Goal: Task Accomplishment & Management: Complete application form

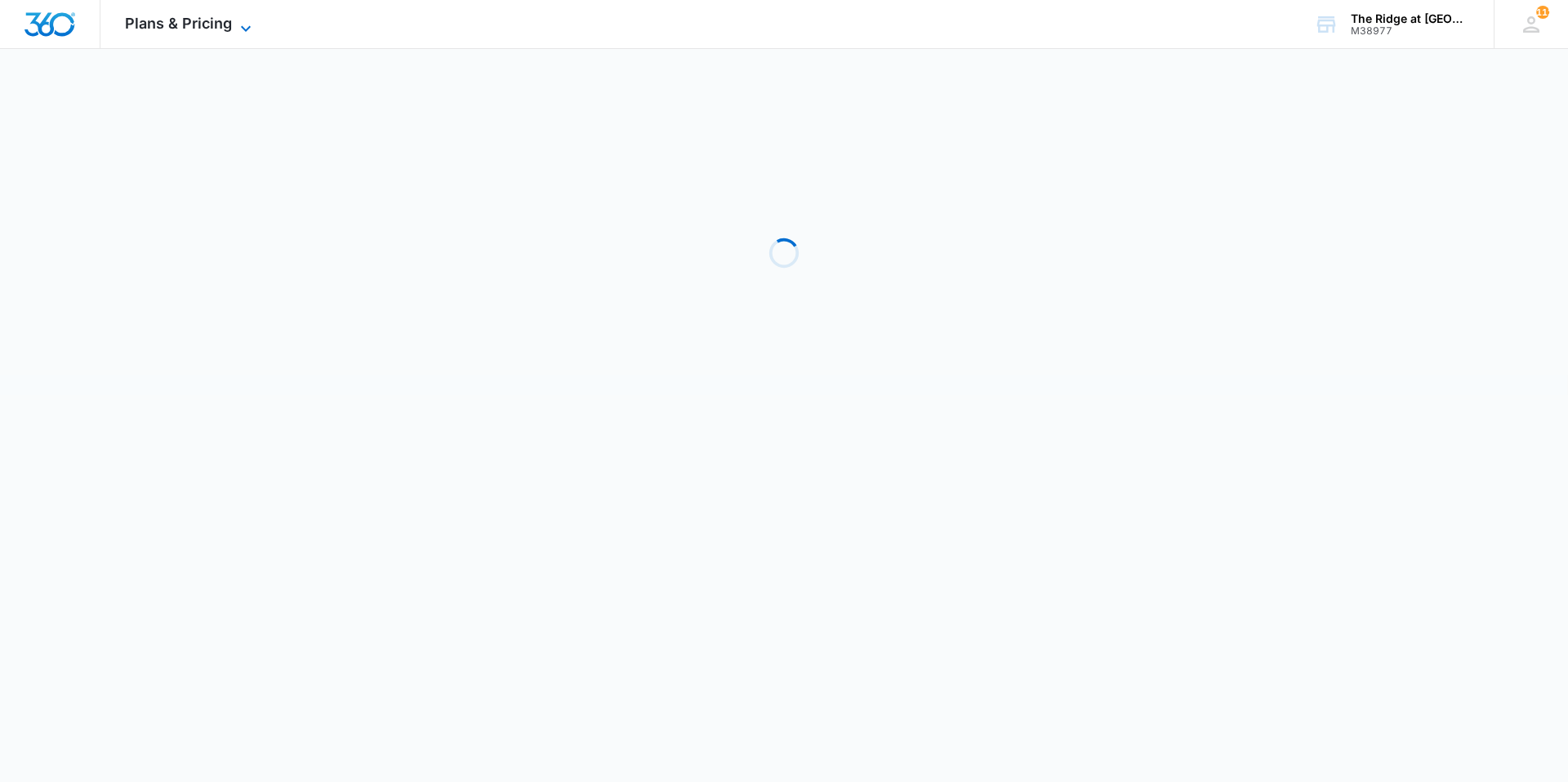
click at [125, 30] on span "Plans & Pricing" at bounding box center [178, 23] width 107 height 17
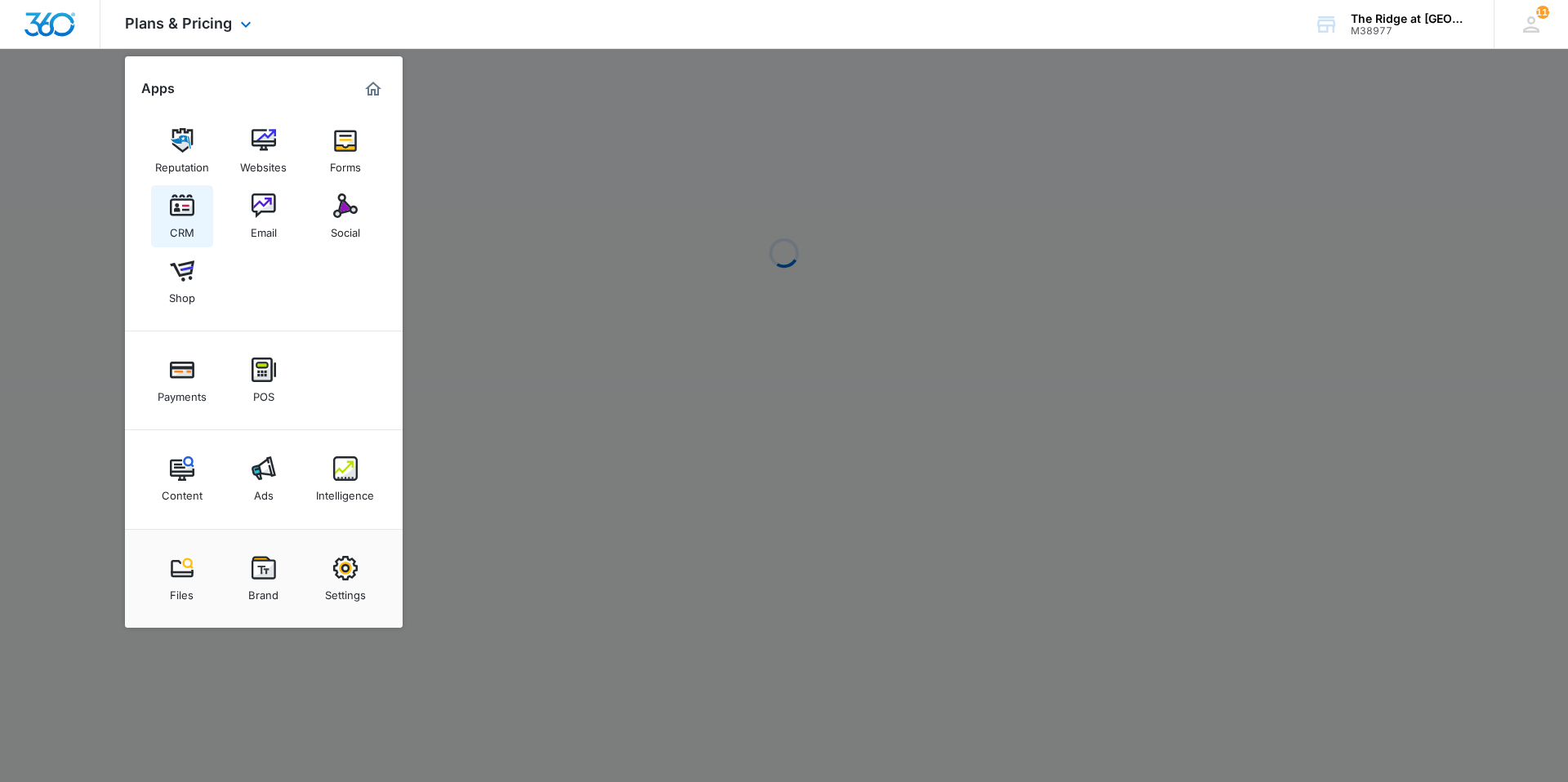
click at [202, 201] on link "CRM" at bounding box center [182, 216] width 62 height 62
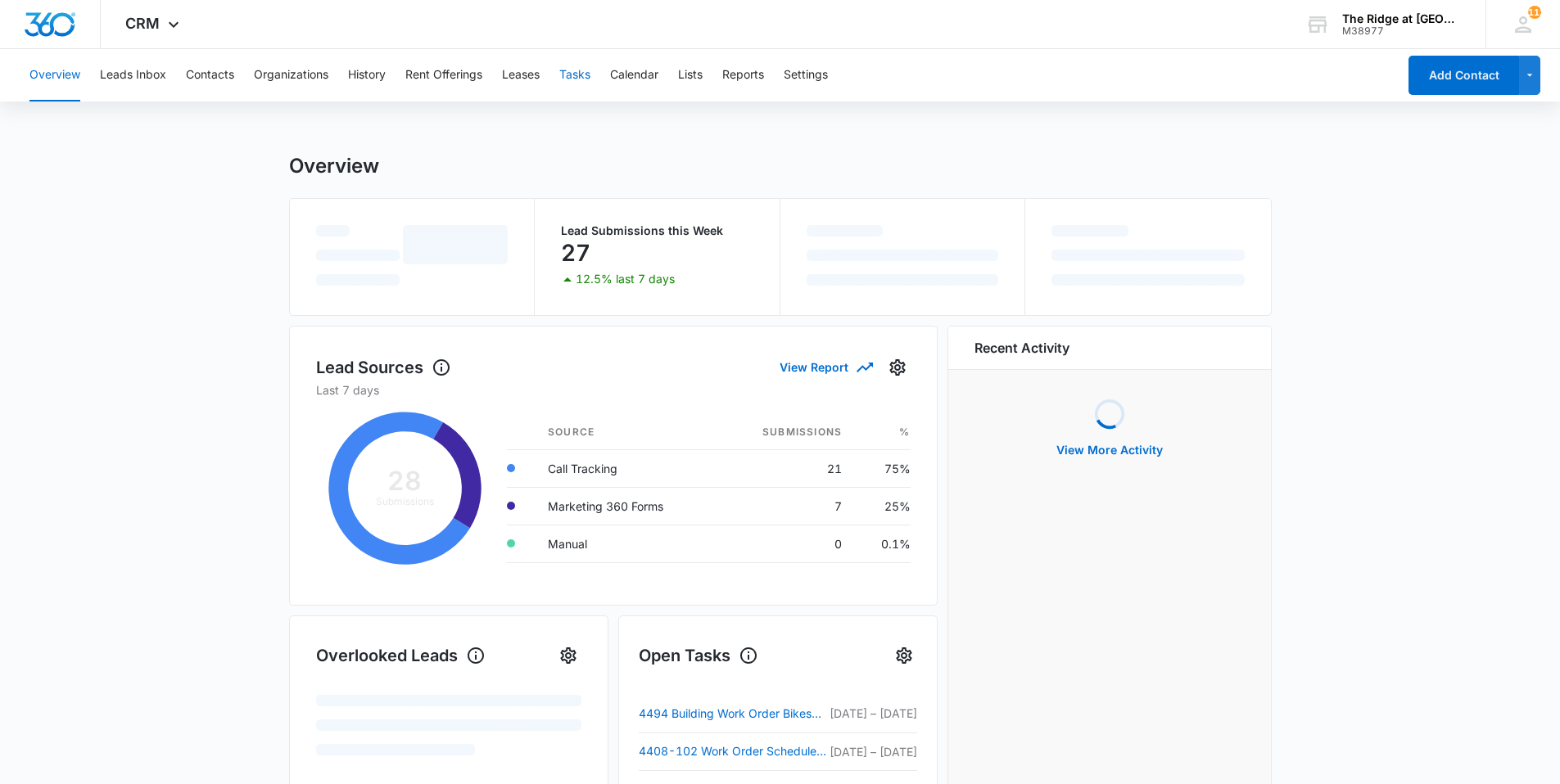
click at [575, 77] on button "Tasks" at bounding box center [575, 75] width 31 height 52
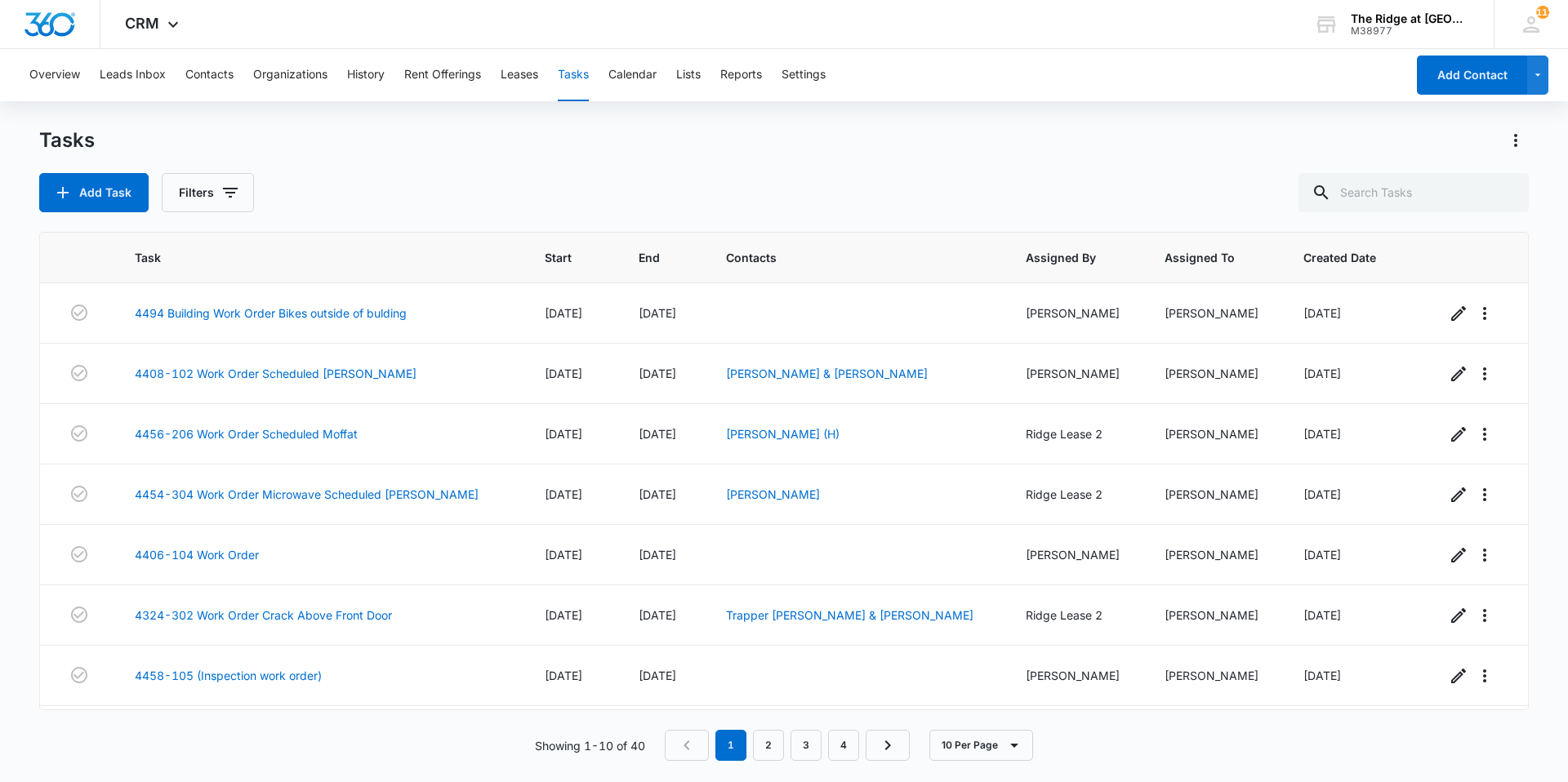
click at [158, 194] on div "Add Task Filters" at bounding box center [146, 192] width 215 height 39
click at [119, 194] on button "Add Task" at bounding box center [93, 192] width 109 height 39
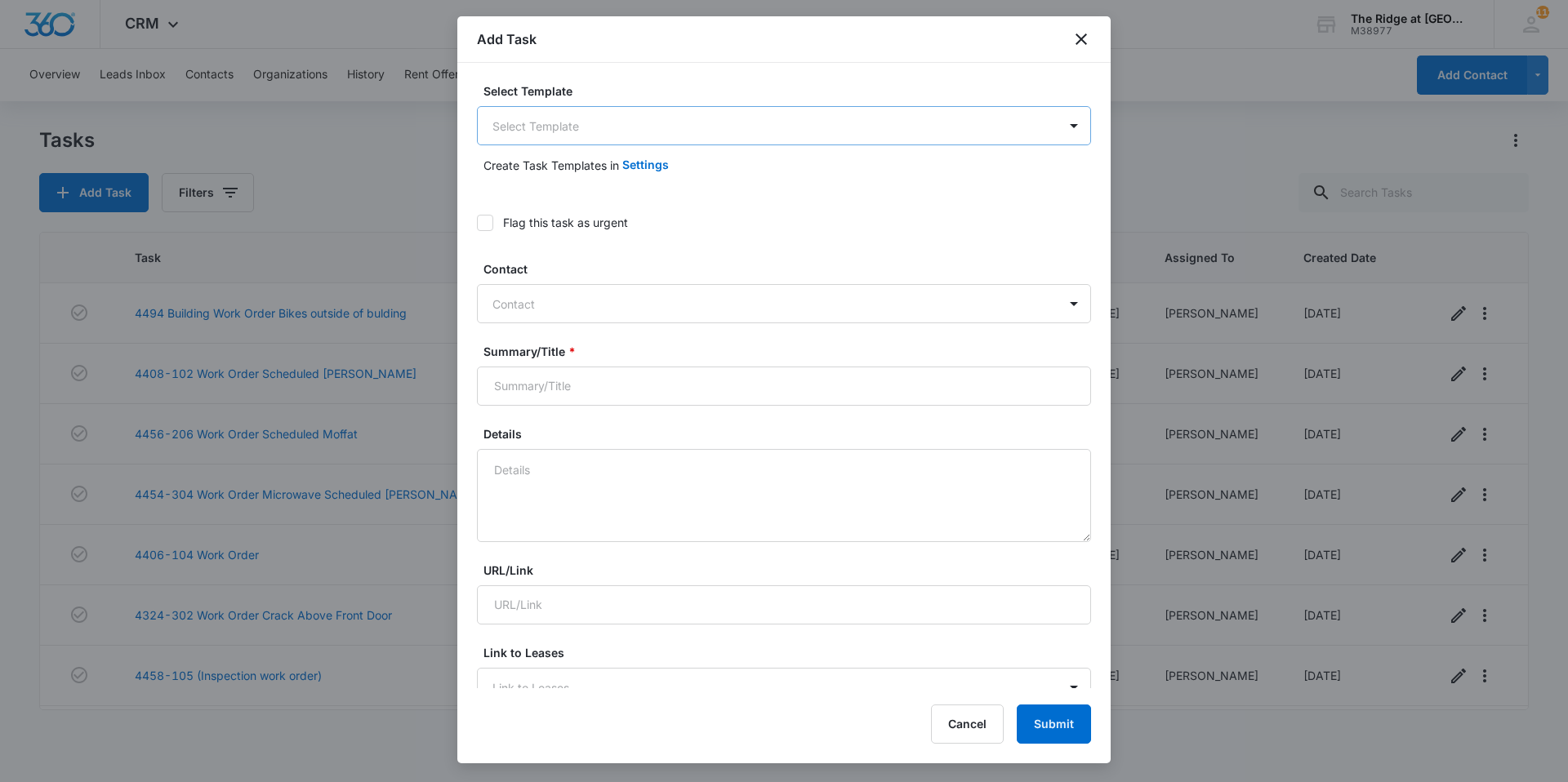
click at [638, 124] on body "CRM Apps Reputation Websites Forms CRM Email Social Shop Payments POS Content A…" at bounding box center [784, 391] width 1568 height 782
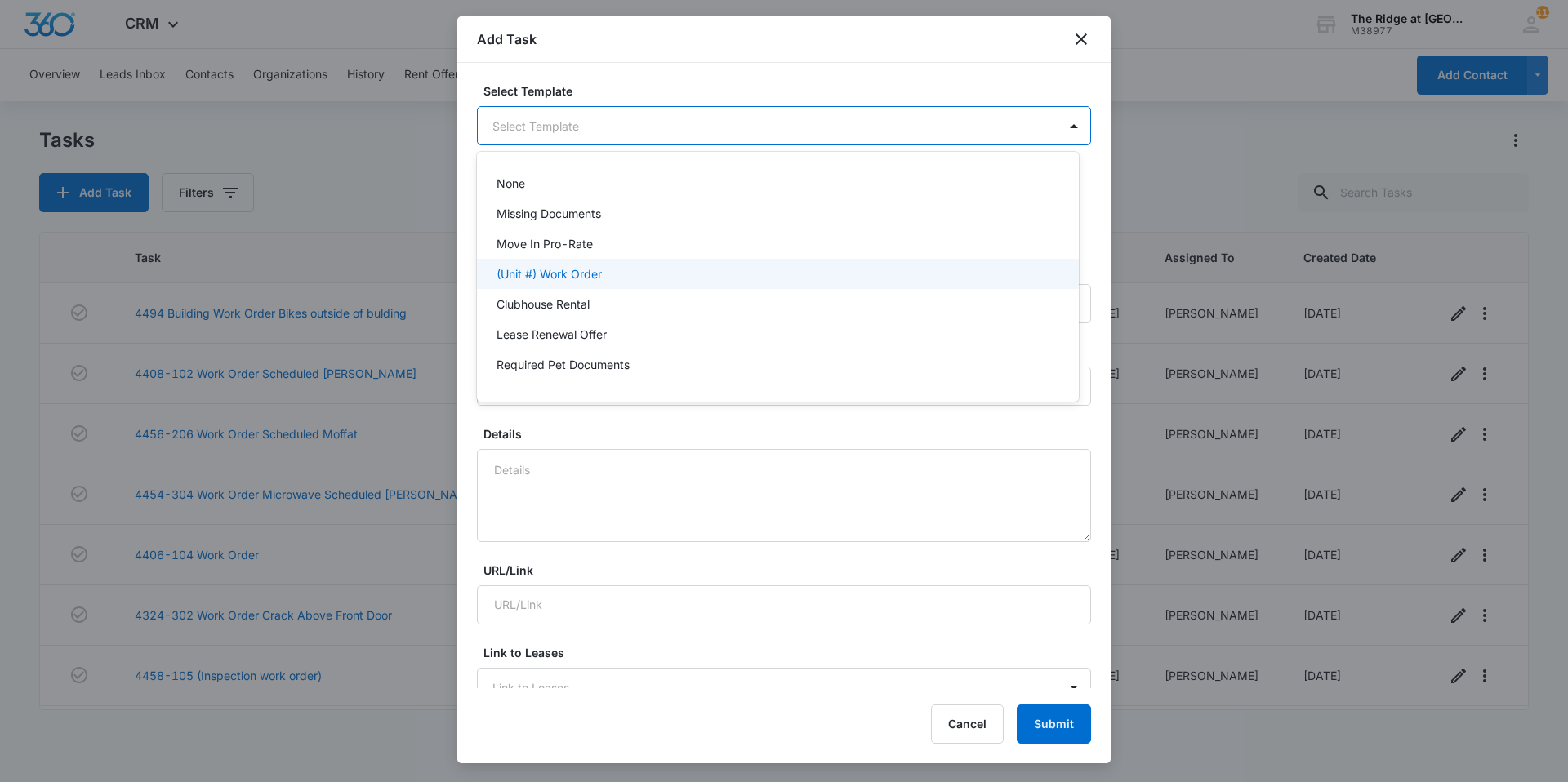
click at [556, 276] on p "(Unit #) Work Order" at bounding box center [549, 274] width 105 height 17
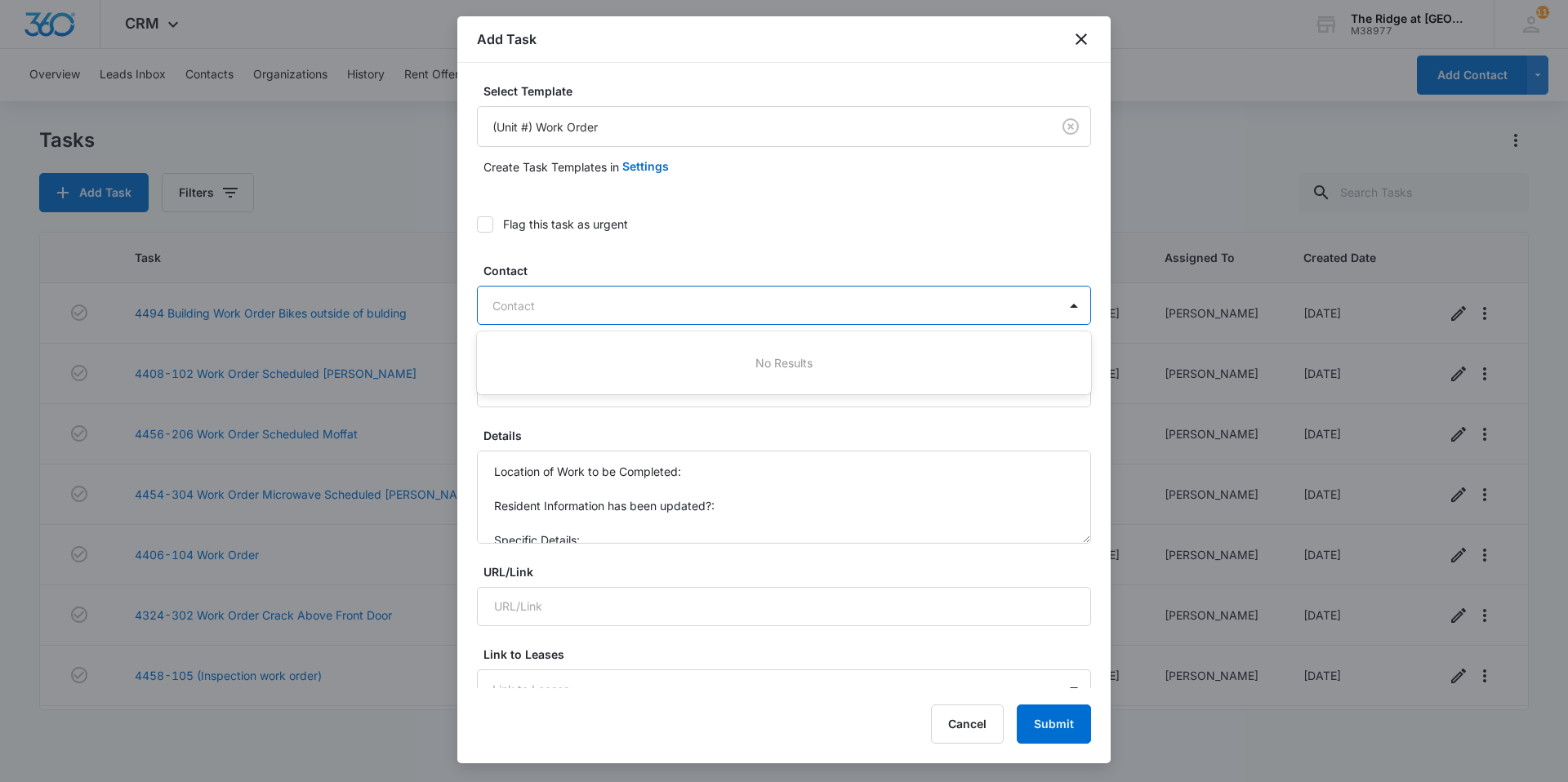
click at [545, 299] on div at bounding box center [774, 305] width 564 height 20
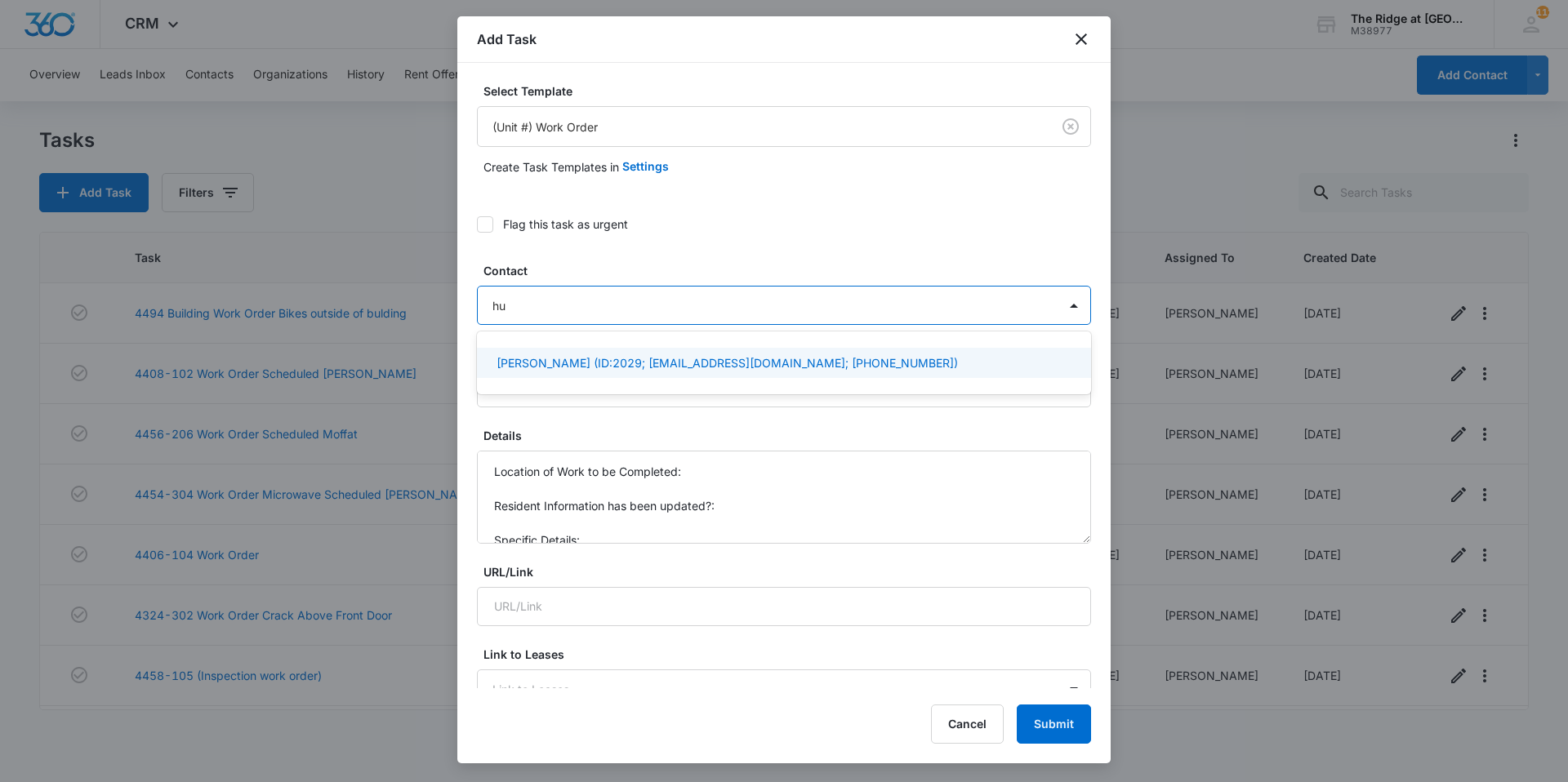
type input "h"
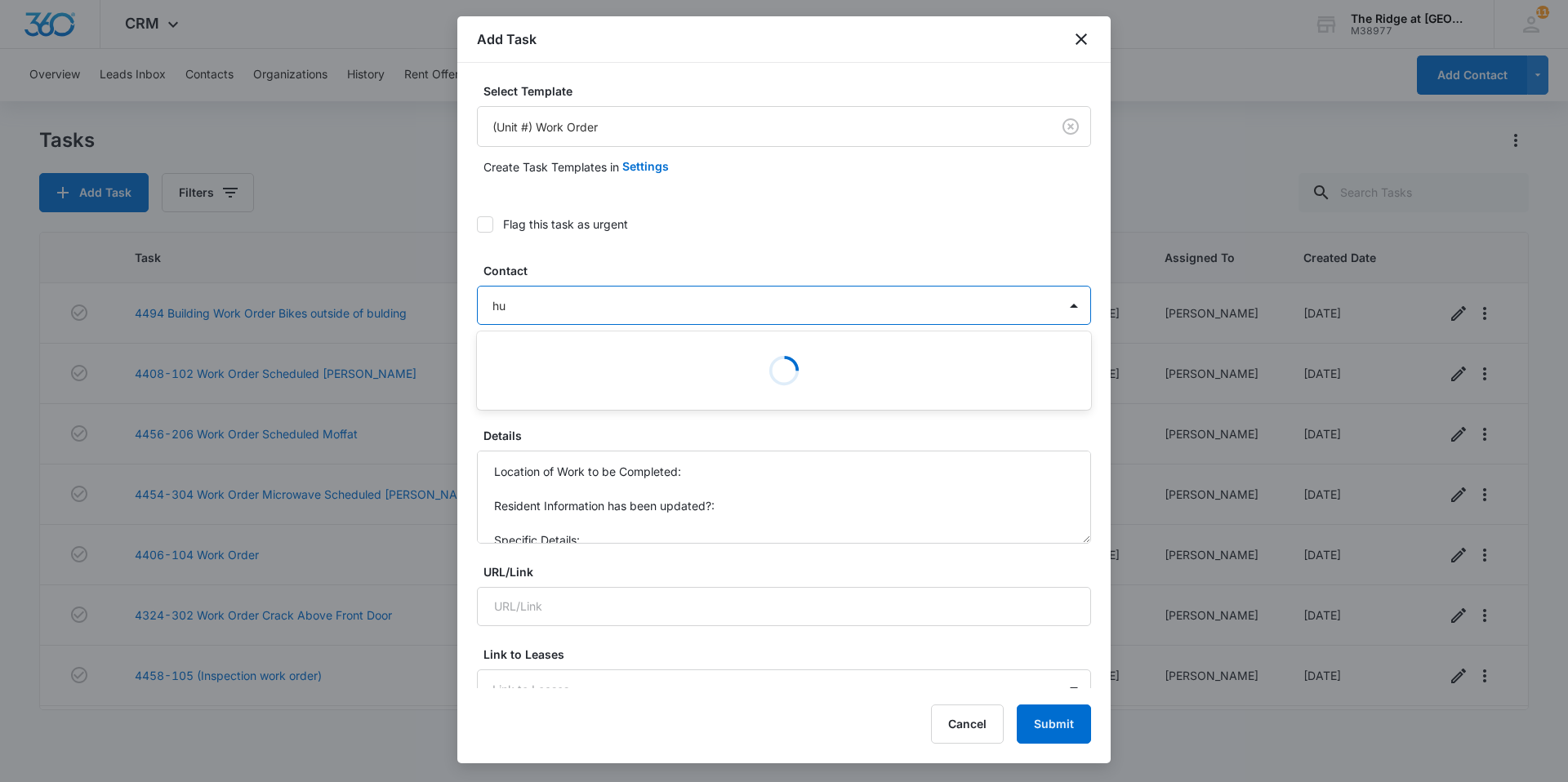
type input "h"
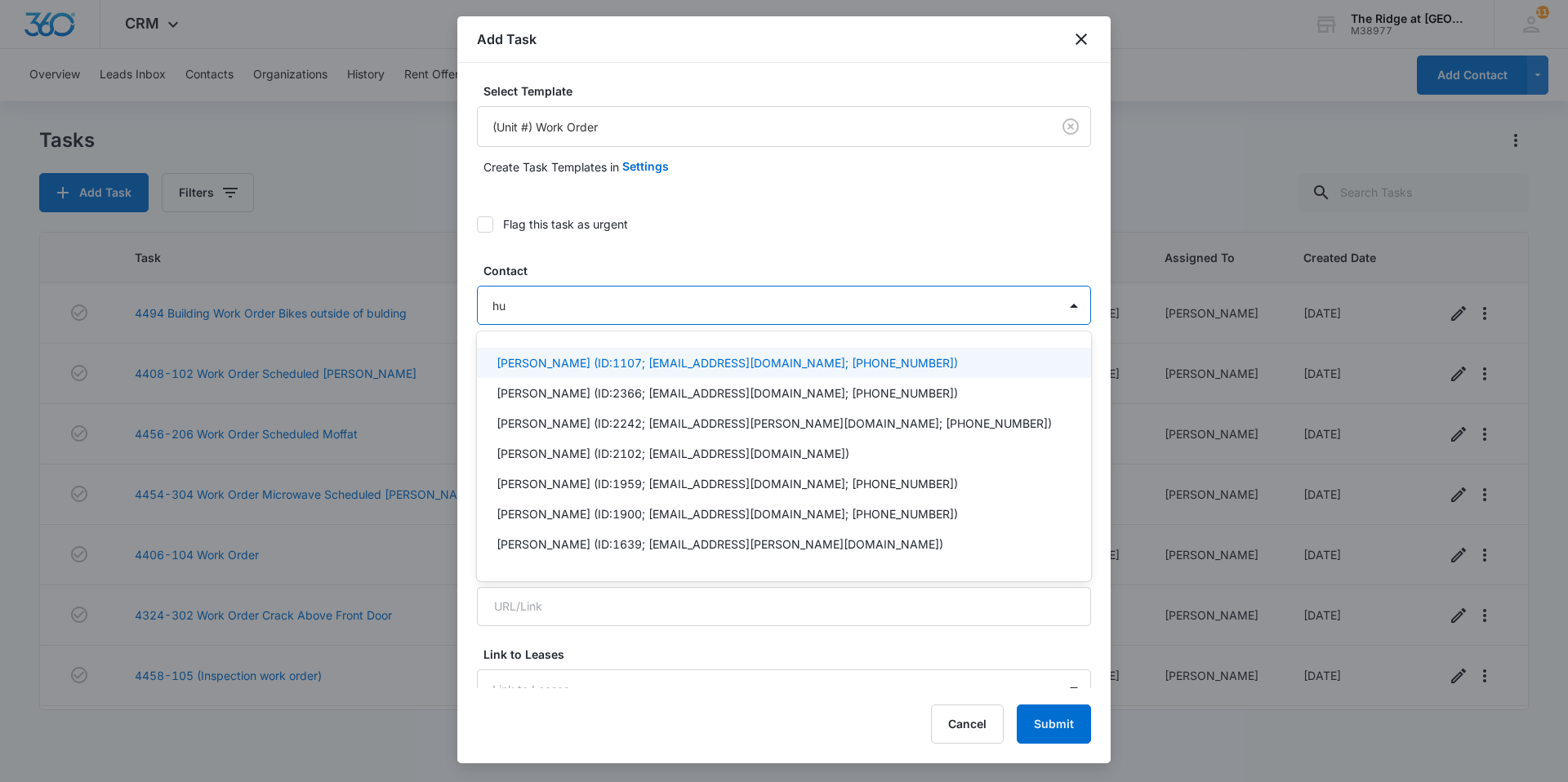
type input "h"
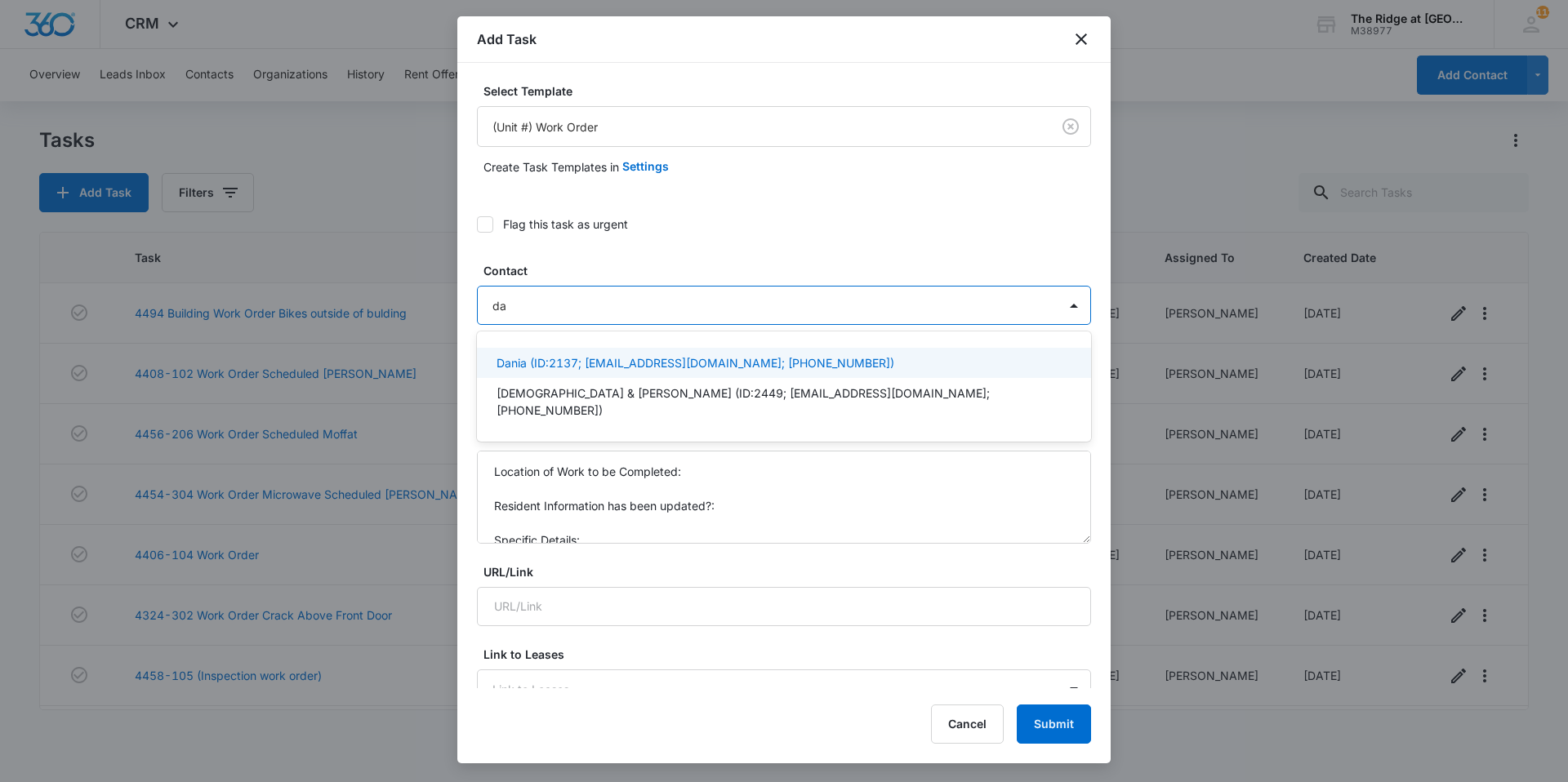
type input "d"
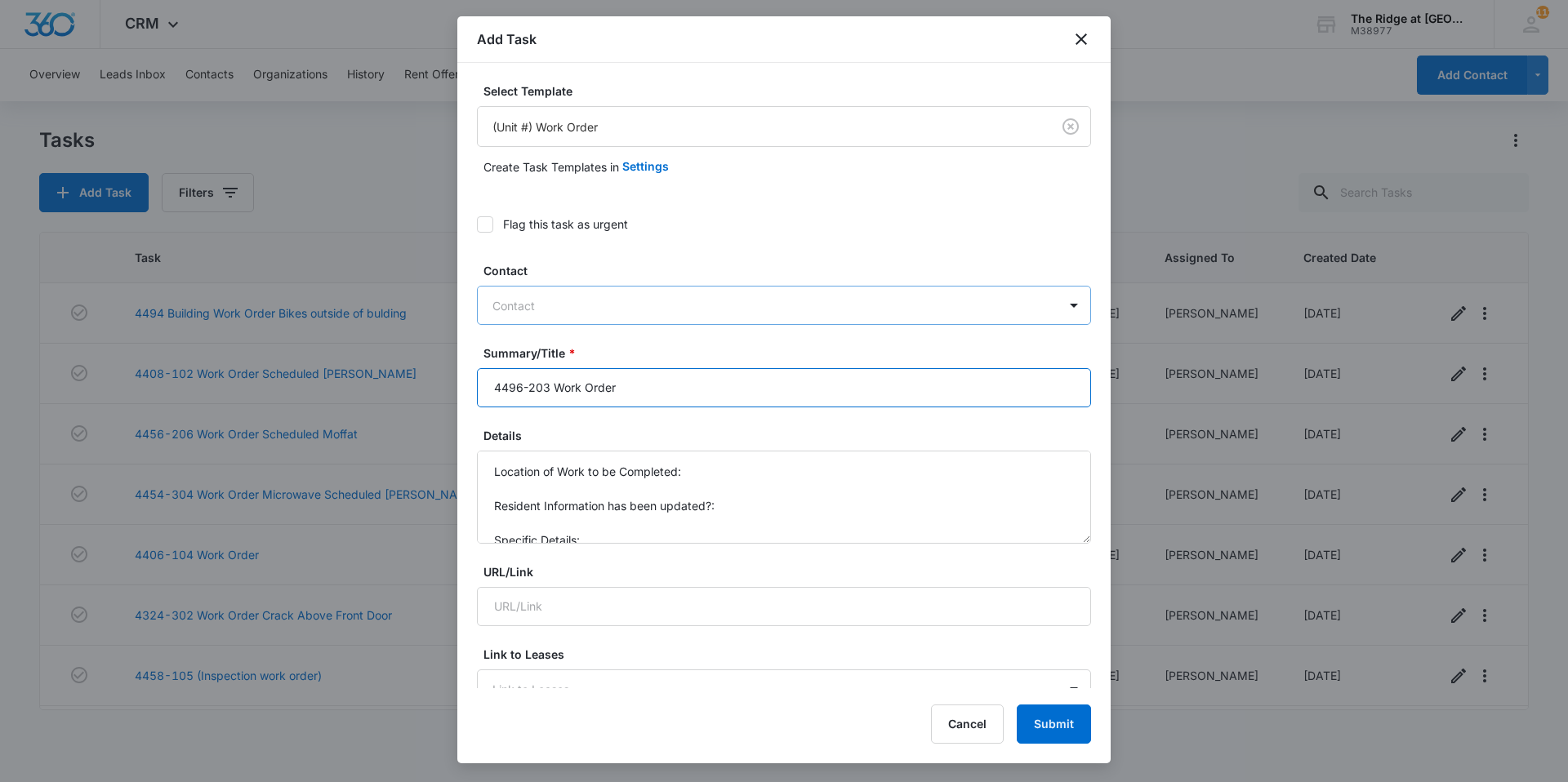
type input "4496-203 Work Order"
type textarea "Remove W/d"
click at [1073, 43] on icon "close" at bounding box center [1081, 39] width 20 height 20
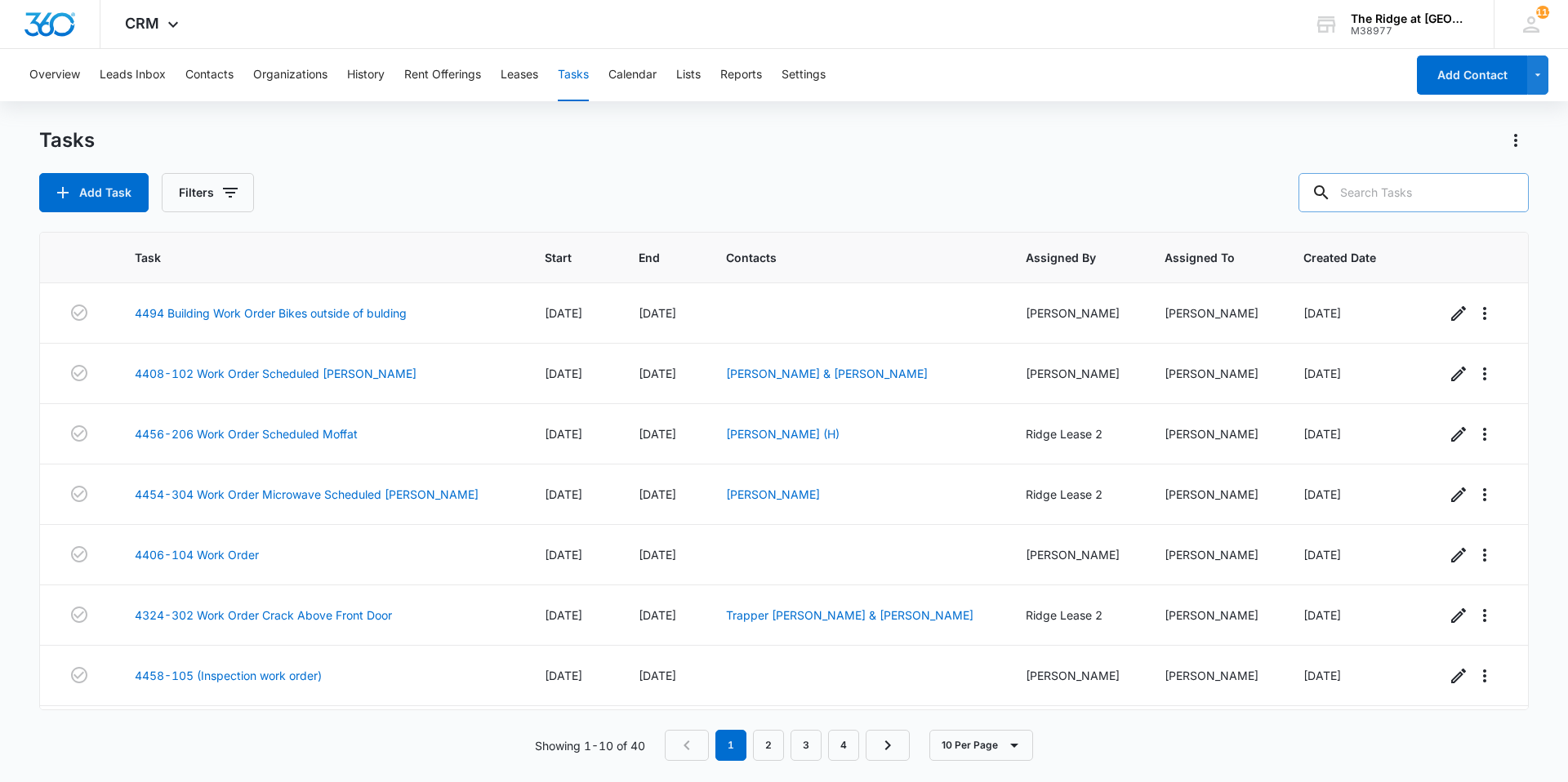
click at [1393, 191] on input "text" at bounding box center [1414, 192] width 230 height 39
type input "4496"
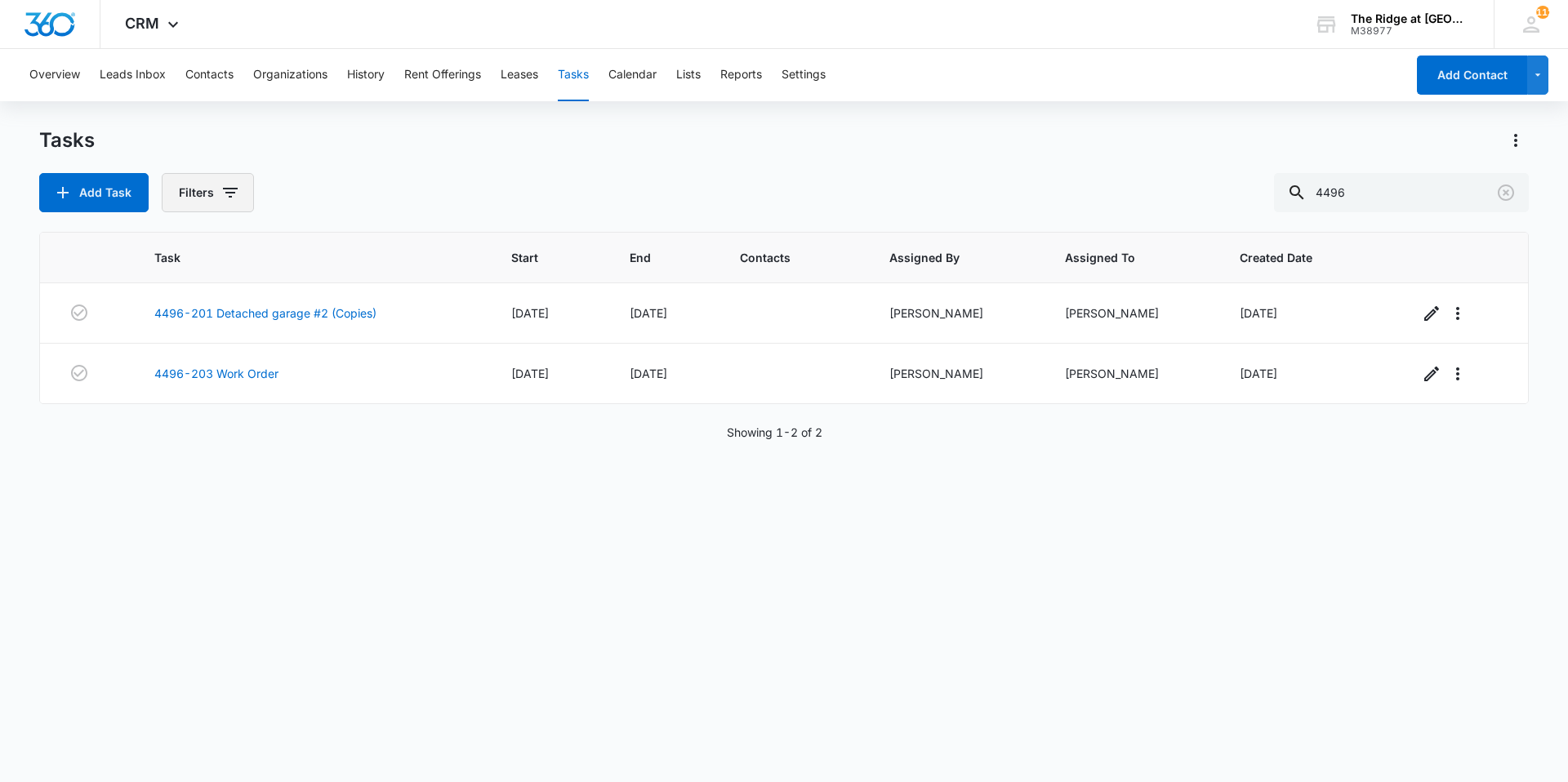
click at [210, 195] on button "Filters" at bounding box center [207, 192] width 92 height 39
click at [199, 385] on label "Complete" at bounding box center [276, 389] width 188 height 17
click at [182, 388] on input "Complete" at bounding box center [182, 388] width 1 height 1
radio input "false"
radio input "true"
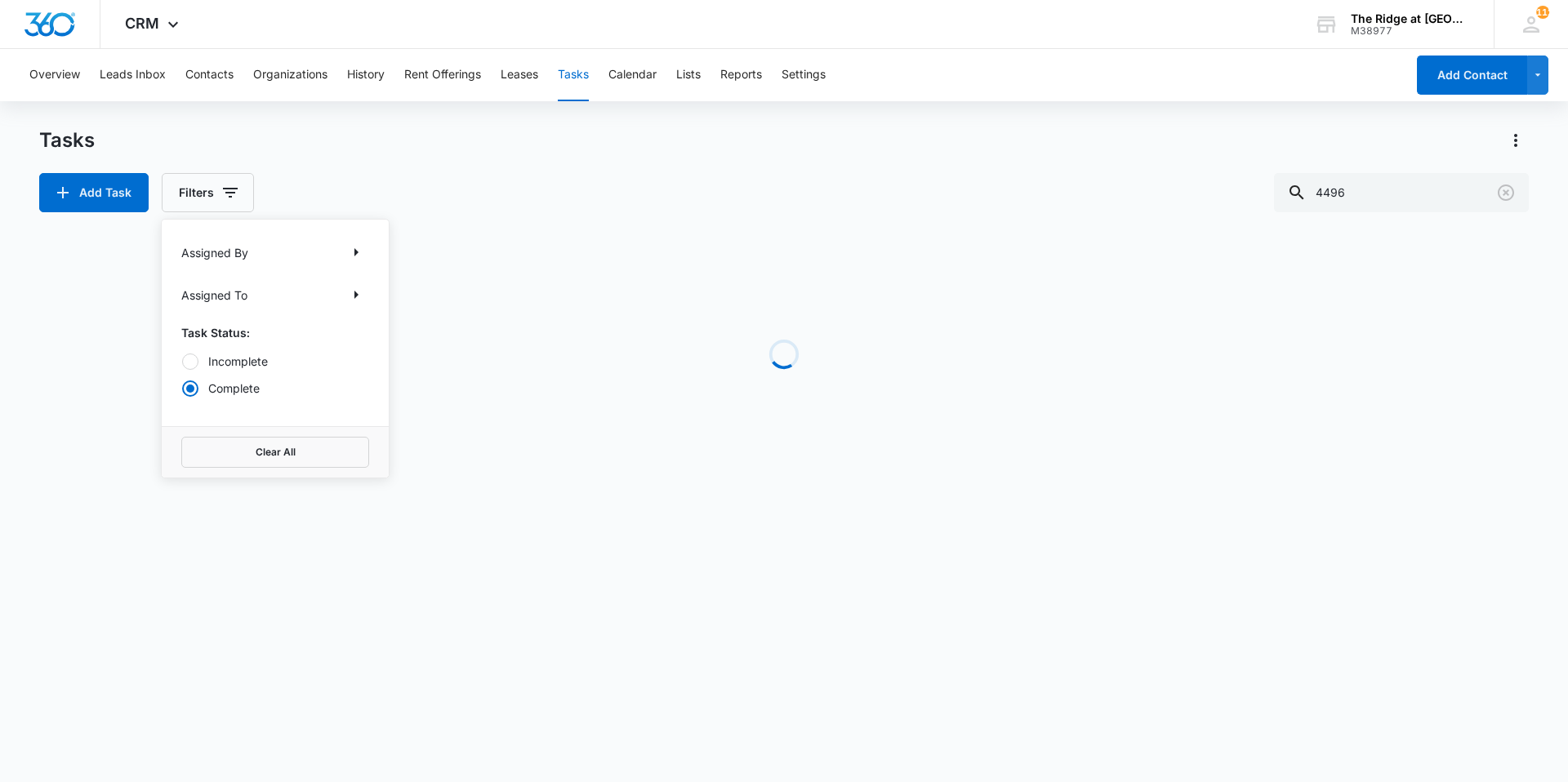
click at [563, 475] on div "Loading" at bounding box center [784, 354] width 1490 height 245
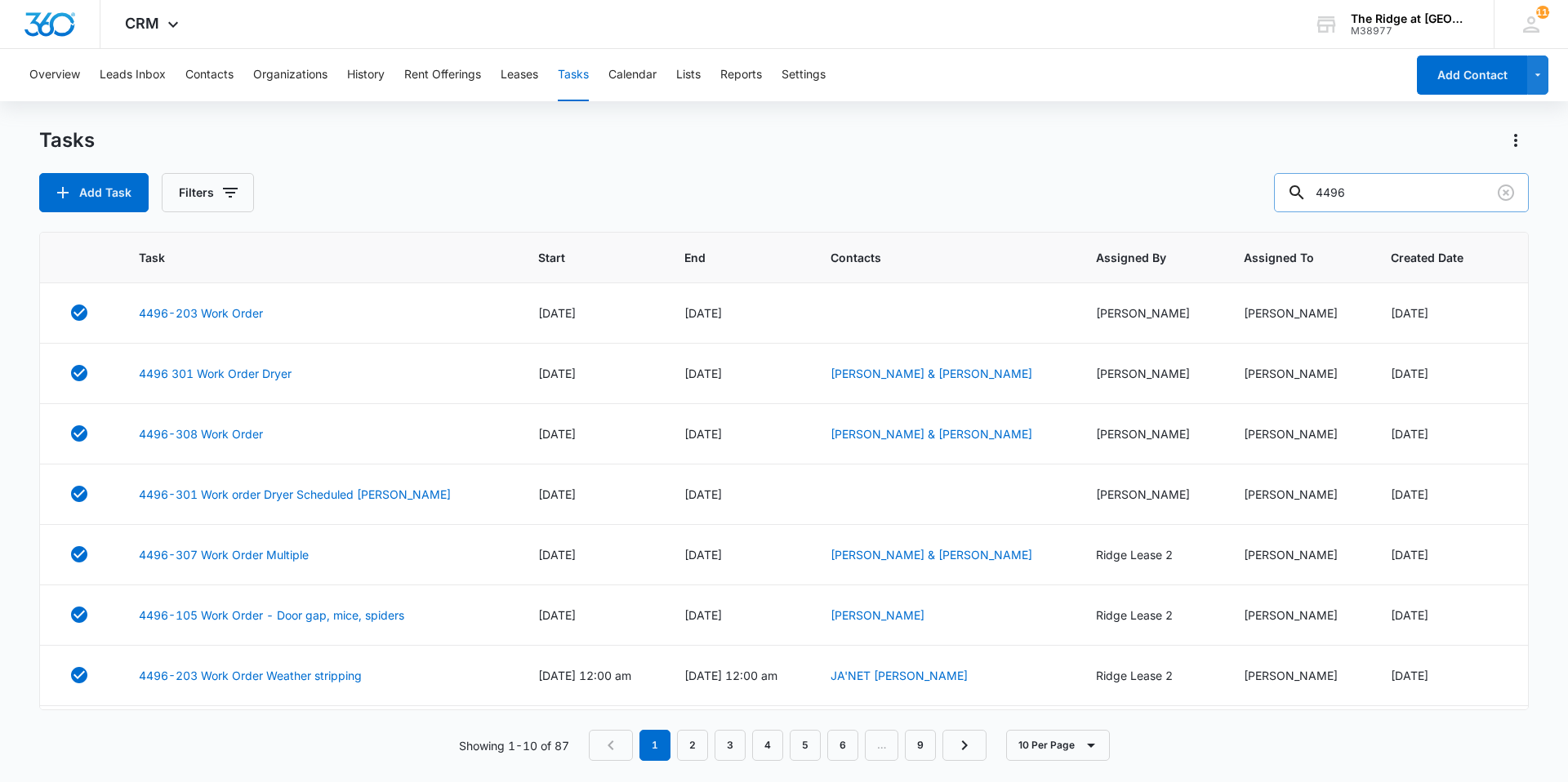
click at [1441, 195] on input "4496" at bounding box center [1402, 192] width 255 height 39
type input "4496-203"
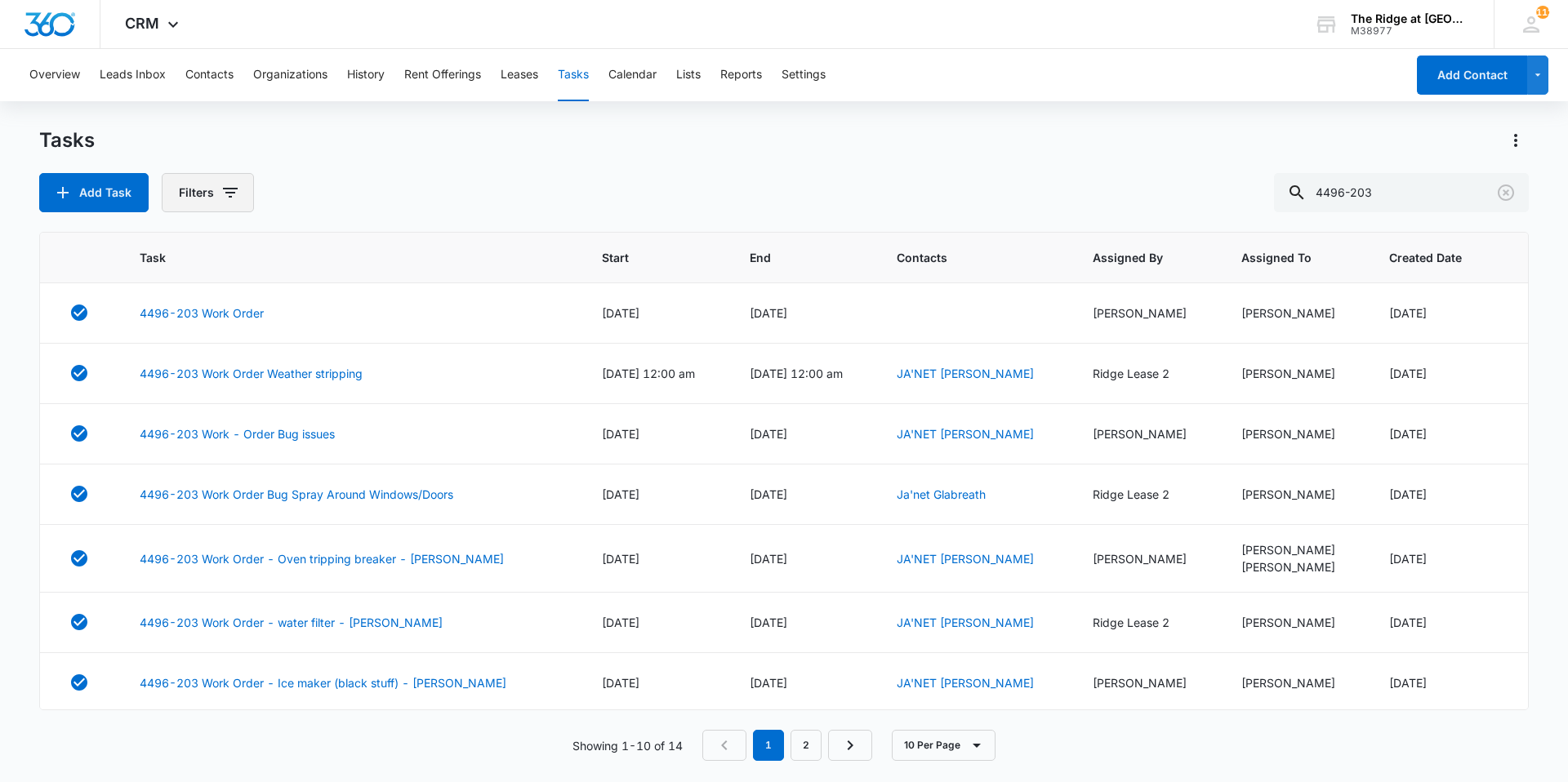
click at [202, 188] on button "Filters" at bounding box center [207, 192] width 92 height 39
click at [258, 372] on div "Incomplete Complete" at bounding box center [276, 374] width 188 height 44
click at [259, 367] on label "Incomplete" at bounding box center [276, 361] width 188 height 17
click at [182, 362] on input "Incomplete" at bounding box center [182, 361] width 1 height 1
radio input "true"
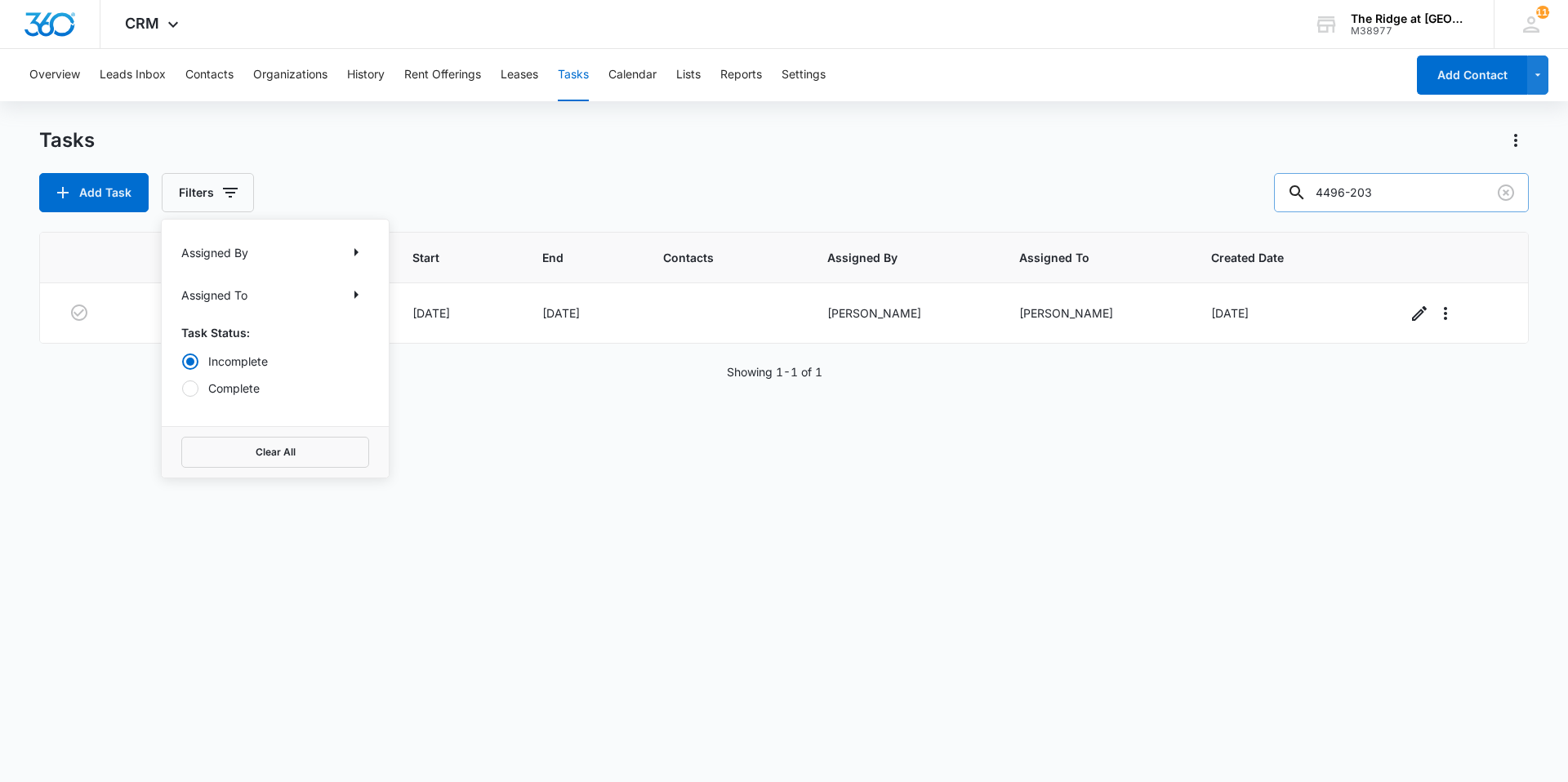
click at [1368, 188] on input "4496-203" at bounding box center [1402, 192] width 255 height 39
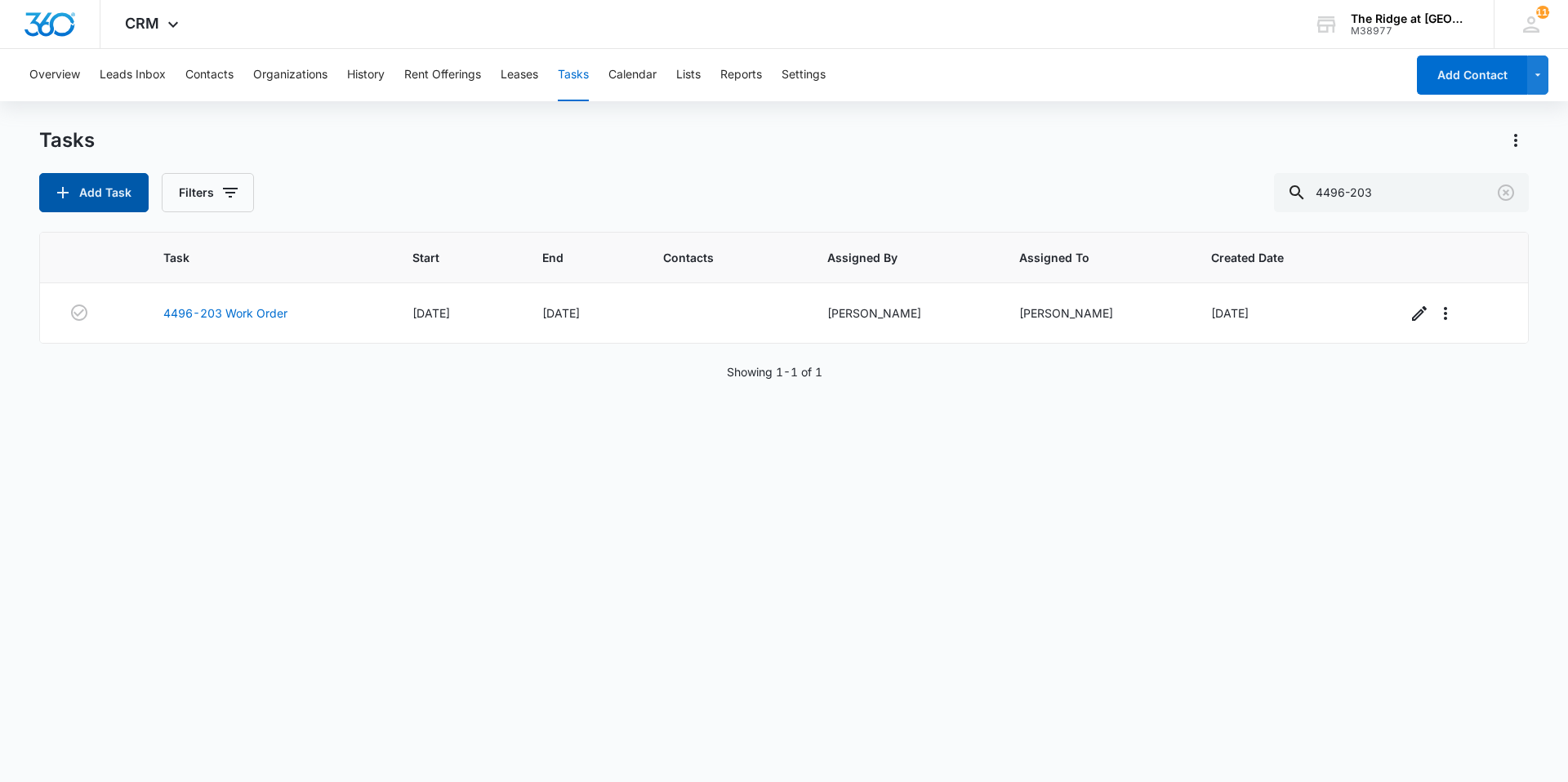
click at [90, 181] on button "Add Task" at bounding box center [93, 192] width 109 height 39
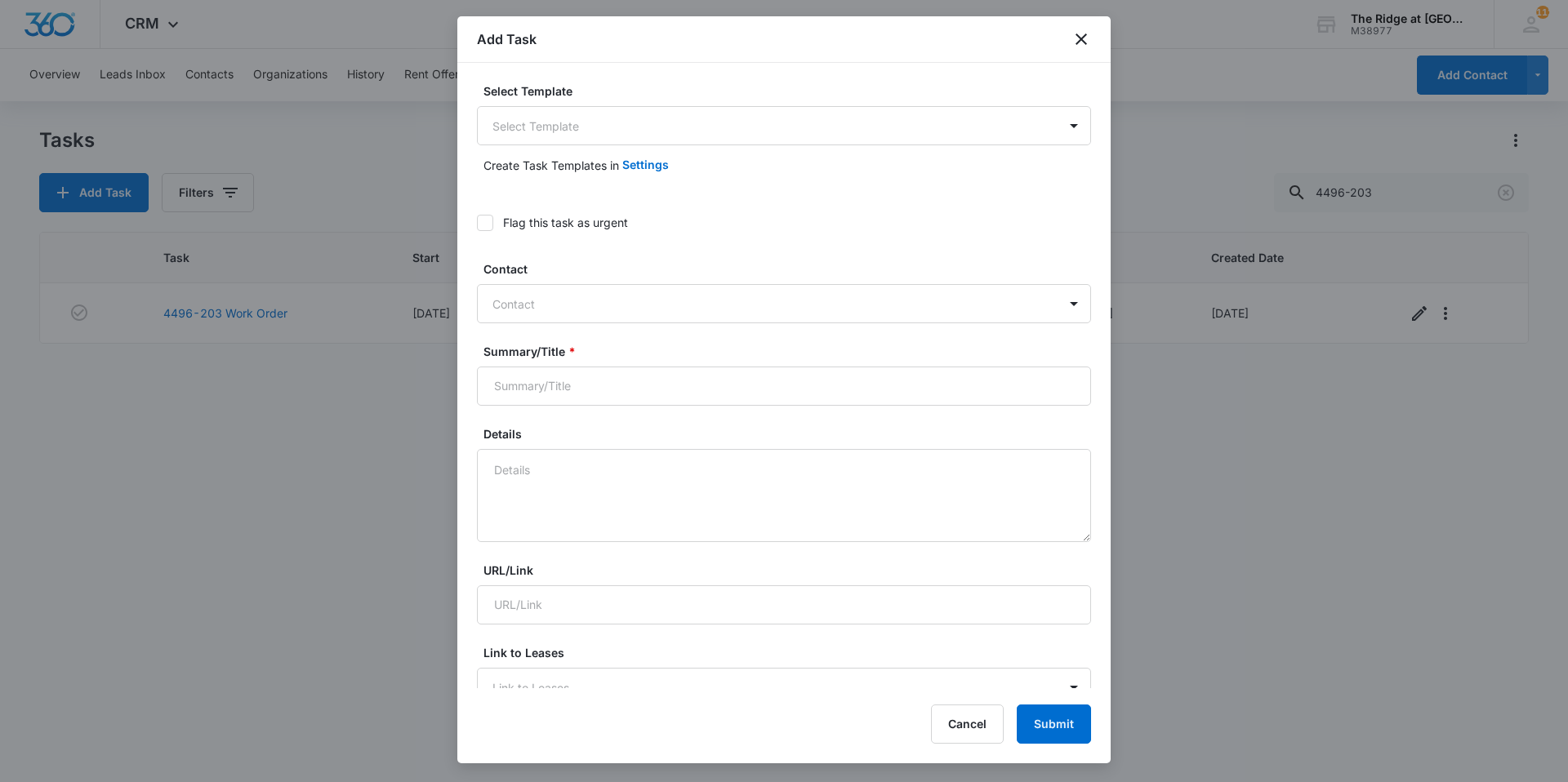
click at [646, 310] on div at bounding box center [774, 303] width 564 height 20
click at [643, 143] on body "CRM Apps Reputation Websites Forms CRM Email Social Shop Payments POS Content A…" at bounding box center [784, 391] width 1568 height 782
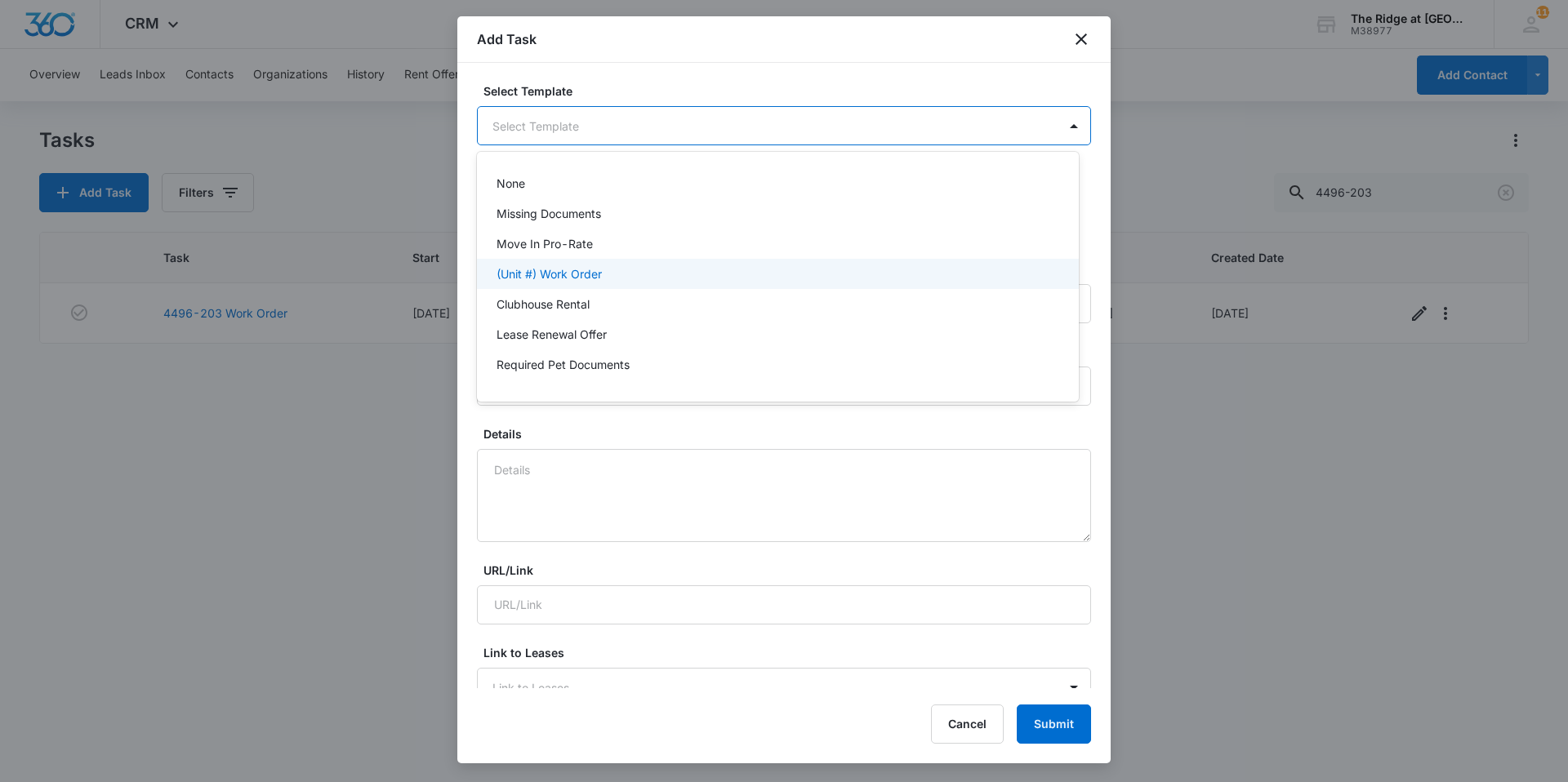
click at [540, 288] on div "(Unit #) Work Order" at bounding box center [777, 274] width 602 height 30
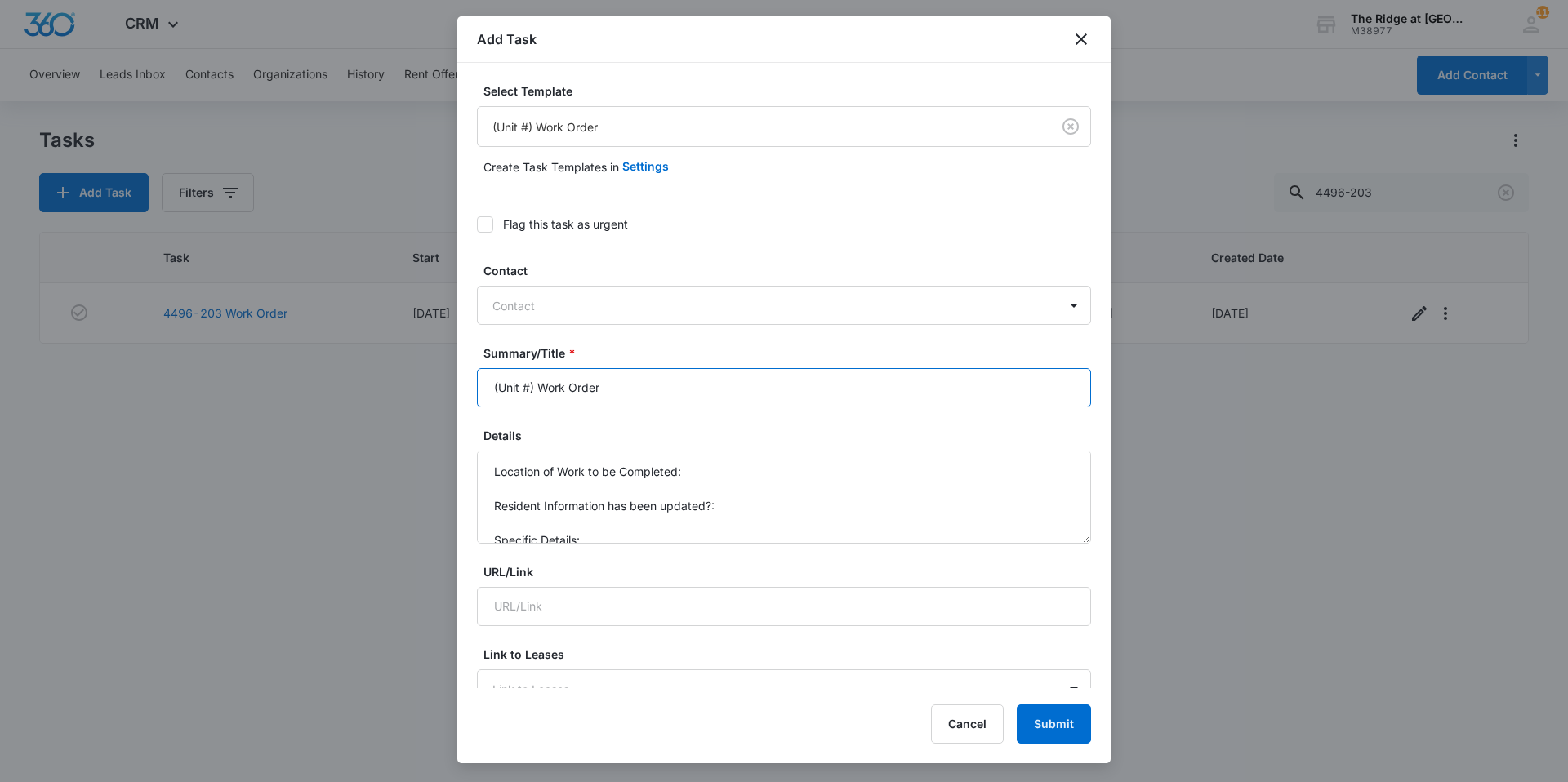
drag, startPoint x: 532, startPoint y: 385, endPoint x: 457, endPoint y: 379, distance: 75.2
click at [457, 379] on div "Select Template (Unit #) Work Order Create Task Templates in Settings Flag this…" at bounding box center [784, 375] width 654 height 625
type input "4496-203 Work Order"
type textarea "Issue: Remove w/d Phone: [PHONE_NUMBER]"
click at [578, 313] on div at bounding box center [774, 305] width 564 height 20
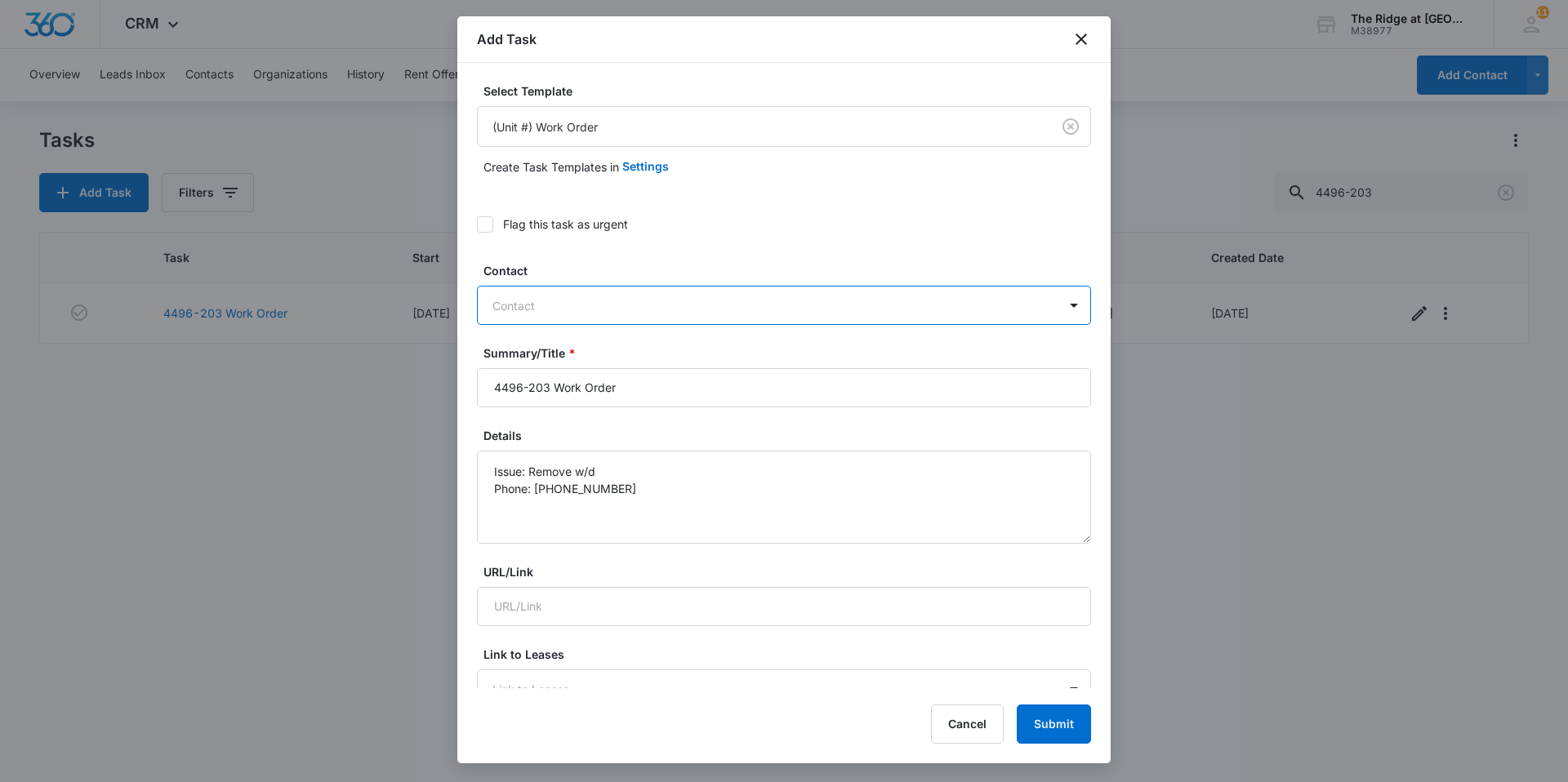
click at [649, 304] on div at bounding box center [774, 305] width 564 height 20
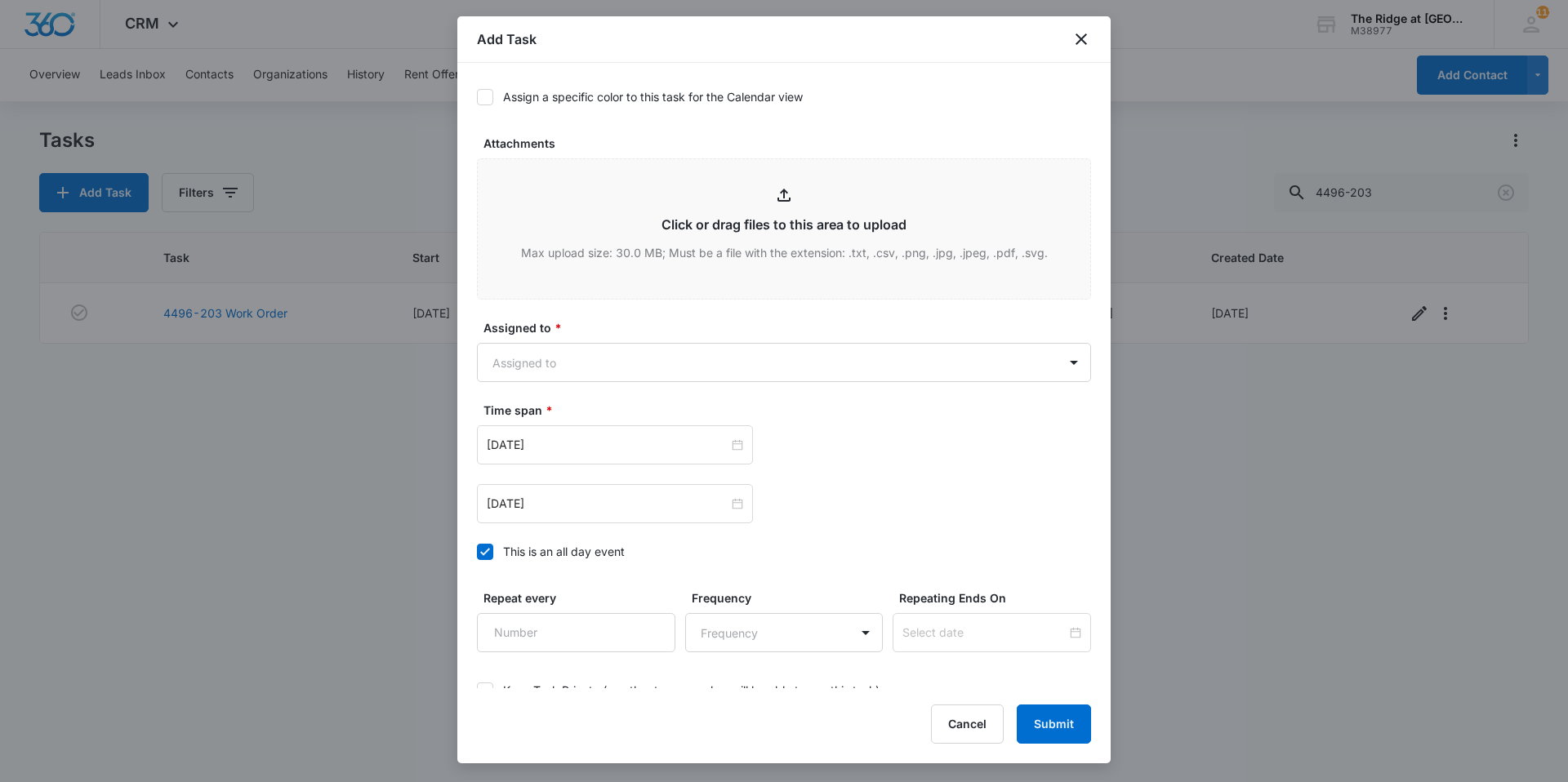
scroll to position [816, 0]
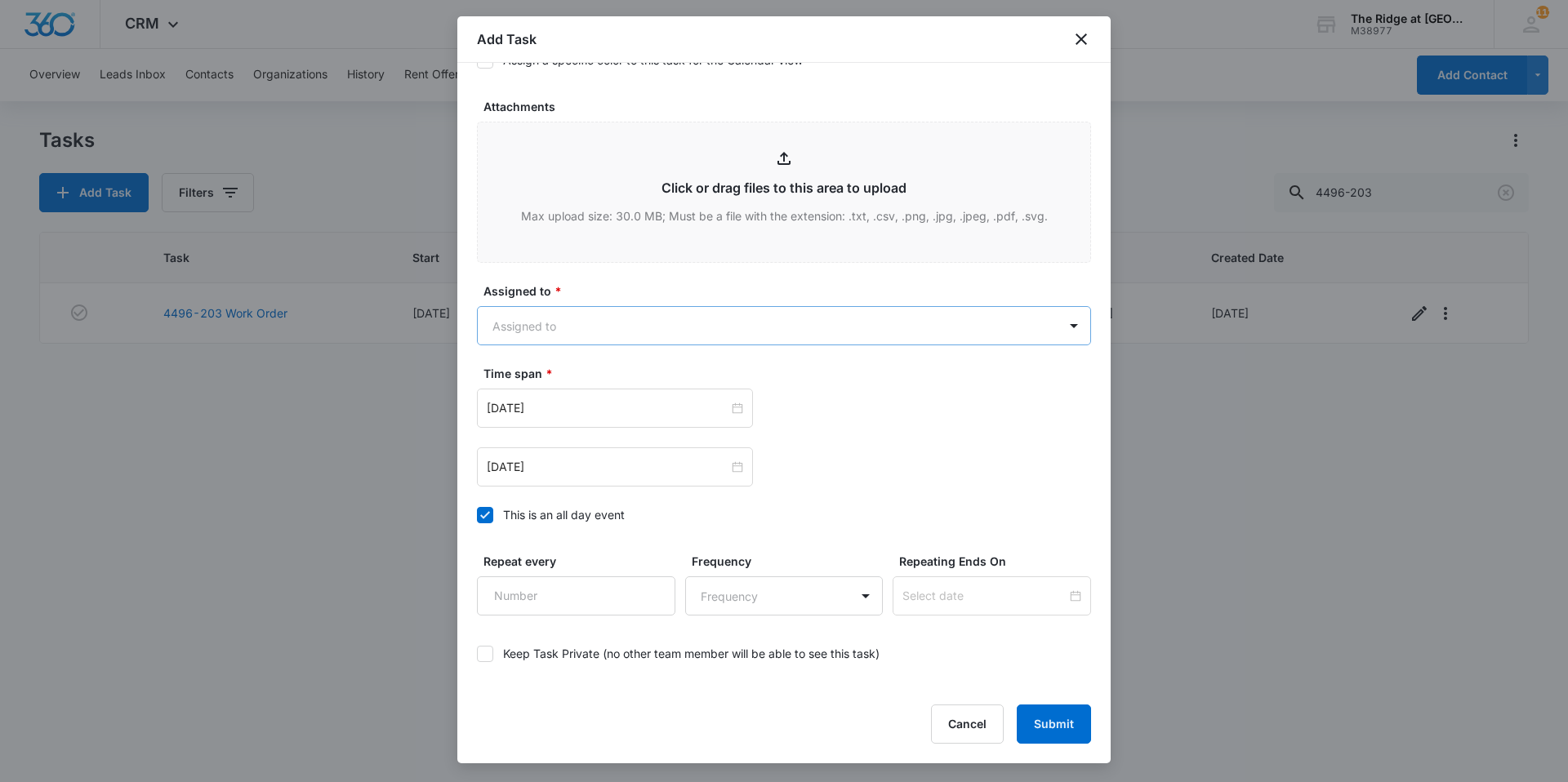
click at [549, 333] on body "CRM Apps Reputation Websites Forms CRM Email Social Shop Payments POS Content A…" at bounding box center [784, 391] width 1568 height 782
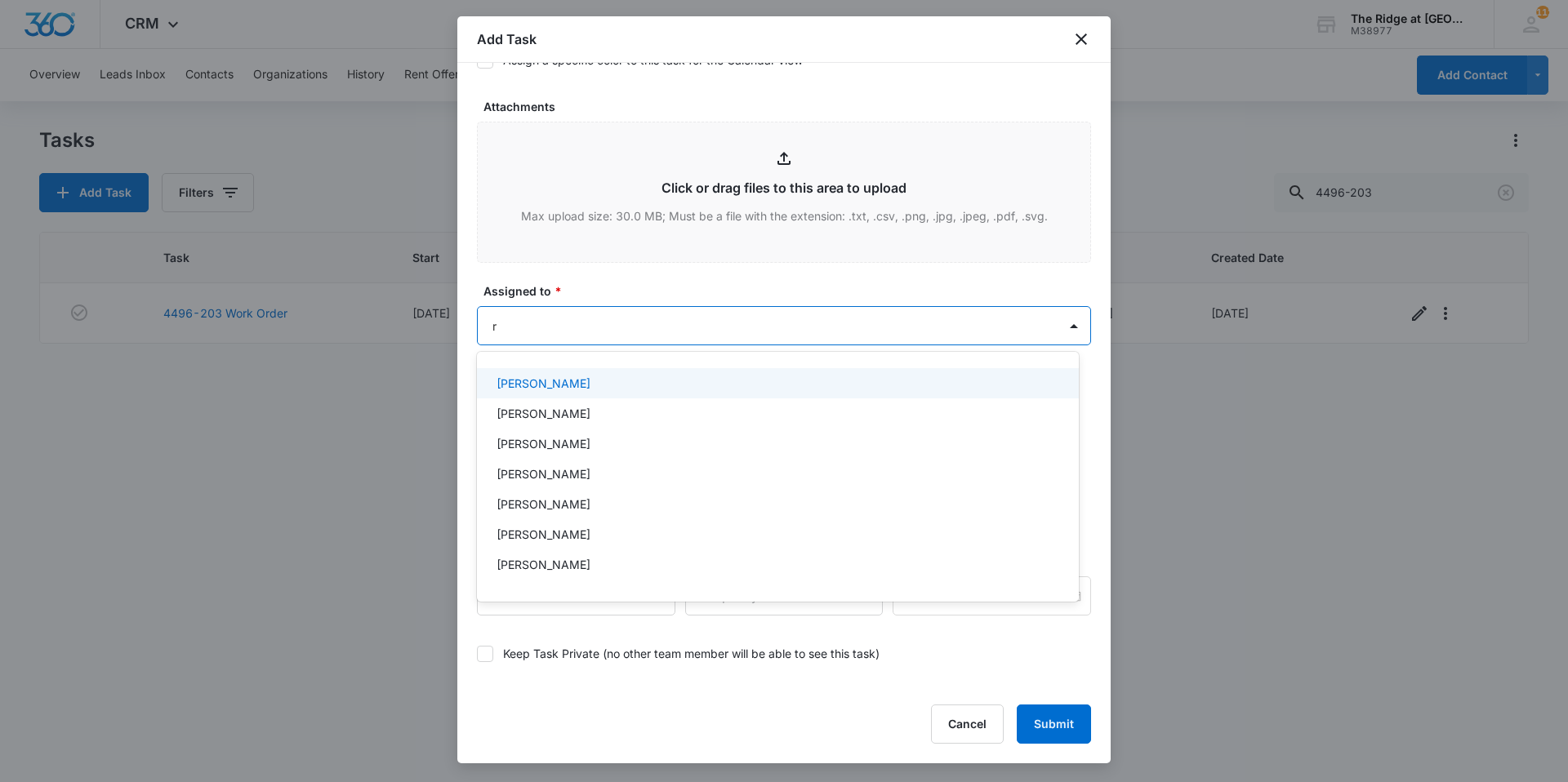
type input "ri"
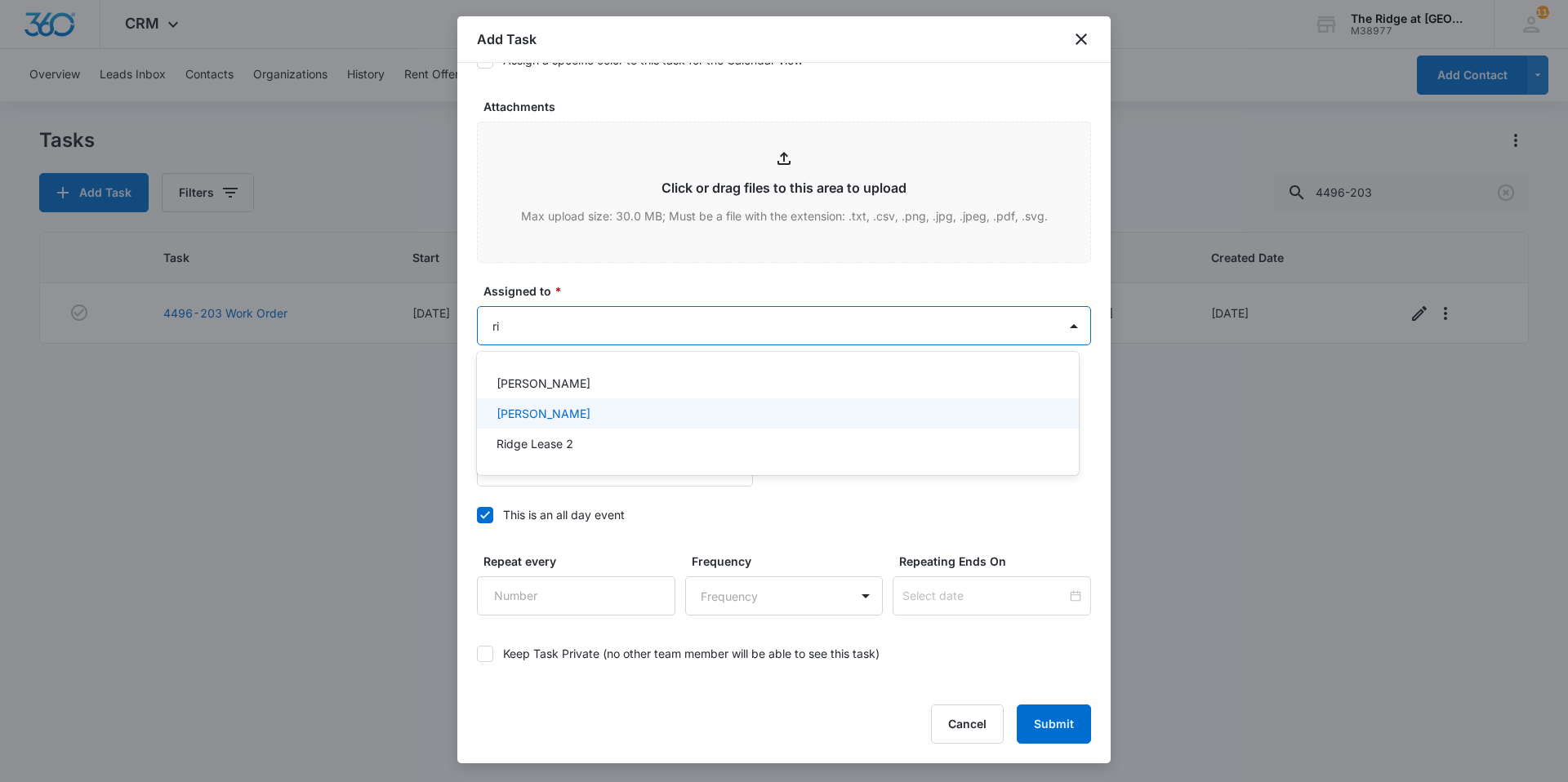
click at [514, 411] on p "[PERSON_NAME]" at bounding box center [544, 413] width 94 height 17
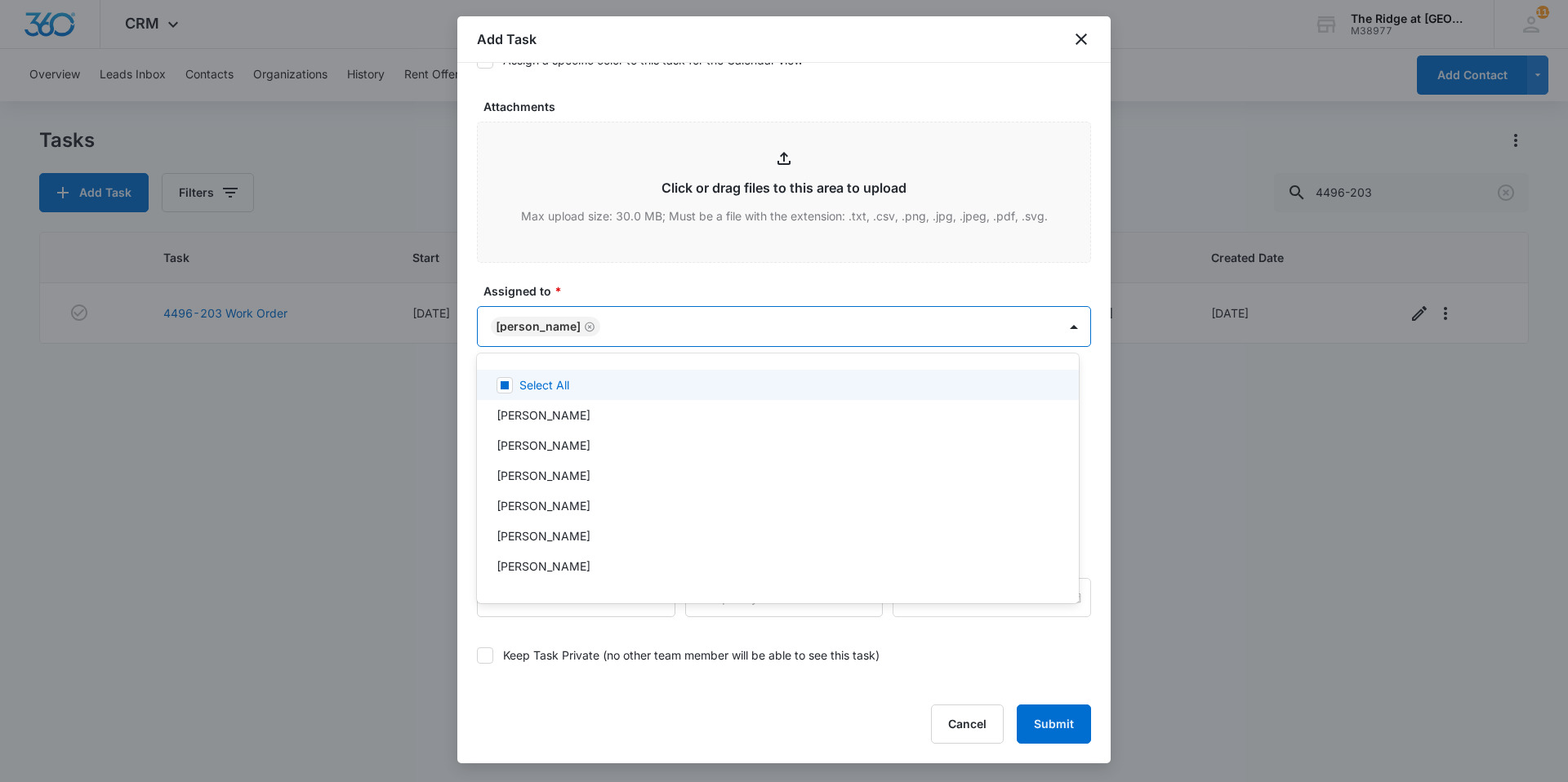
click at [613, 328] on div at bounding box center [784, 391] width 1568 height 782
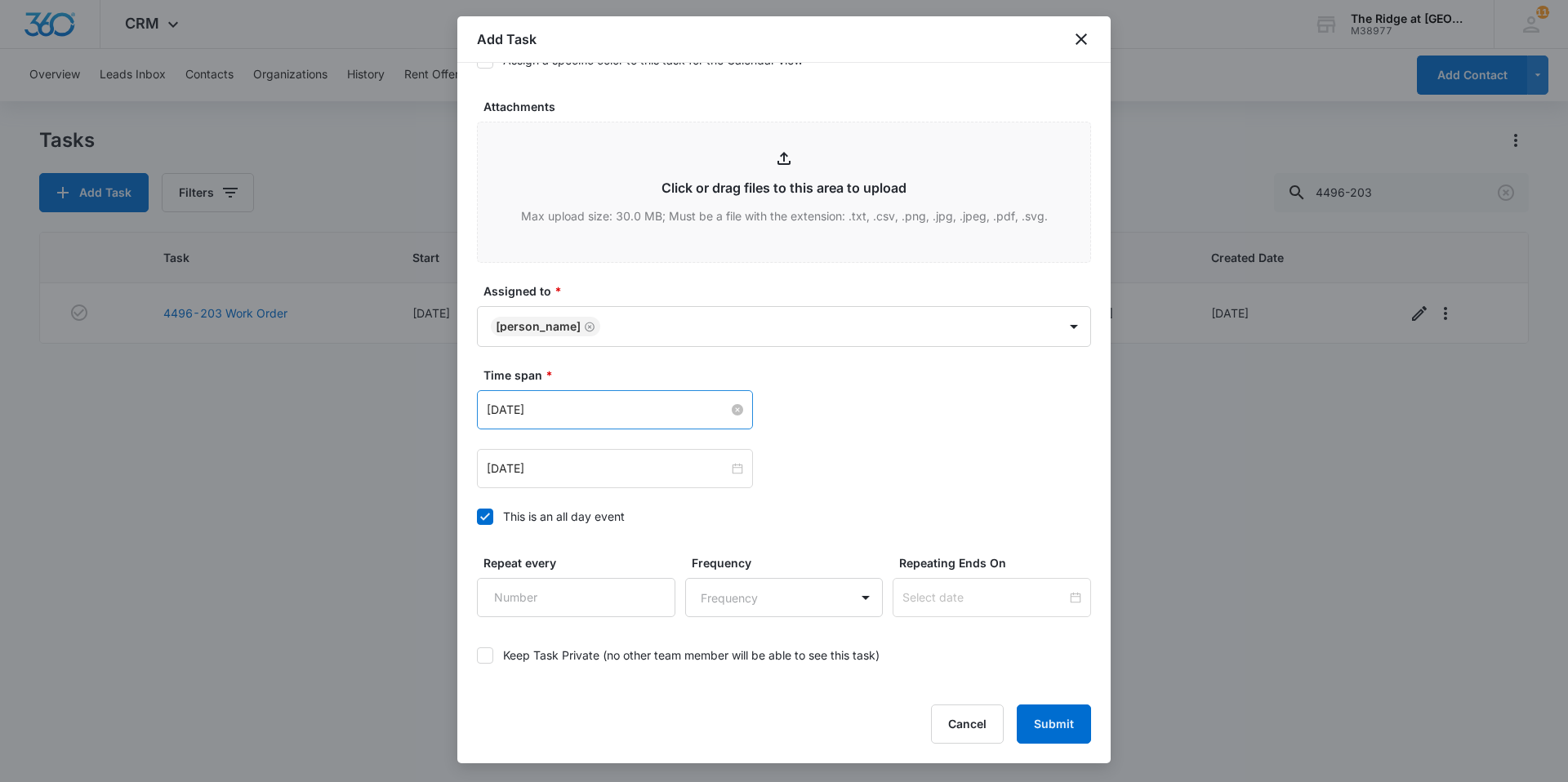
click at [731, 416] on div "[DATE]" at bounding box center [615, 410] width 257 height 18
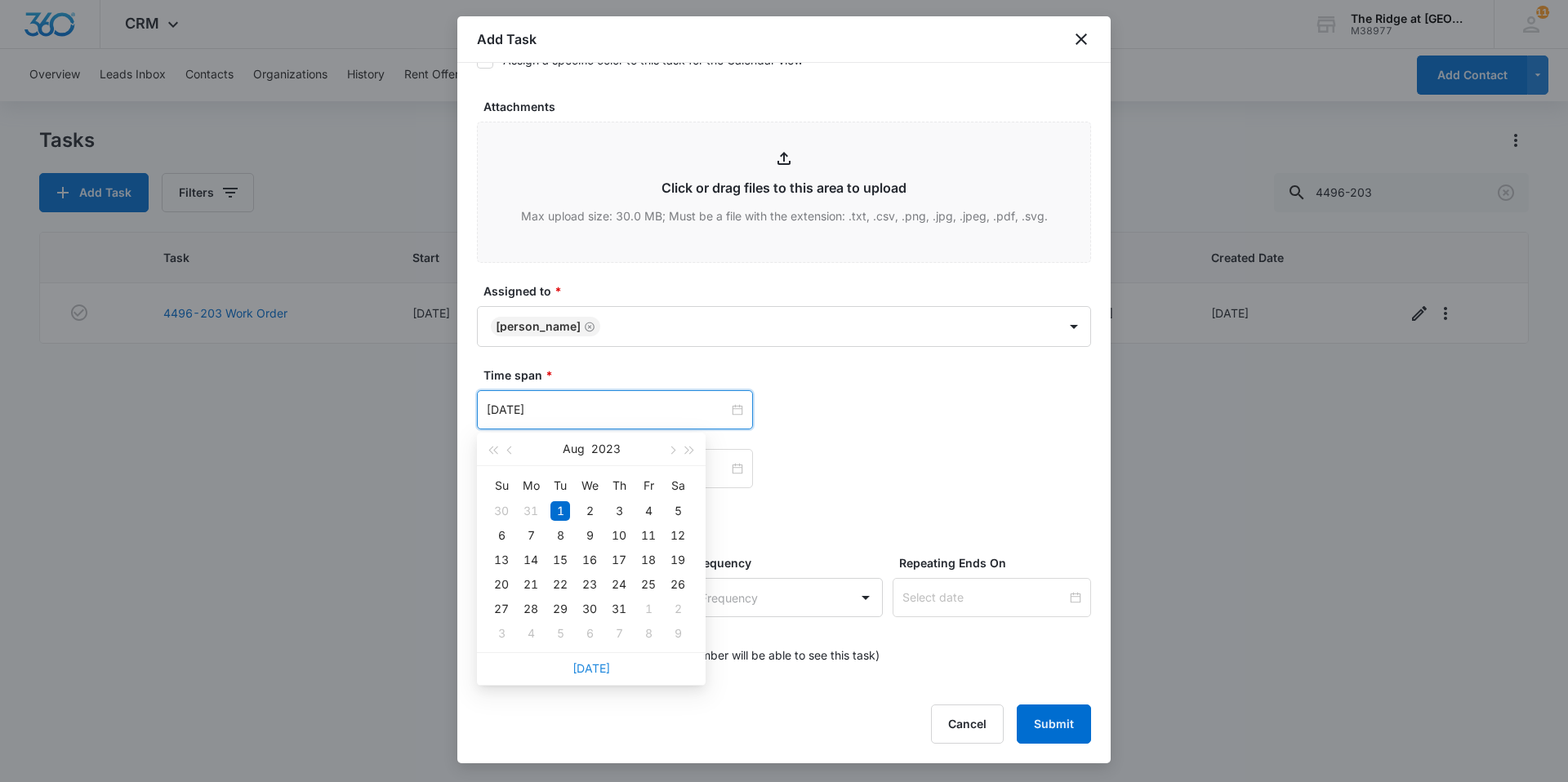
click at [586, 666] on link "[DATE]" at bounding box center [591, 668] width 38 height 14
type input "[DATE]"
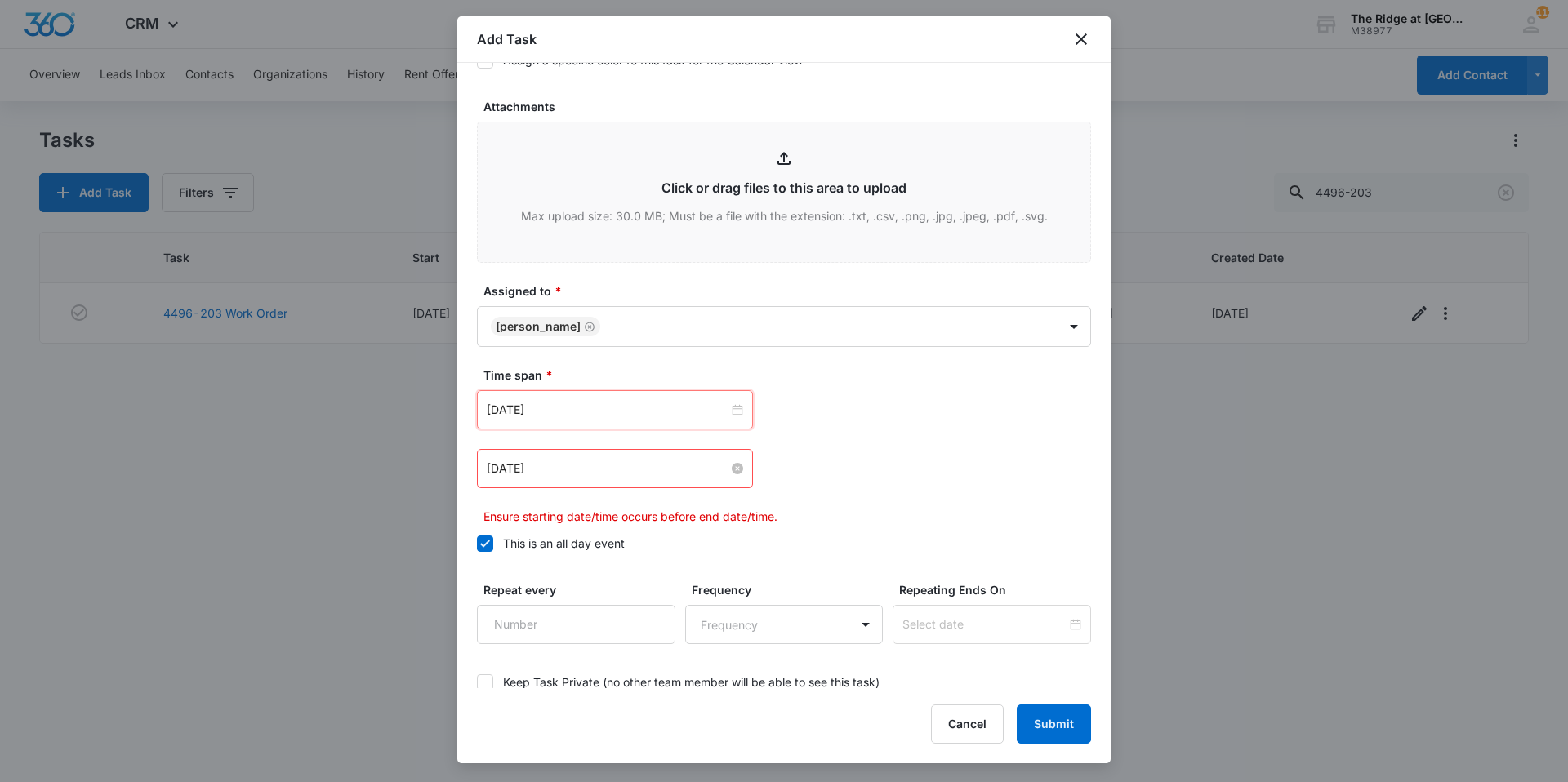
click at [729, 461] on div "[DATE]" at bounding box center [615, 468] width 257 height 18
click at [729, 478] on div at bounding box center [615, 468] width 276 height 39
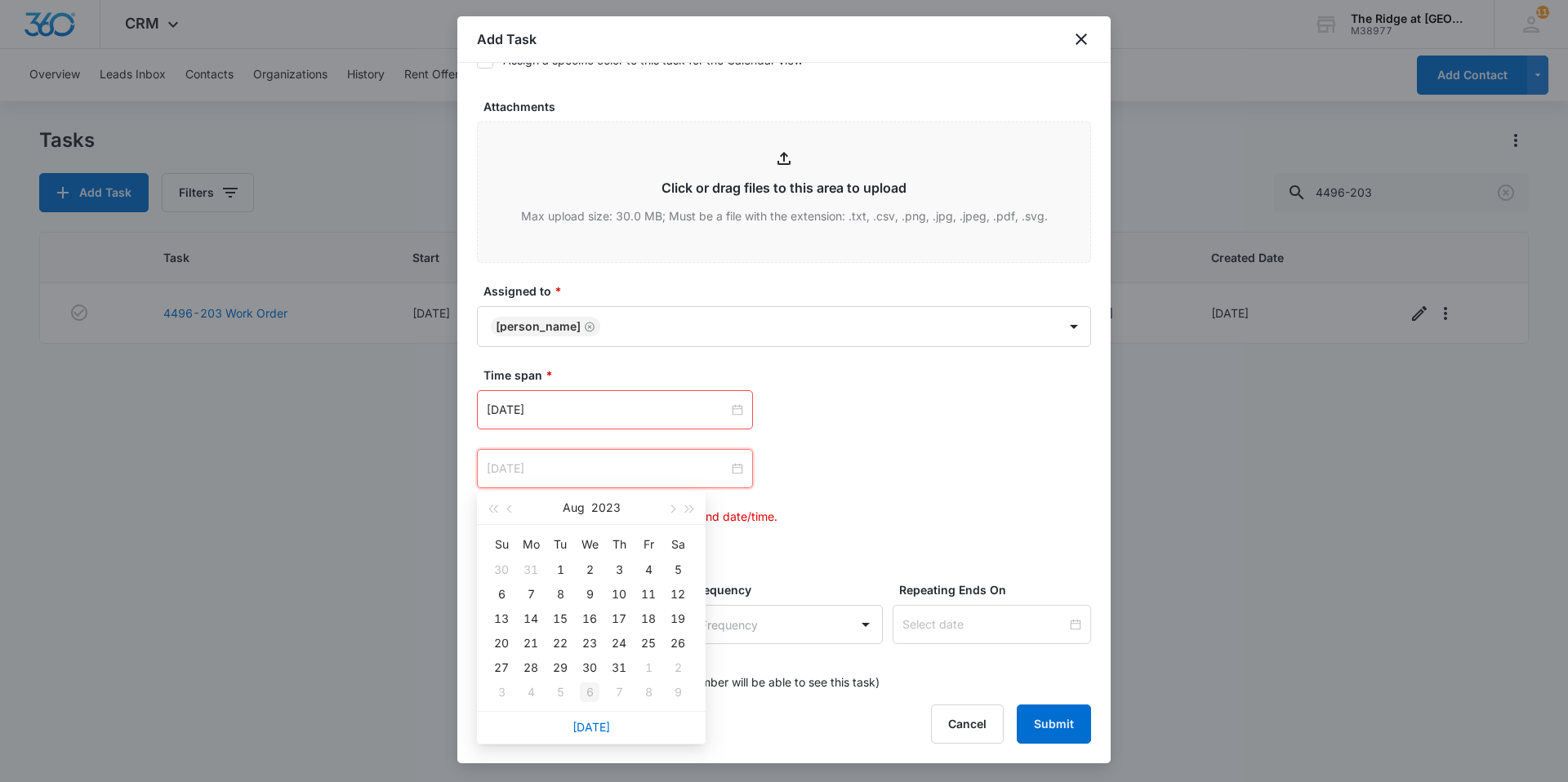
type input "[DATE]"
click at [584, 731] on link "[DATE]" at bounding box center [591, 727] width 38 height 14
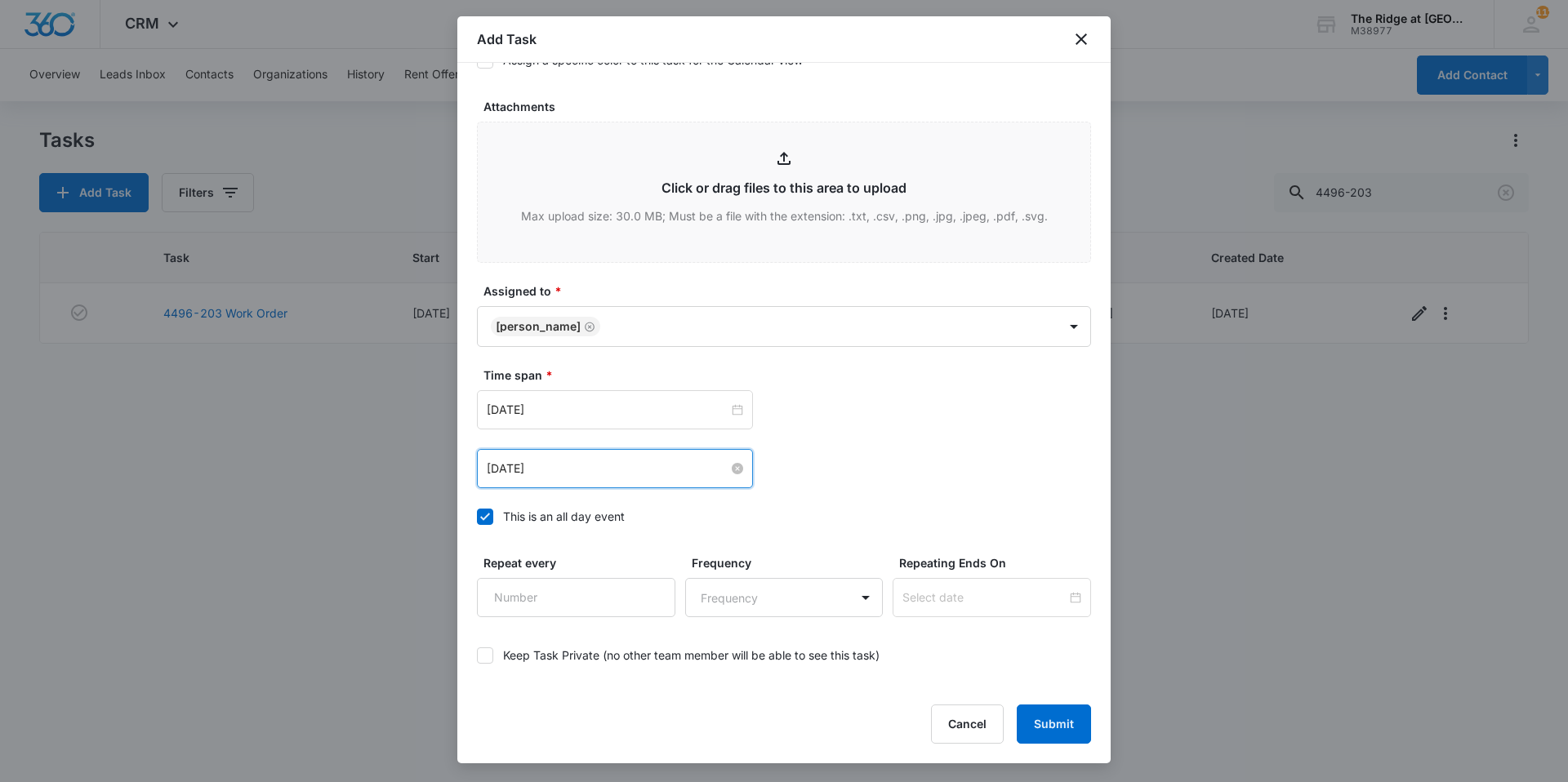
click at [658, 473] on input "[DATE]" at bounding box center [607, 468] width 241 height 18
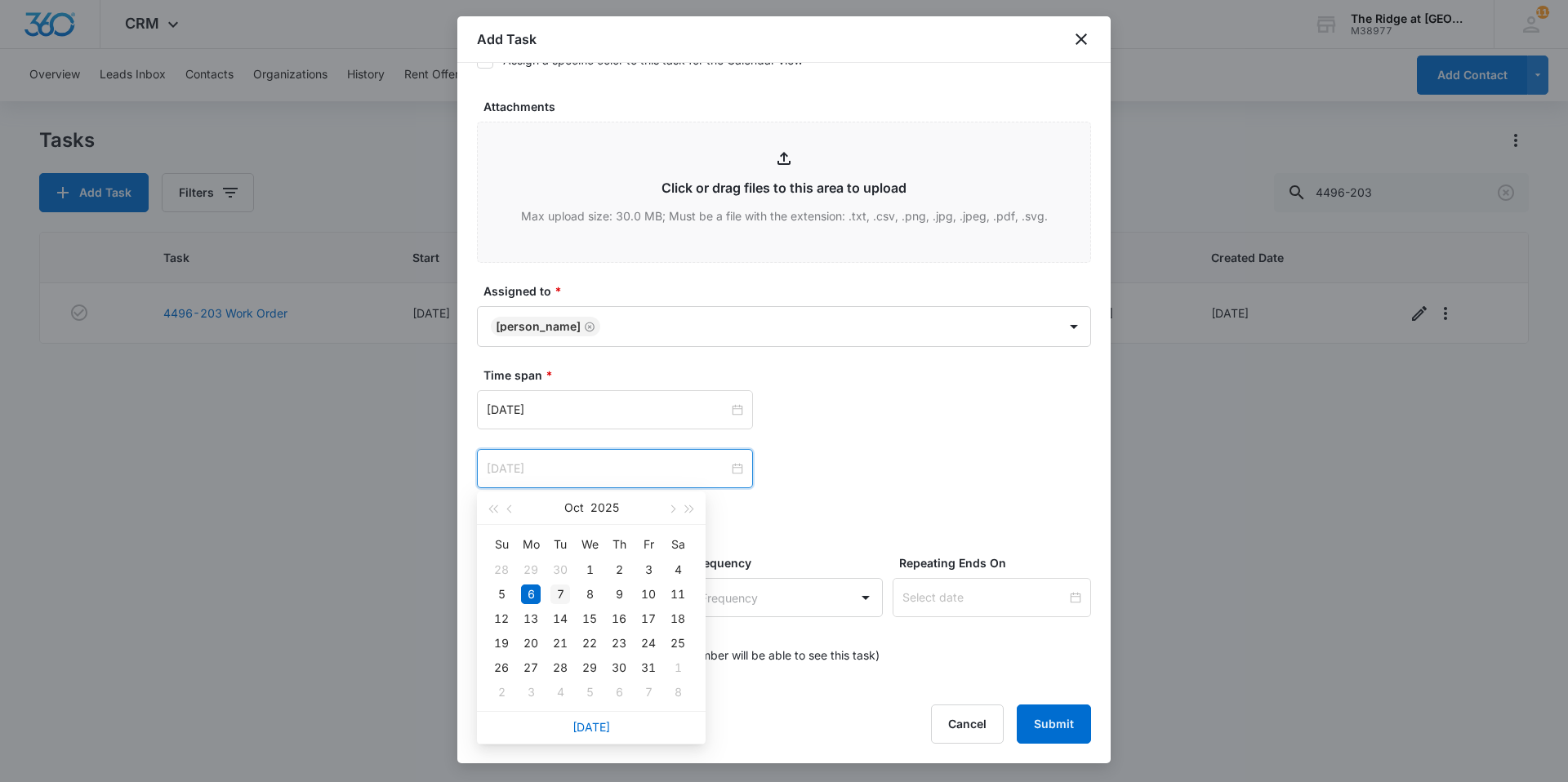
type input "[DATE]"
click at [560, 595] on div "7" at bounding box center [560, 594] width 20 height 20
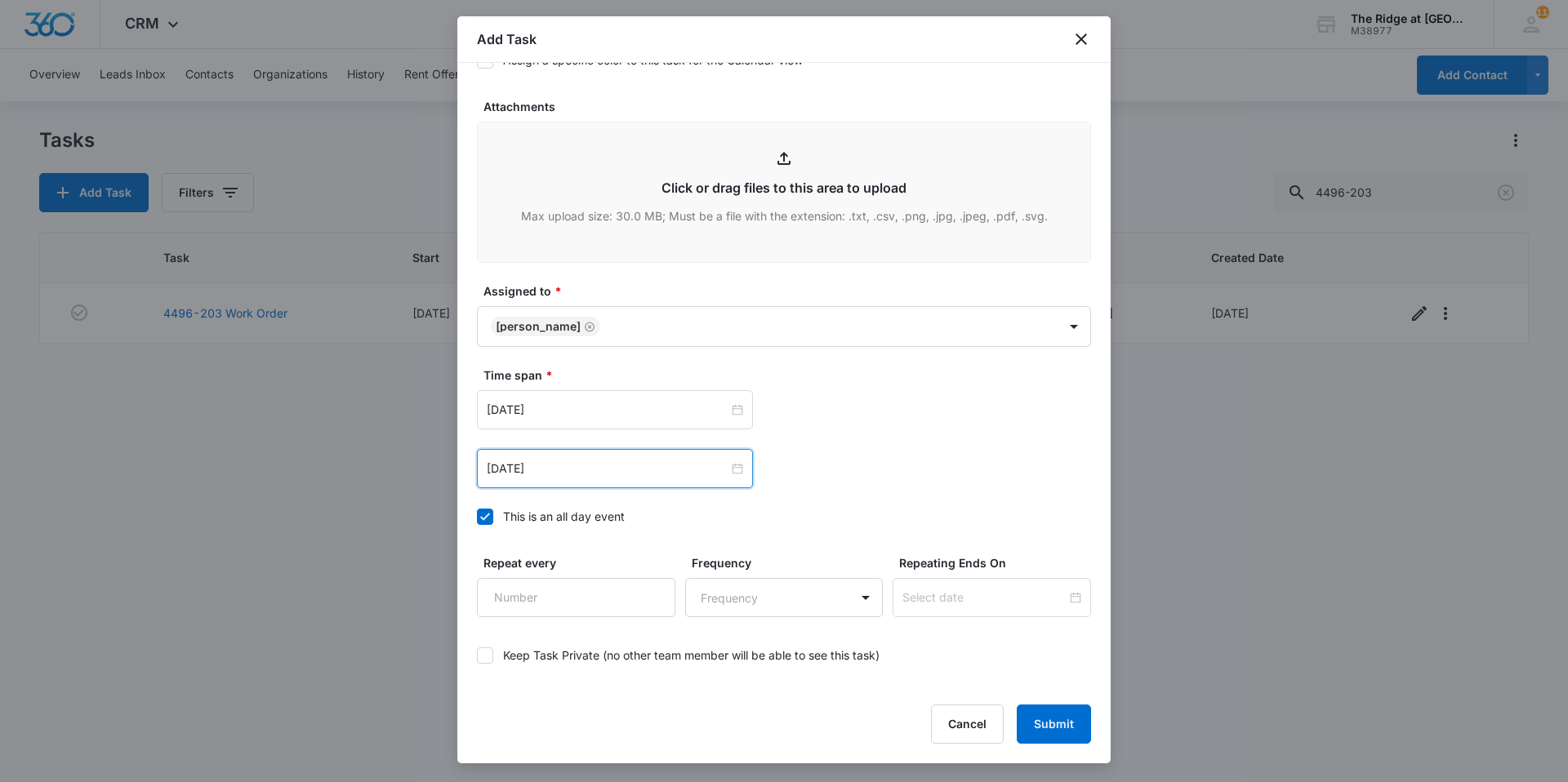
click at [998, 472] on div "[DATE] [DATE] Su Mo Tu We Th Fr Sa 28 29 30 1 2 3 4 5 6 7 8 9 10 11 12 13 14 15…" at bounding box center [784, 468] width 614 height 39
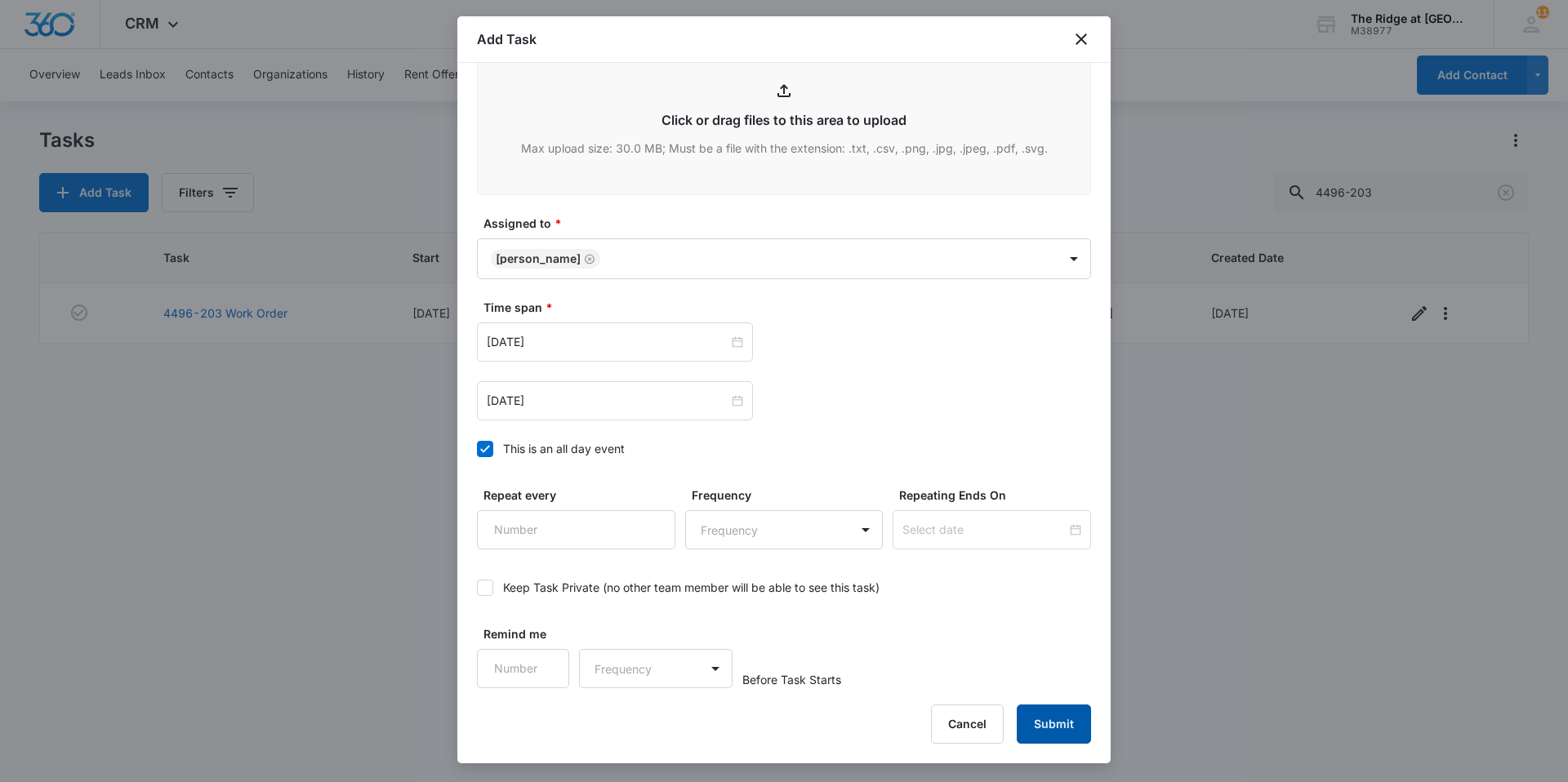
click at [1035, 712] on button "Submit" at bounding box center [1054, 724] width 74 height 39
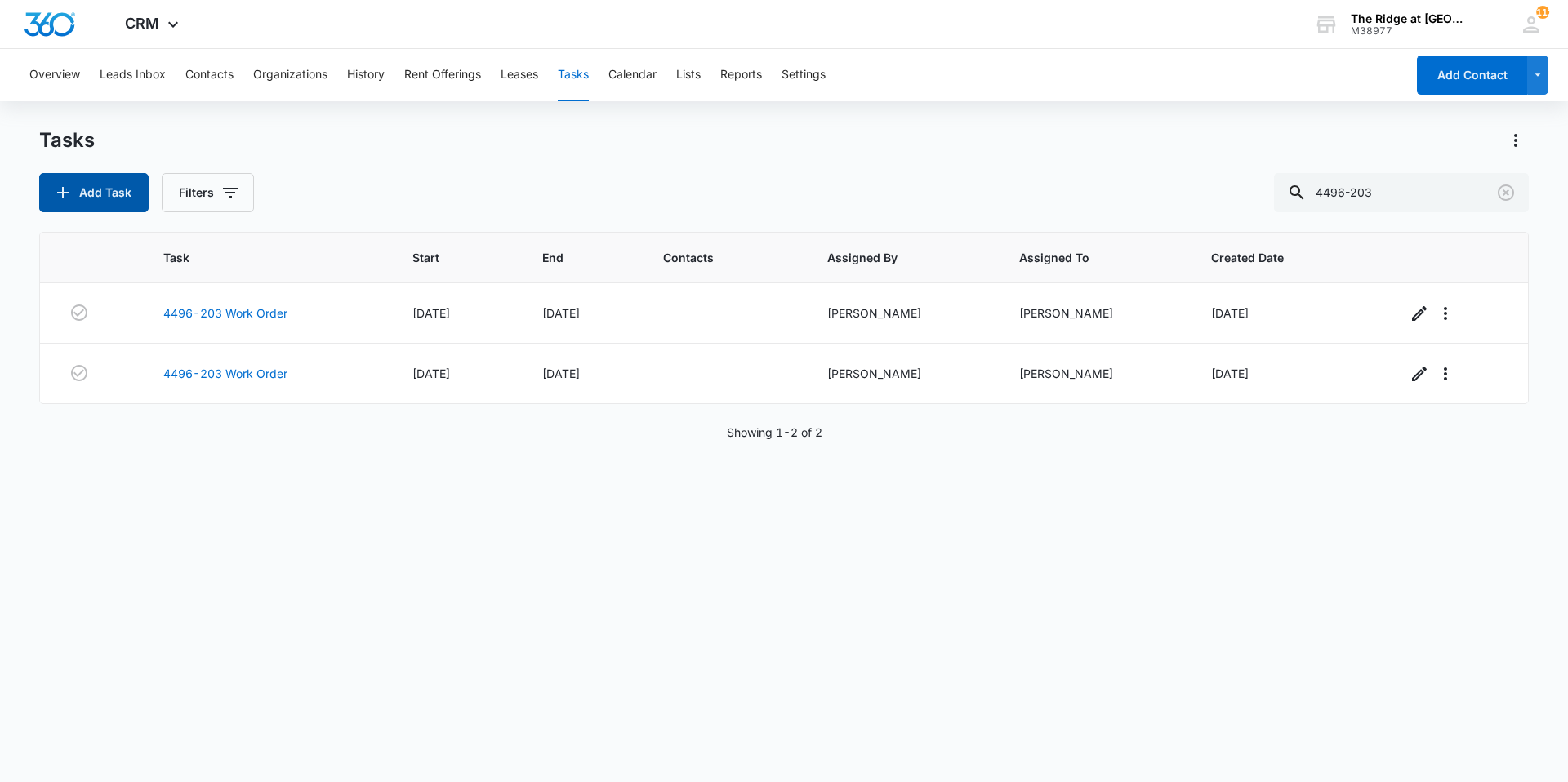
click at [107, 195] on button "Add Task" at bounding box center [93, 192] width 109 height 39
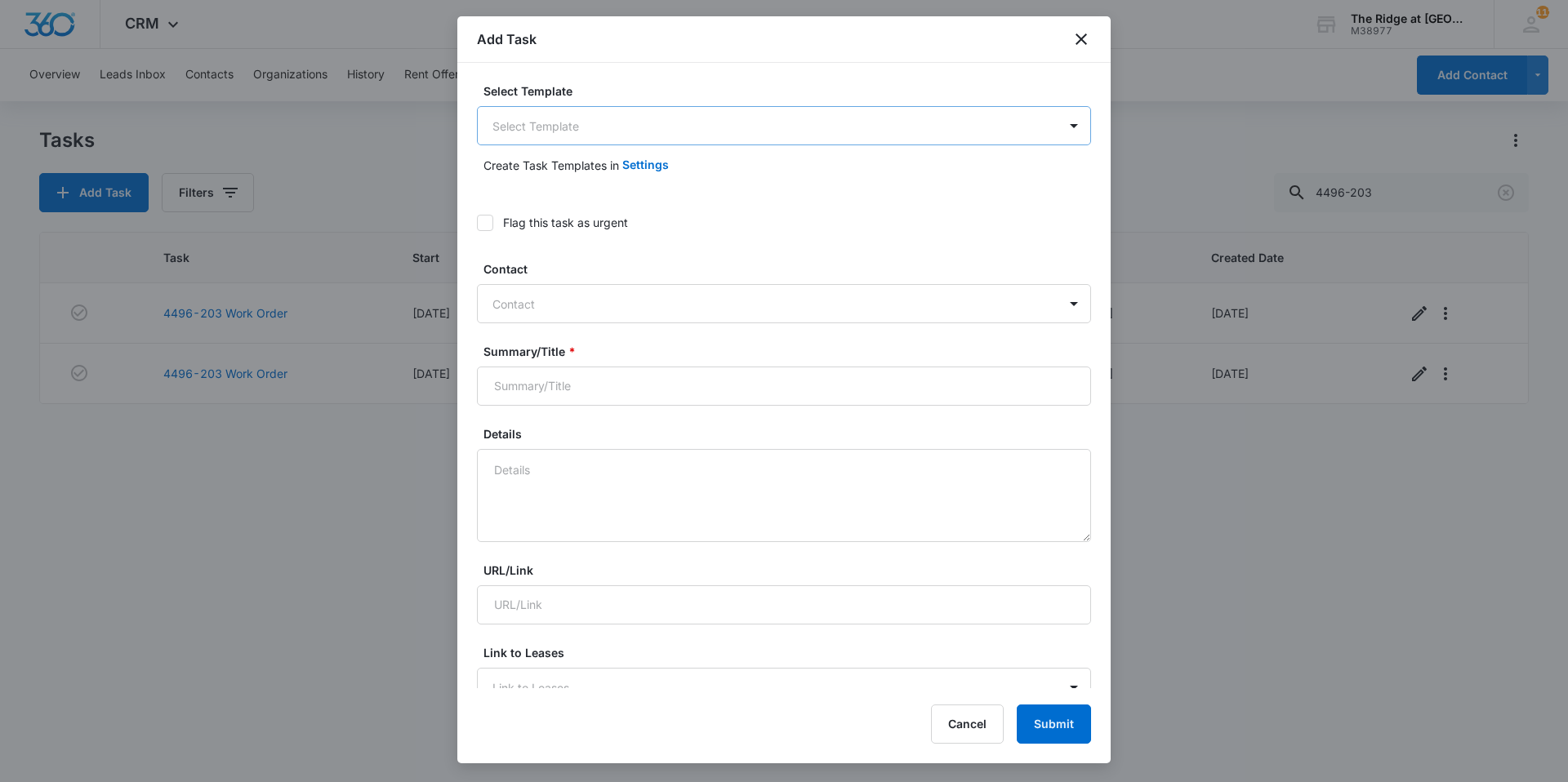
click at [663, 122] on body "CRM Apps Reputation Websites Forms CRM Email Social Shop Payments POS Content A…" at bounding box center [784, 391] width 1568 height 782
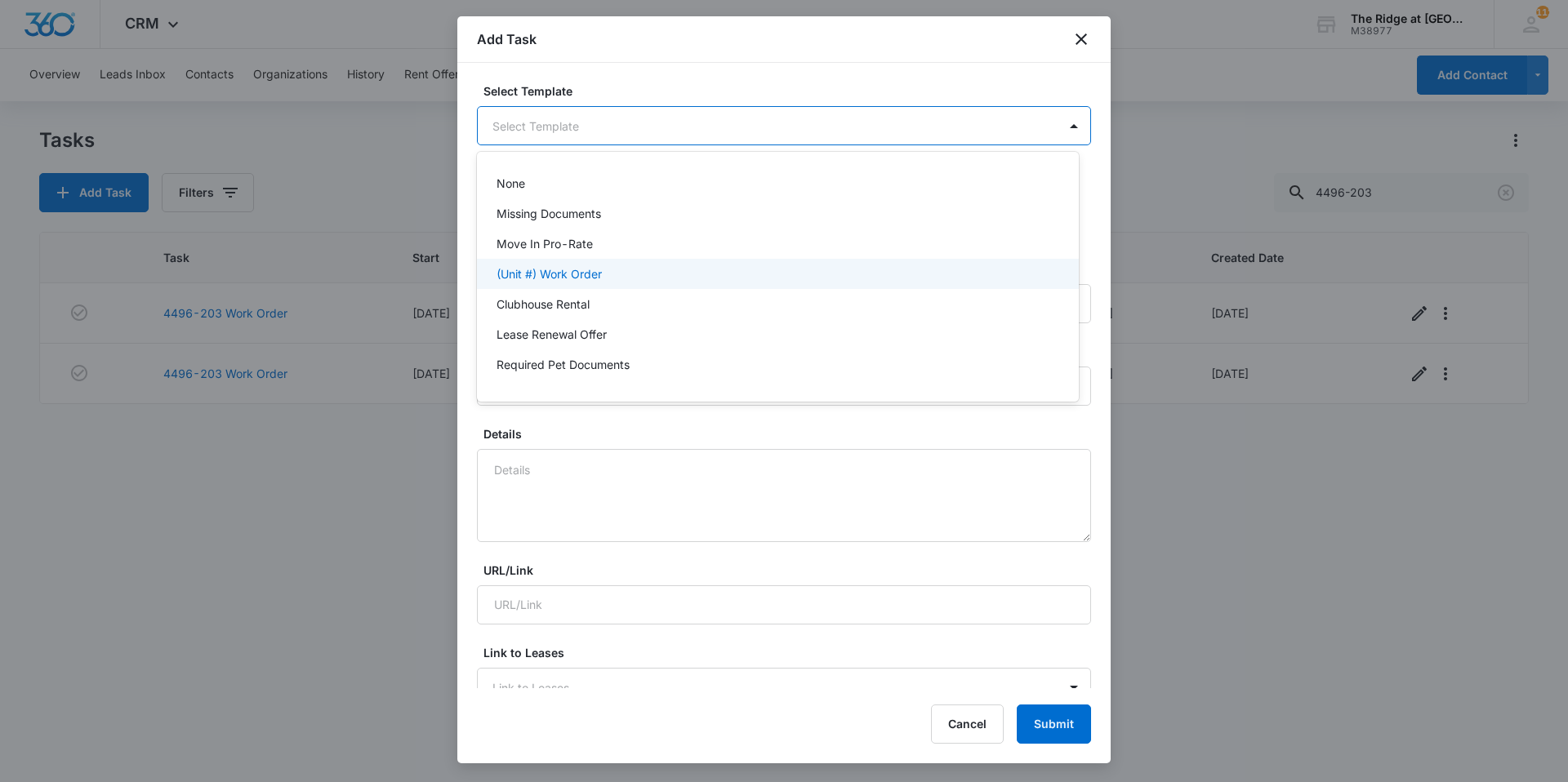
click at [545, 277] on p "(Unit #) Work Order" at bounding box center [549, 274] width 105 height 17
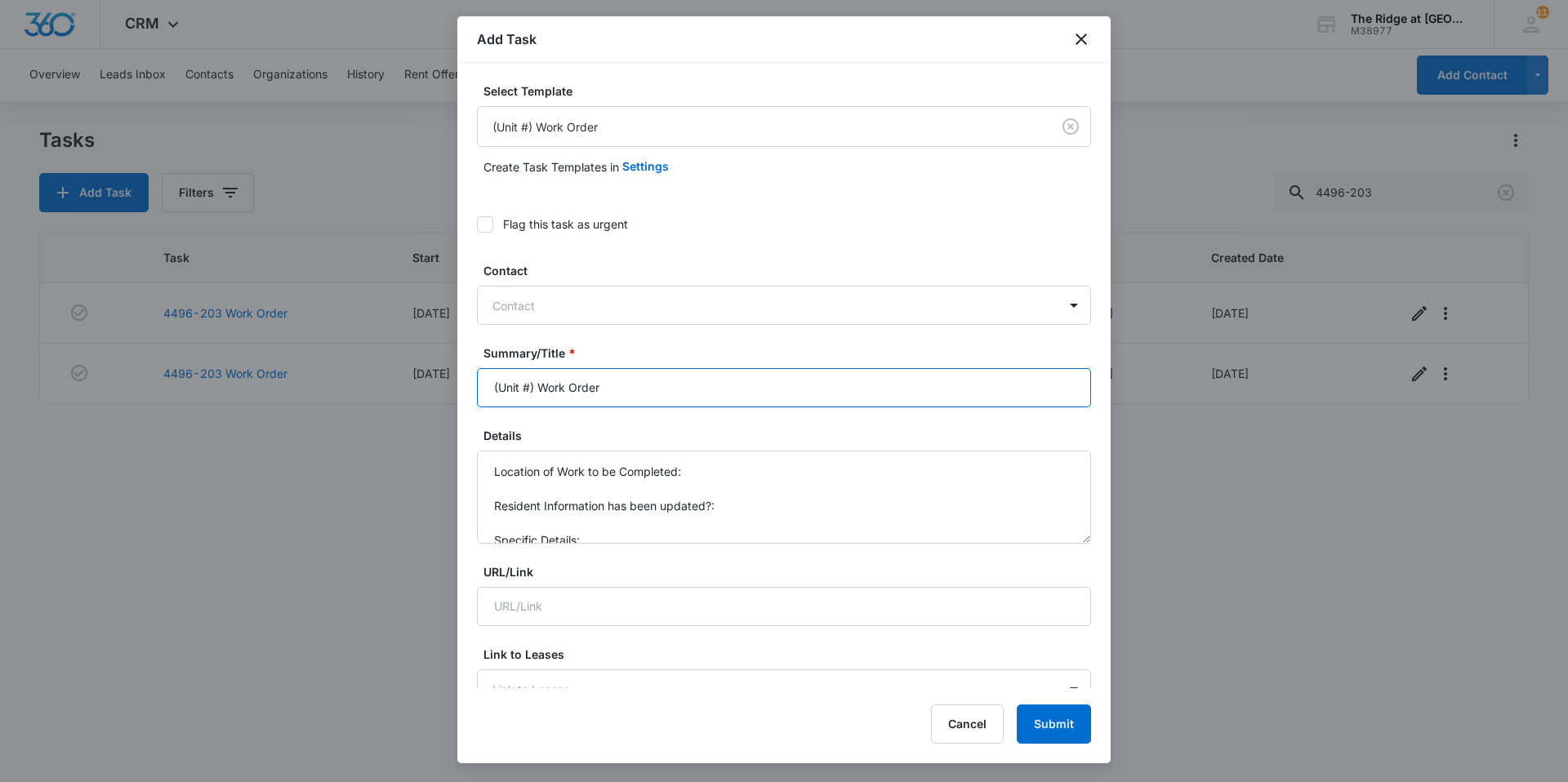
drag, startPoint x: 535, startPoint y: 384, endPoint x: 446, endPoint y: 381, distance: 89.1
click at [446, 381] on body "CRM Apps Reputation Websites Forms CRM Email Social Shop Payments POS Content A…" at bounding box center [784, 391] width 1568 height 782
type input "4454-207 Work Order"
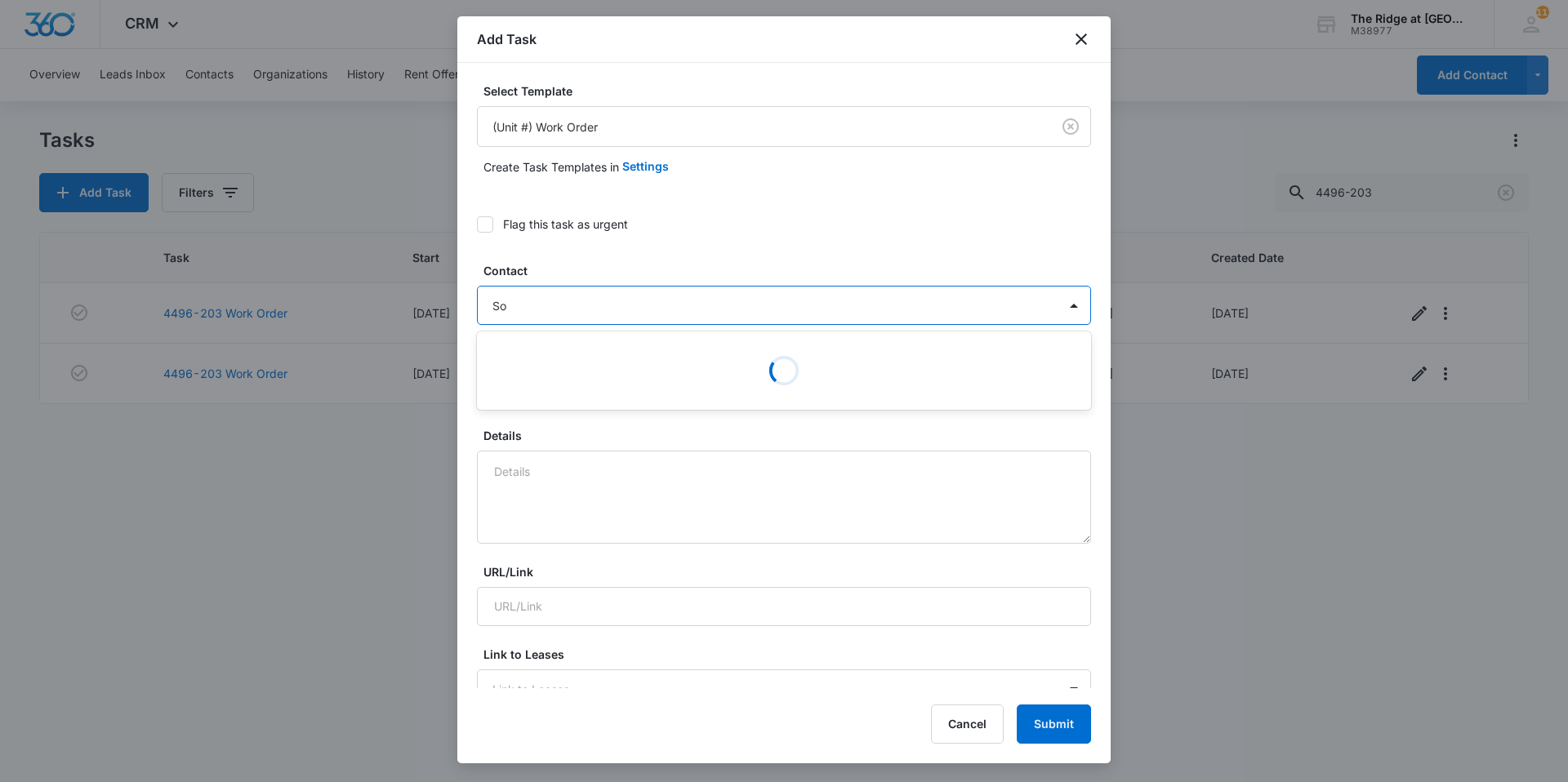
type input "S"
type input "[PERSON_NAME]"
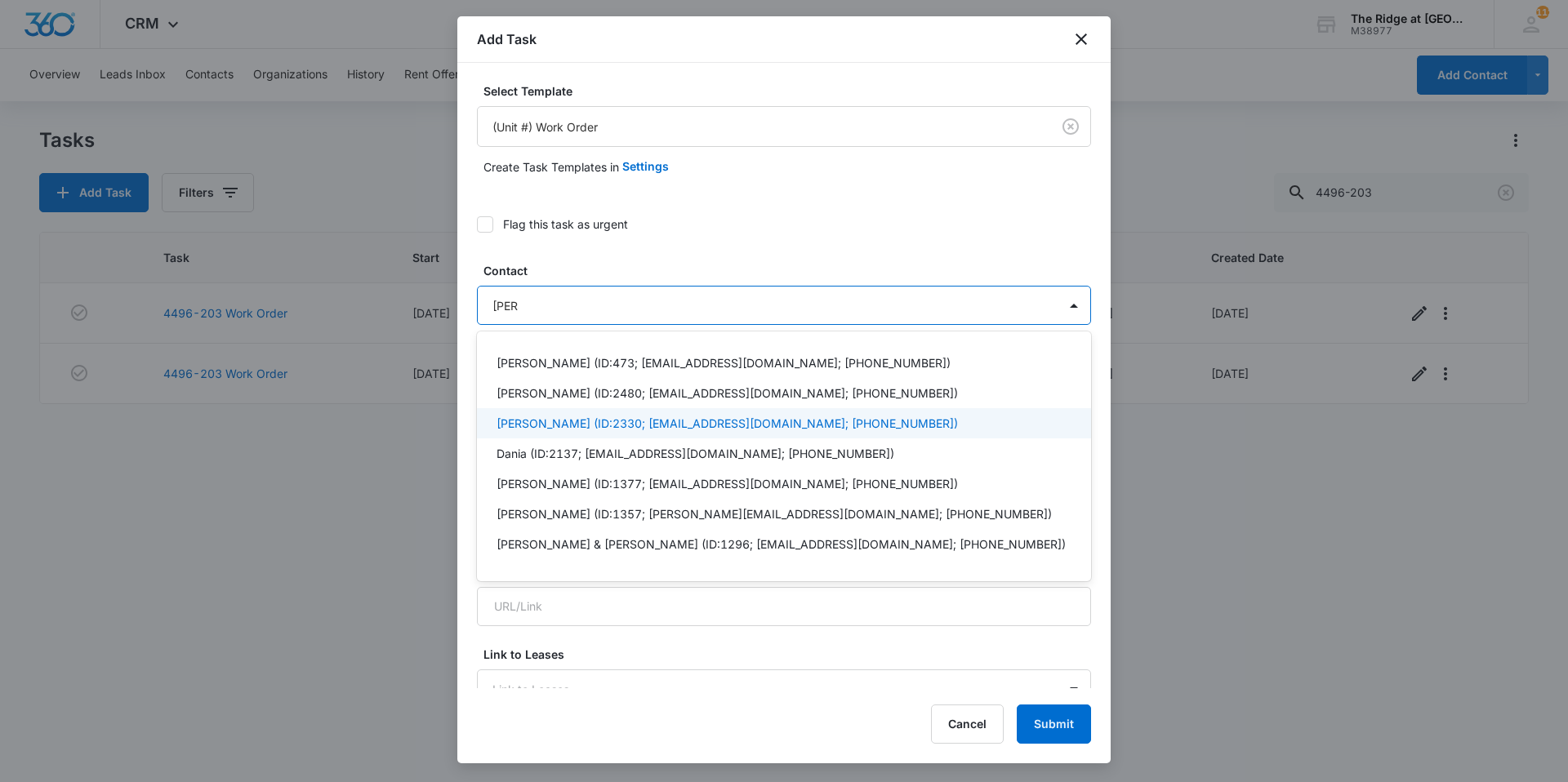
click at [689, 418] on p "[PERSON_NAME] (ID:2330; [EMAIL_ADDRESS][DOMAIN_NAME]; [PHONE_NUMBER])" at bounding box center [728, 424] width 462 height 17
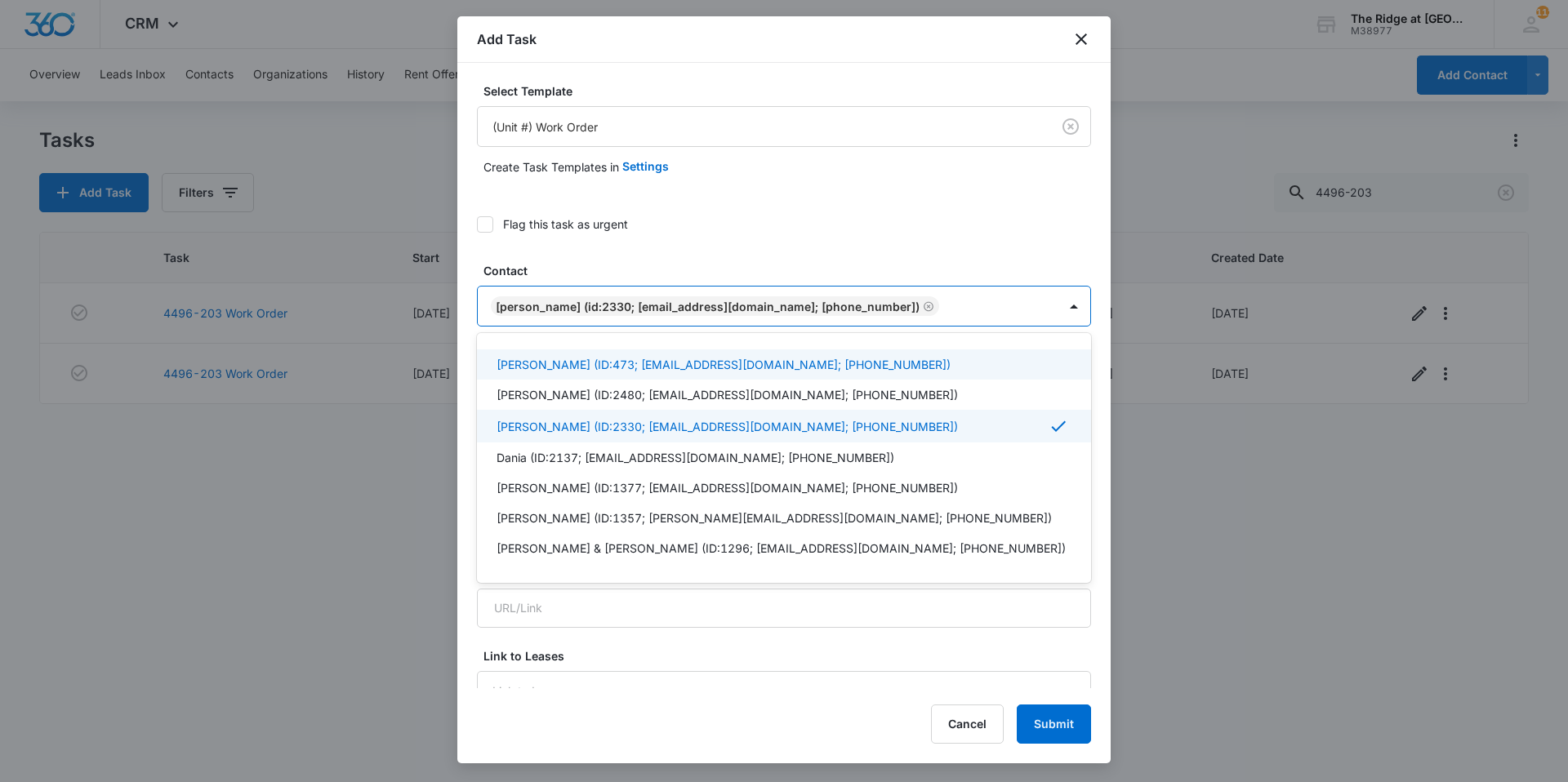
click at [1002, 311] on div at bounding box center [1001, 306] width 112 height 20
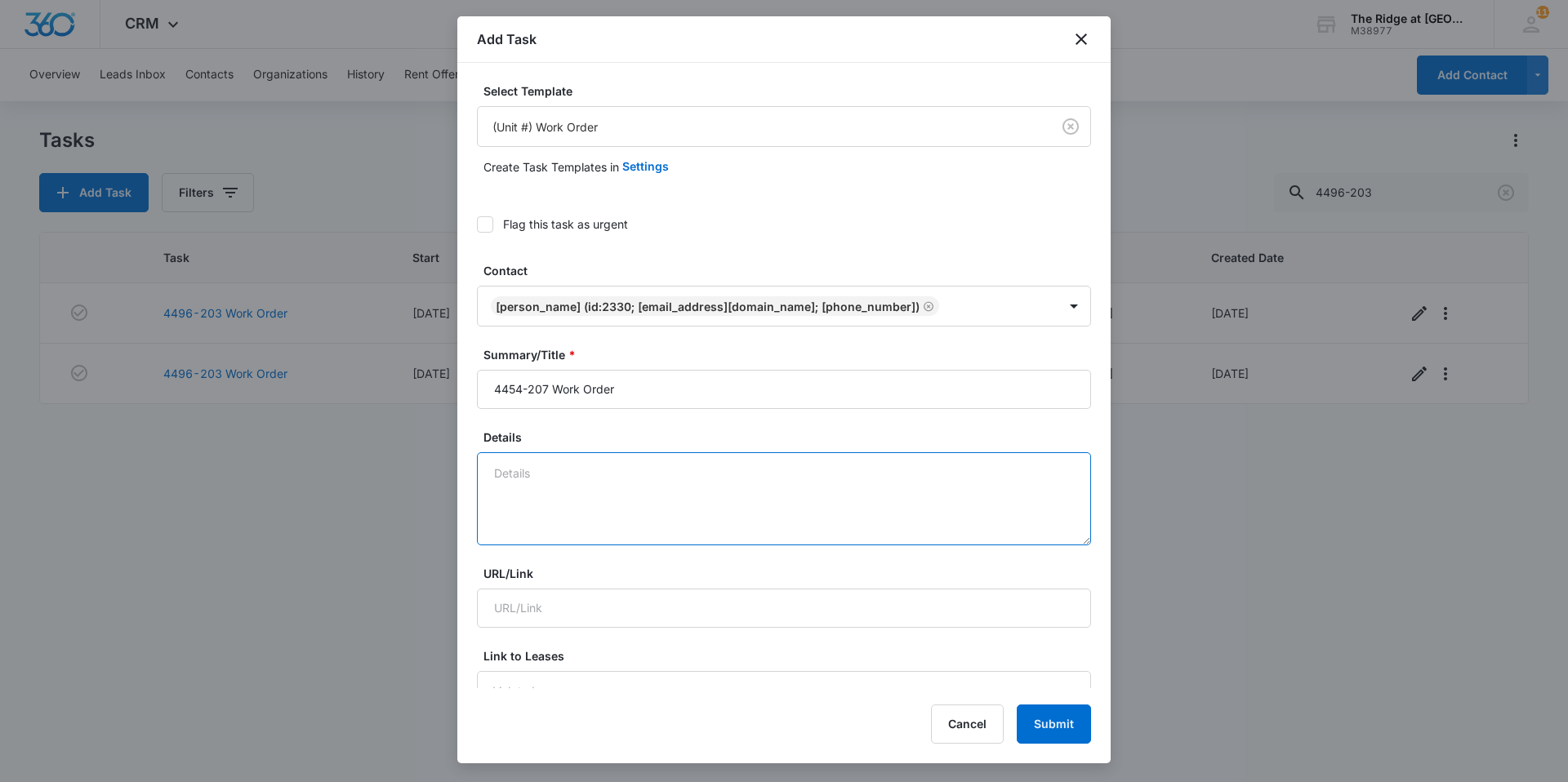
click at [610, 485] on textarea "Details" at bounding box center [784, 499] width 614 height 93
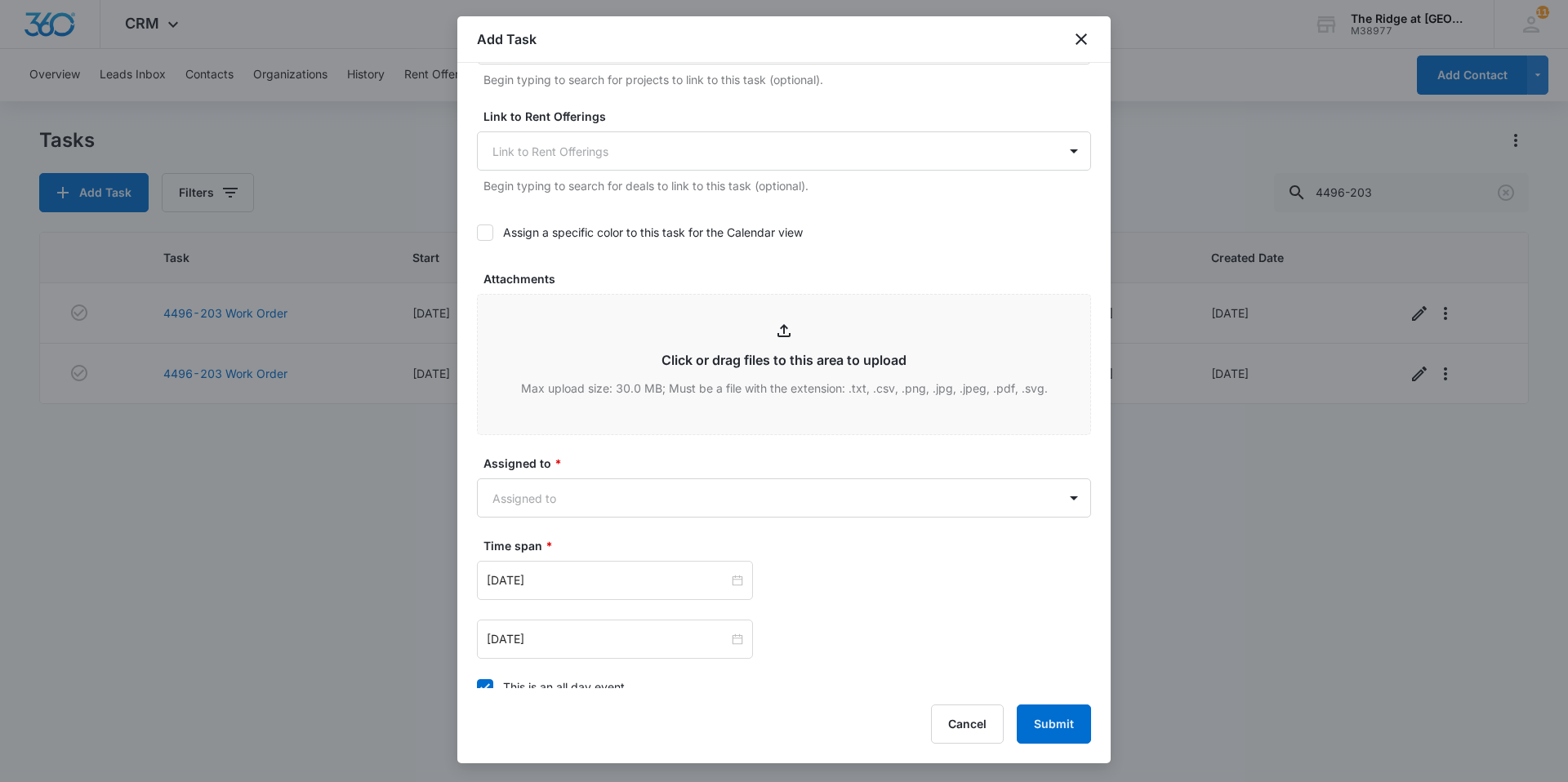
scroll to position [654, 0]
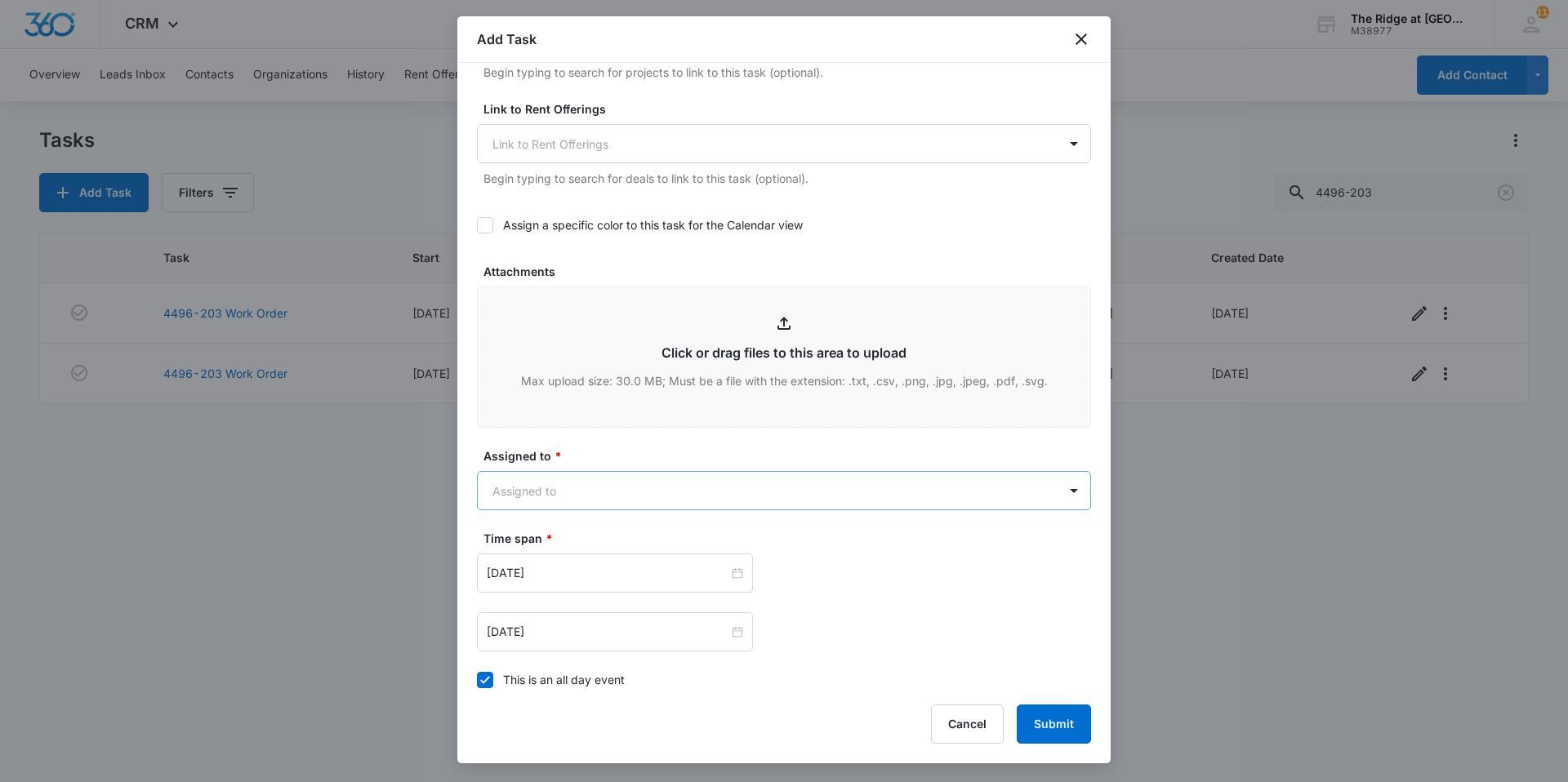
type textarea "Tenant: [PERSON_NAME] Phone: [PHONE_NUMBER] Issue: Master bathroom needs toilet…"
click at [583, 491] on body "CRM Apps Reputation Websites Forms CRM Email Social Shop Payments POS Content A…" at bounding box center [784, 391] width 1568 height 782
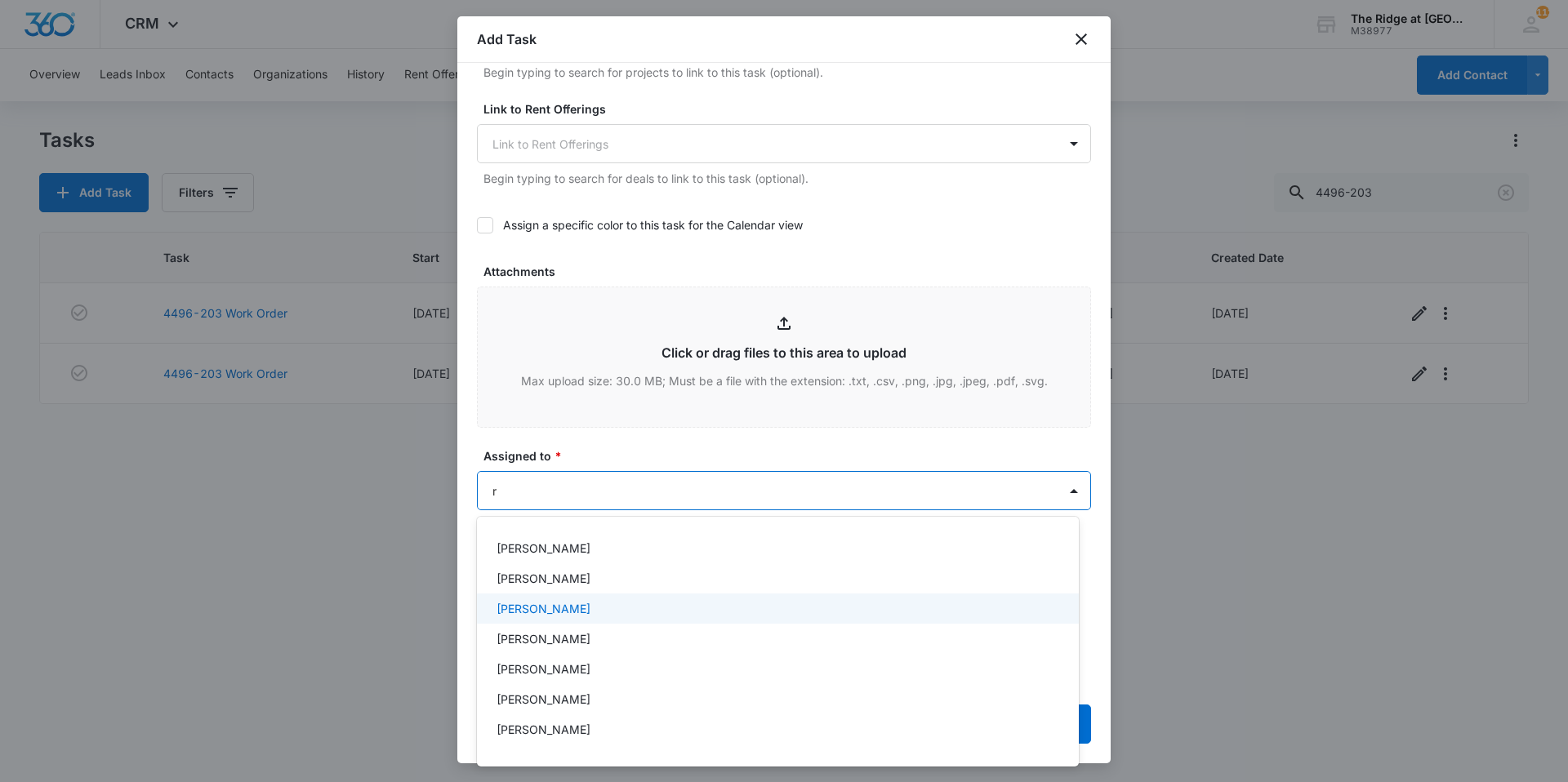
type input "ri"
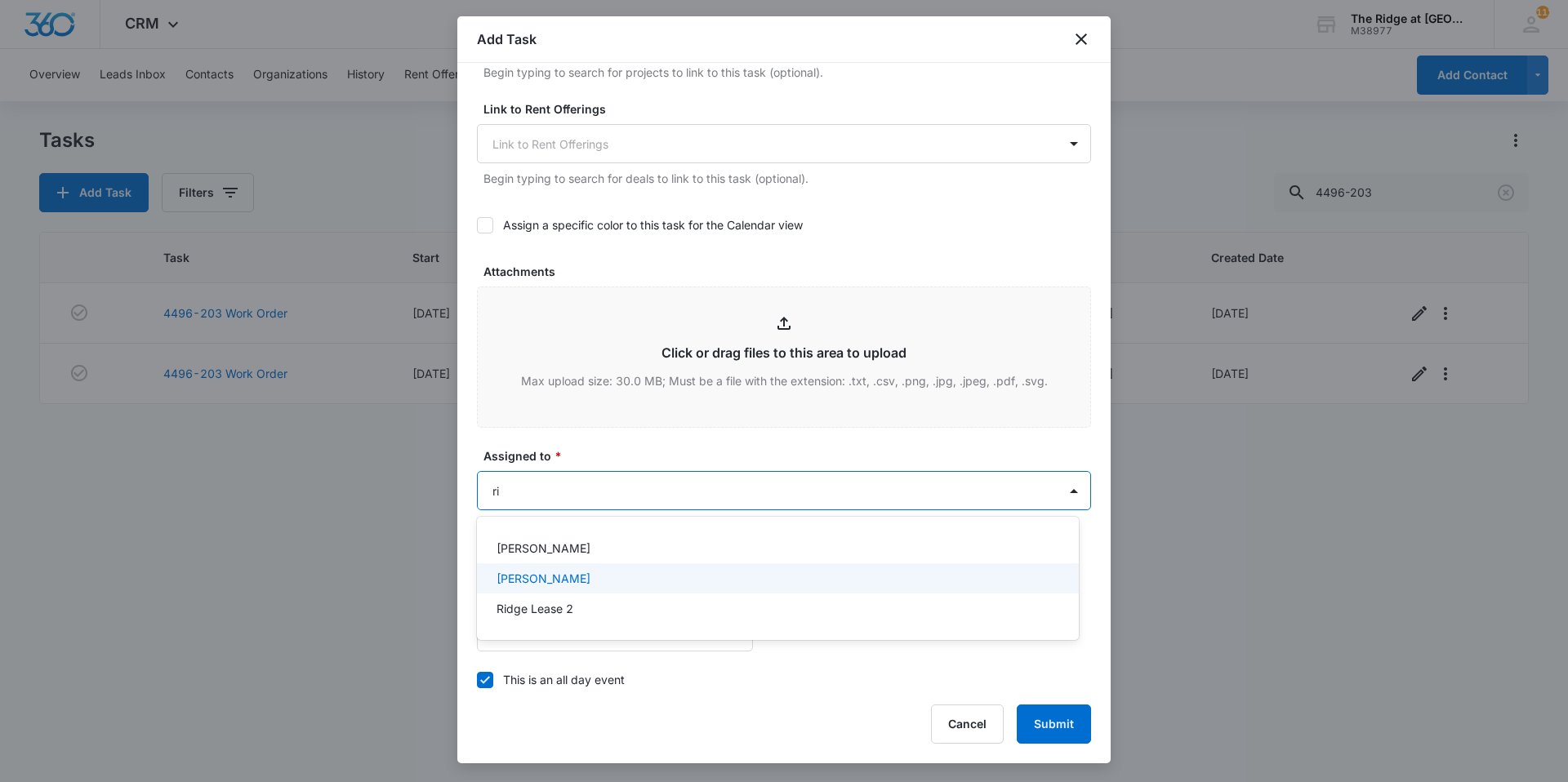
click at [566, 578] on p "[PERSON_NAME]" at bounding box center [544, 579] width 94 height 17
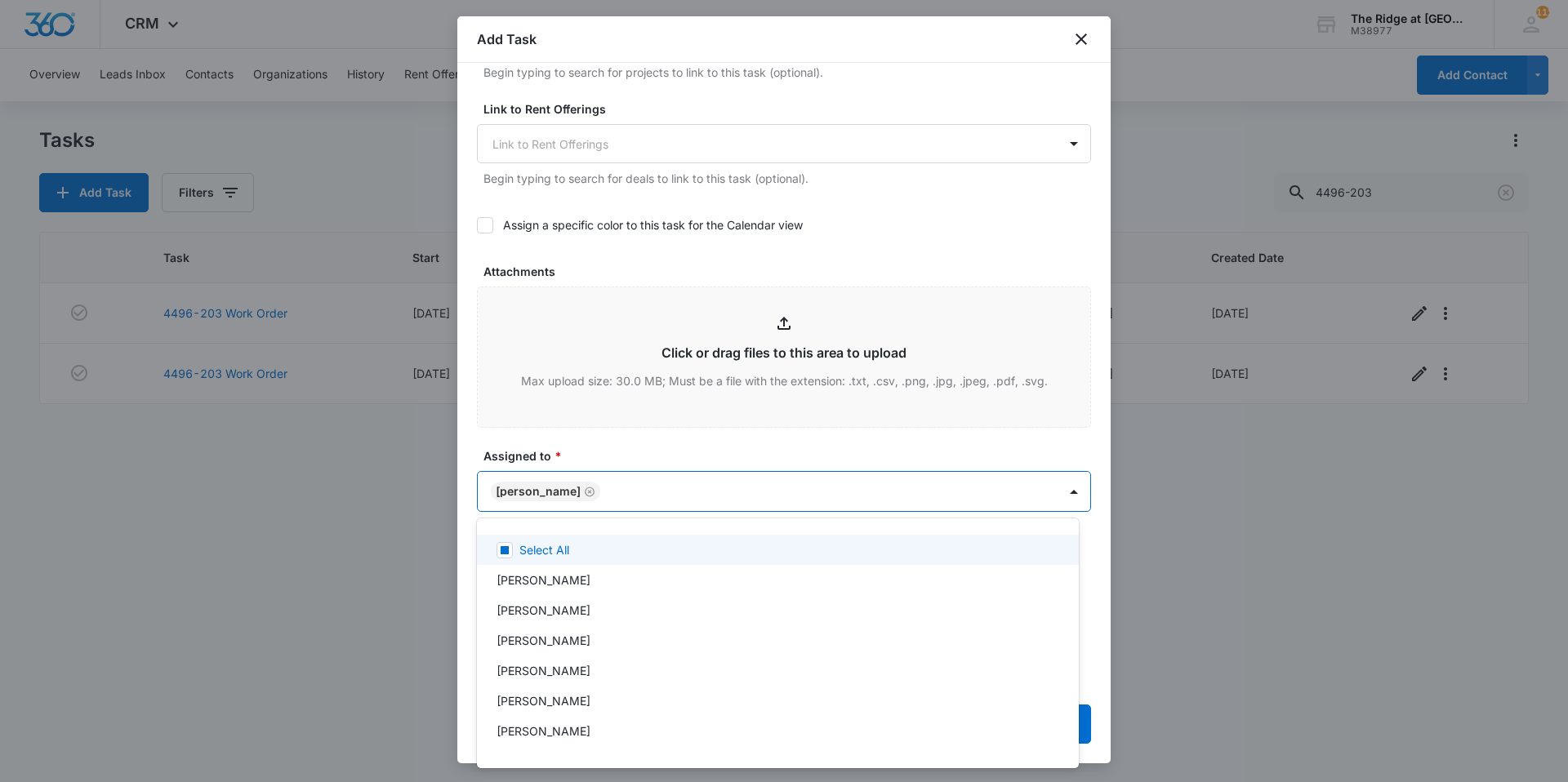
click at [682, 486] on div at bounding box center [784, 391] width 1568 height 782
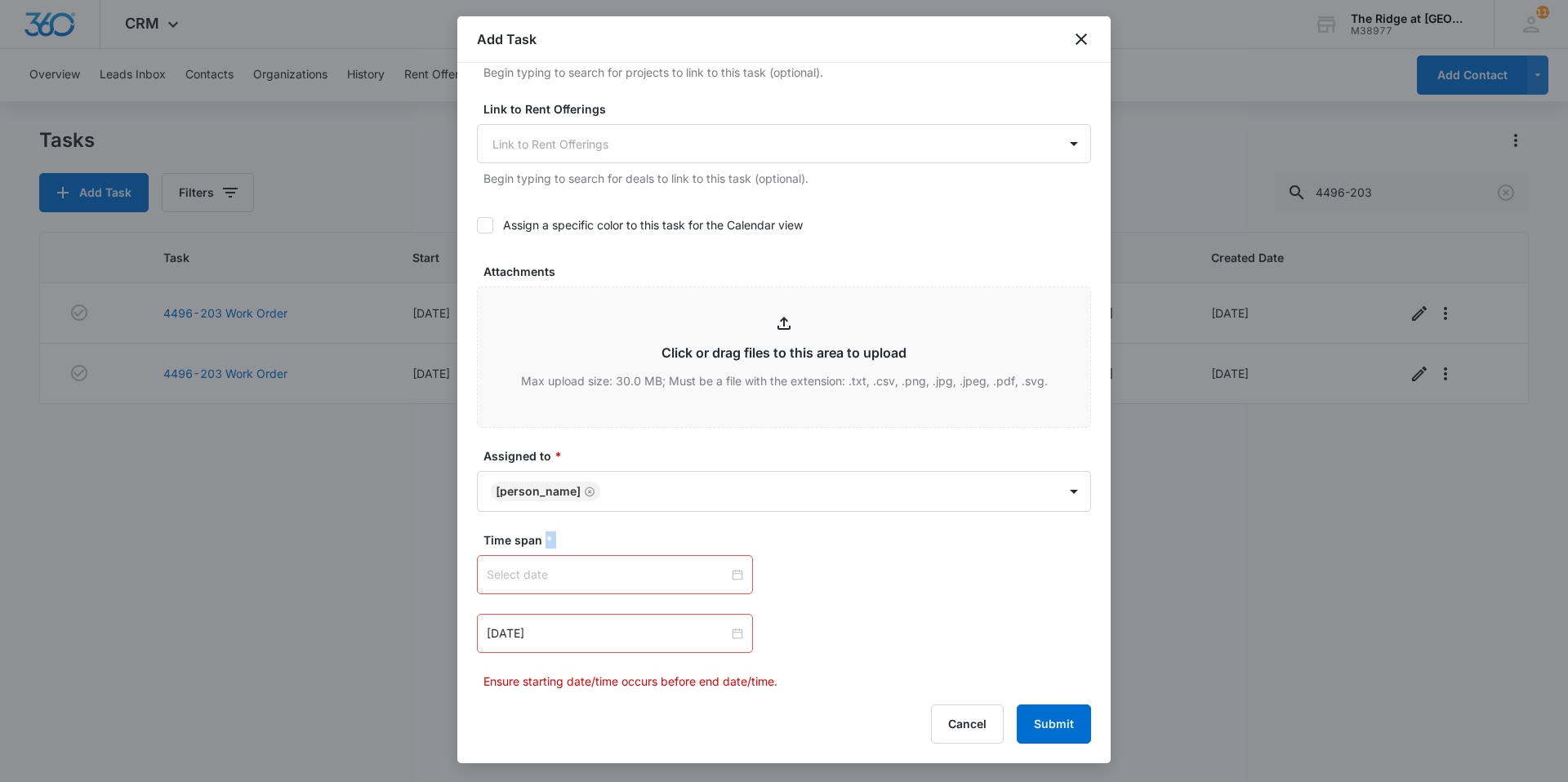
click at [729, 573] on div at bounding box center [615, 575] width 257 height 18
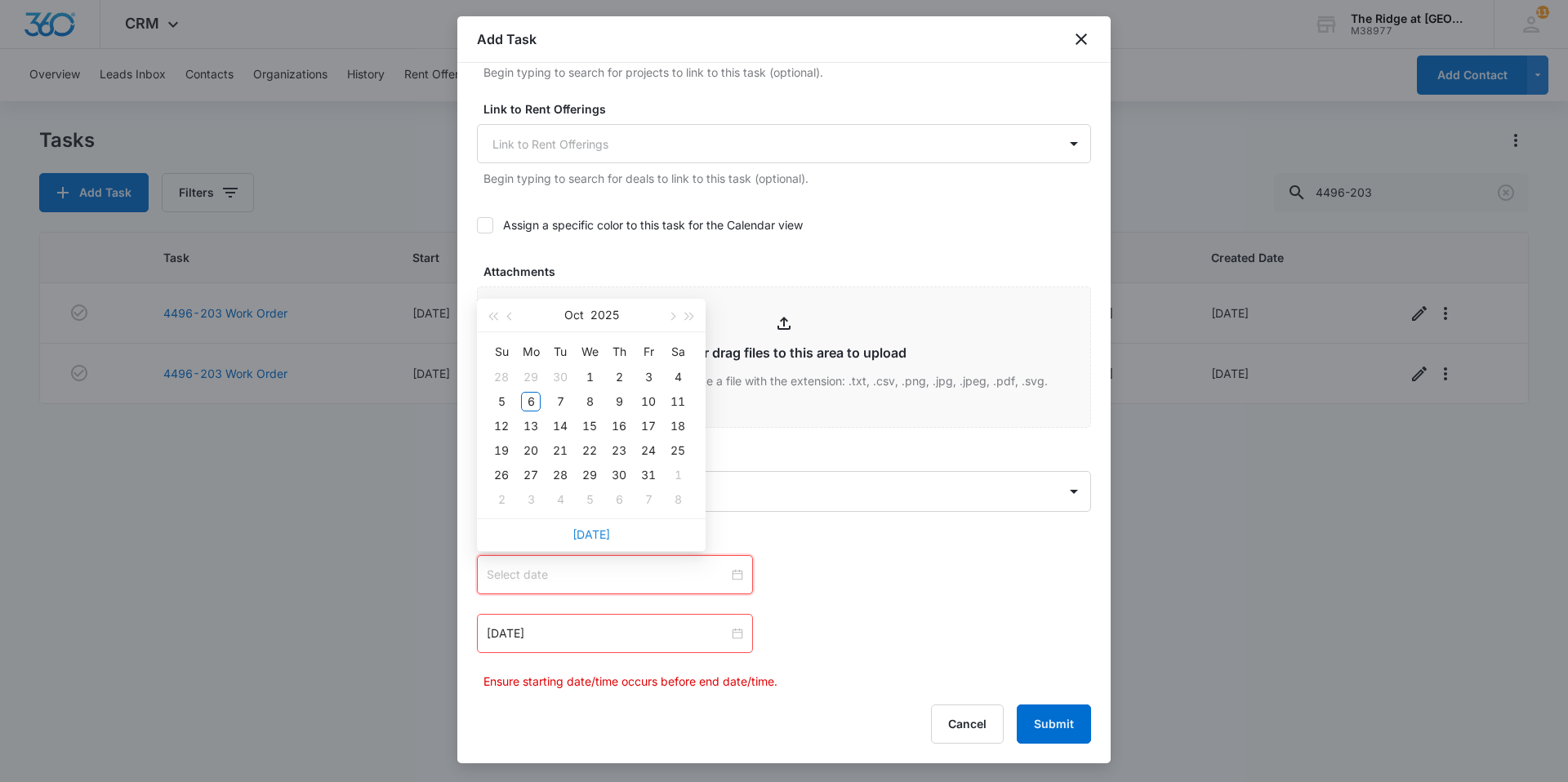
click at [606, 535] on link "[DATE]" at bounding box center [591, 534] width 38 height 14
type input "[DATE]"
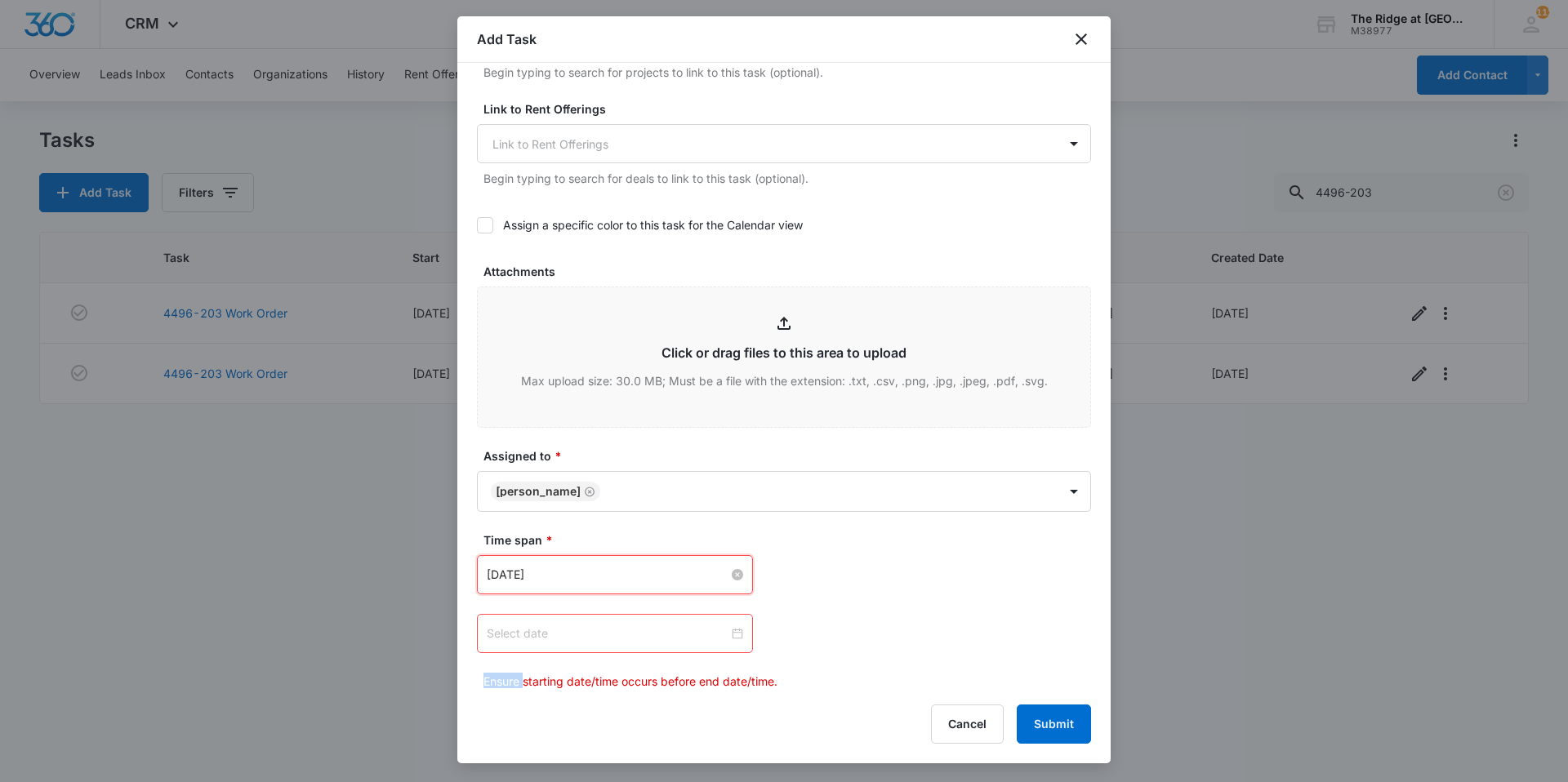
click at [728, 637] on div at bounding box center [615, 633] width 257 height 18
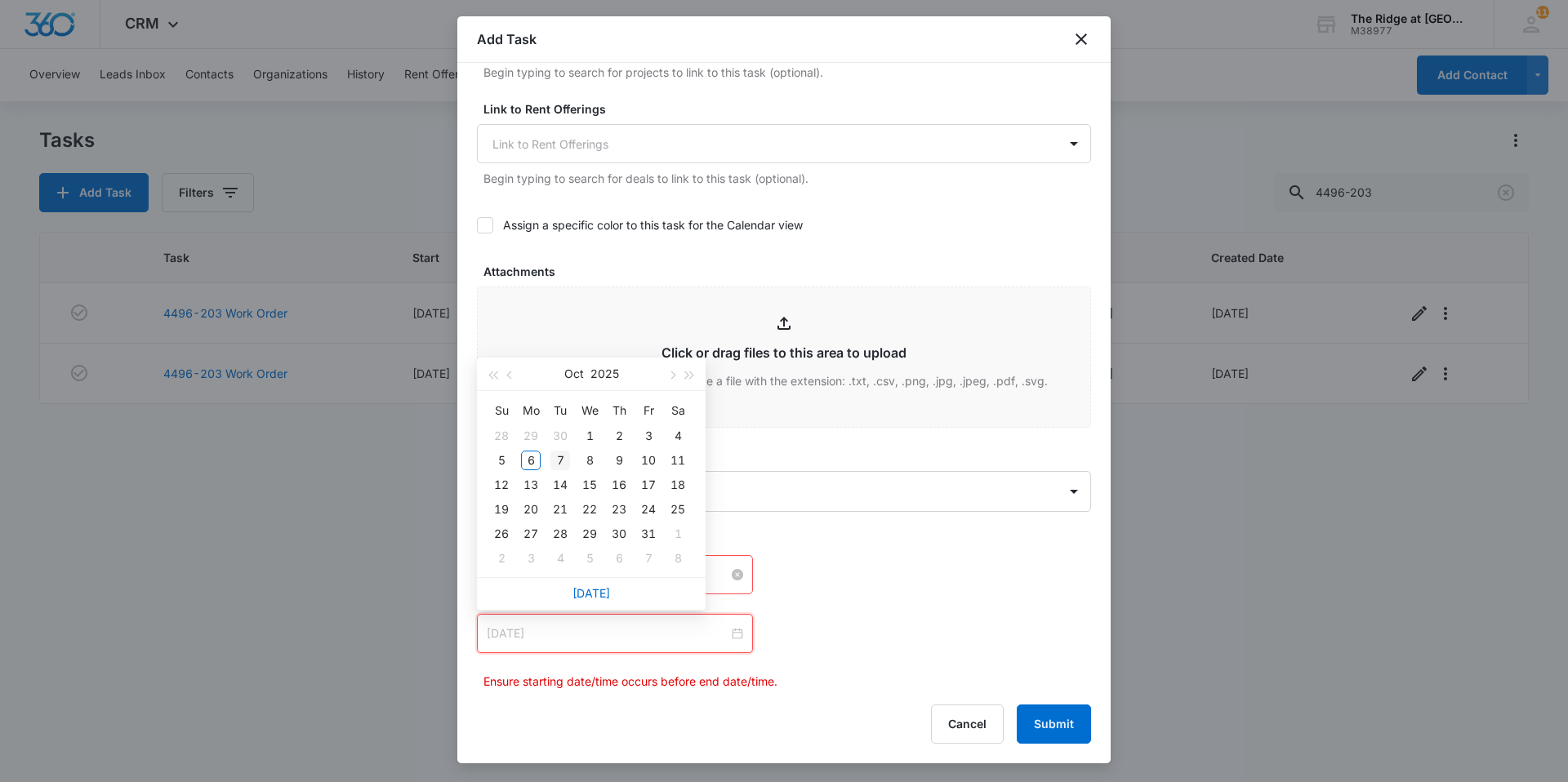
type input "[DATE]"
click at [563, 460] on div "7" at bounding box center [560, 460] width 20 height 20
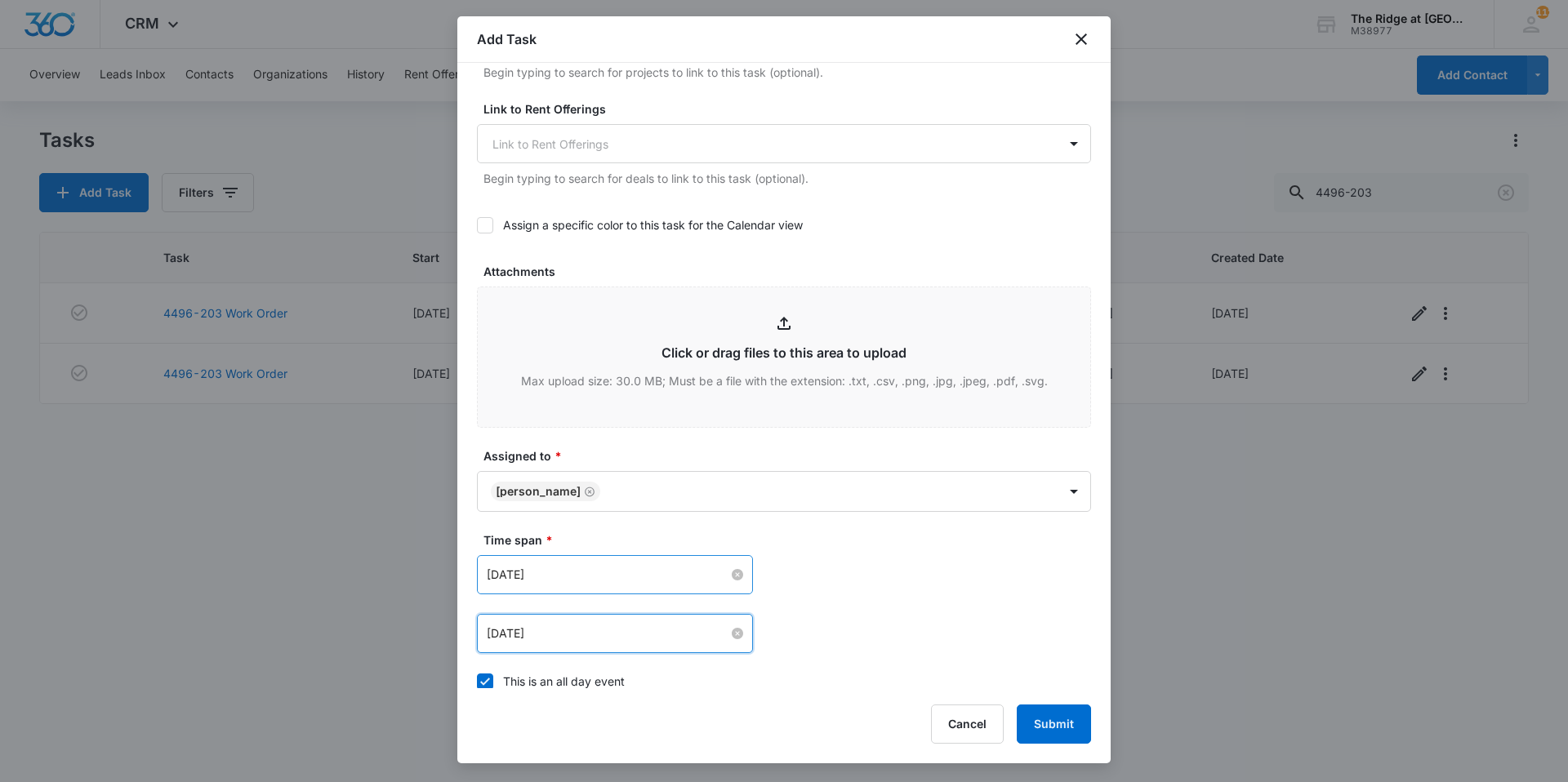
click at [815, 621] on div "[DATE] [DATE] Su Mo Tu We Th Fr Sa 28 29 30 1 2 3 4 5 6 7 8 9 10 11 12 13 14 15…" at bounding box center [784, 633] width 614 height 39
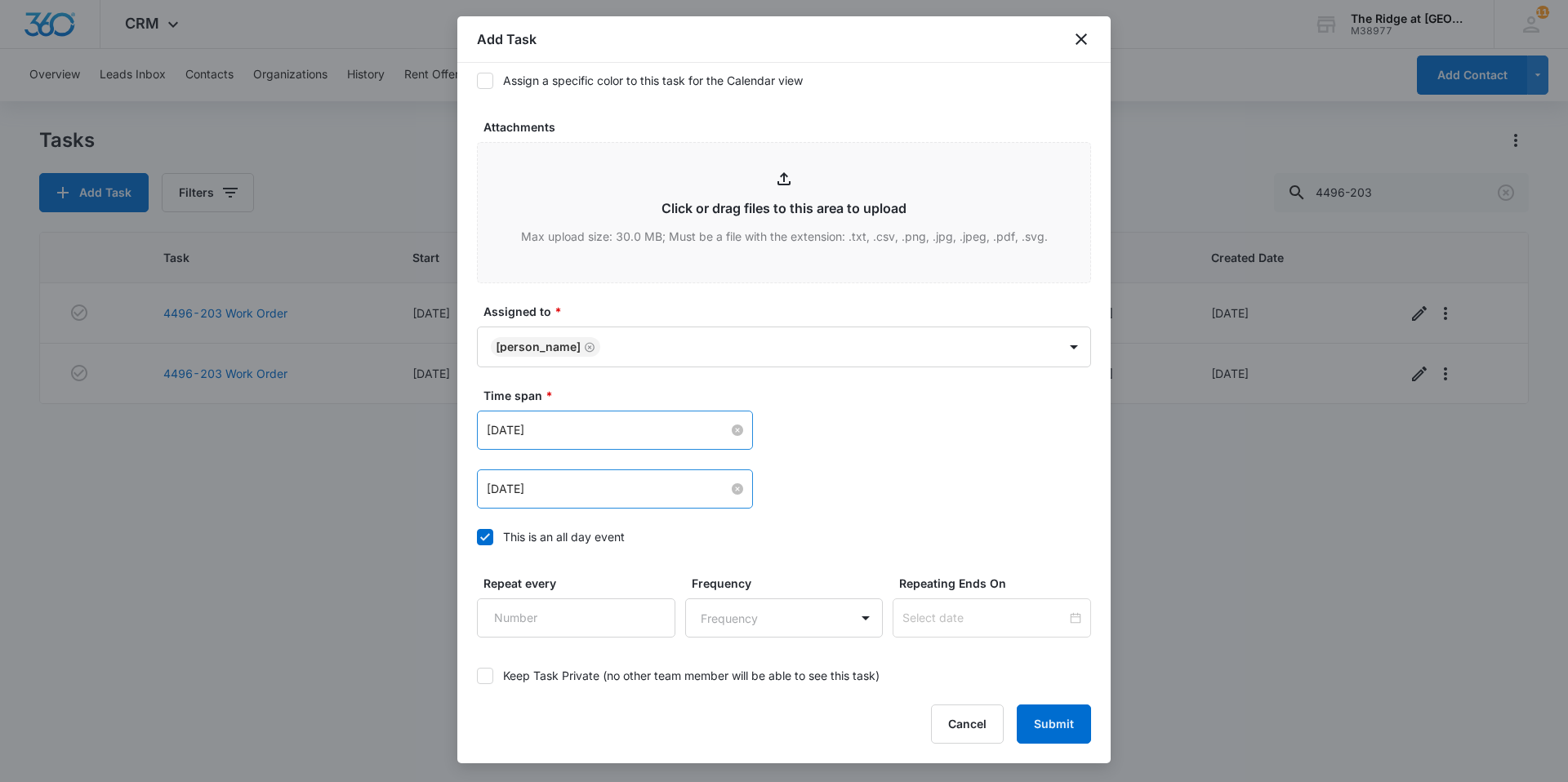
scroll to position [887, 0]
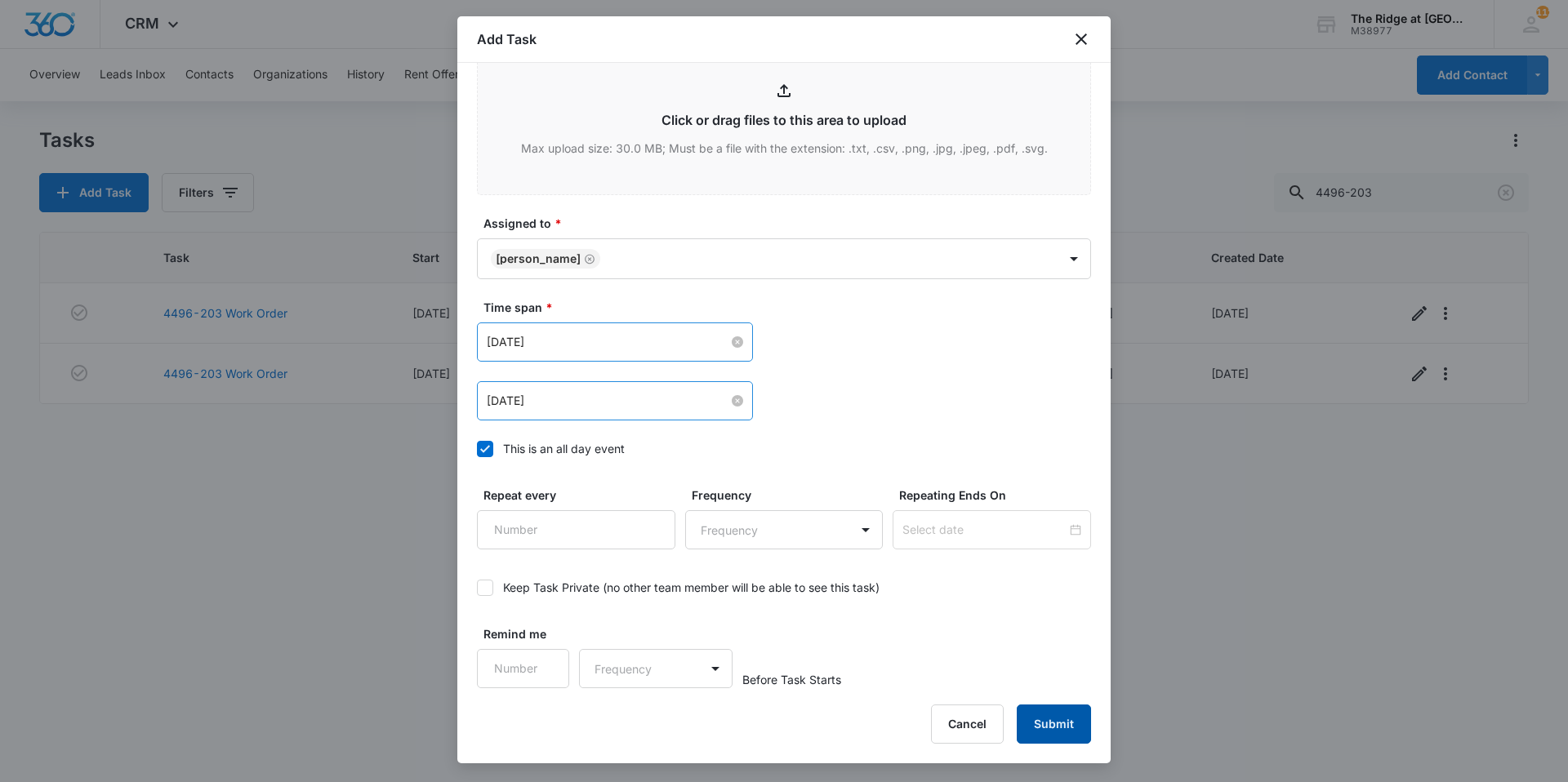
click at [1044, 717] on button "Submit" at bounding box center [1054, 724] width 74 height 39
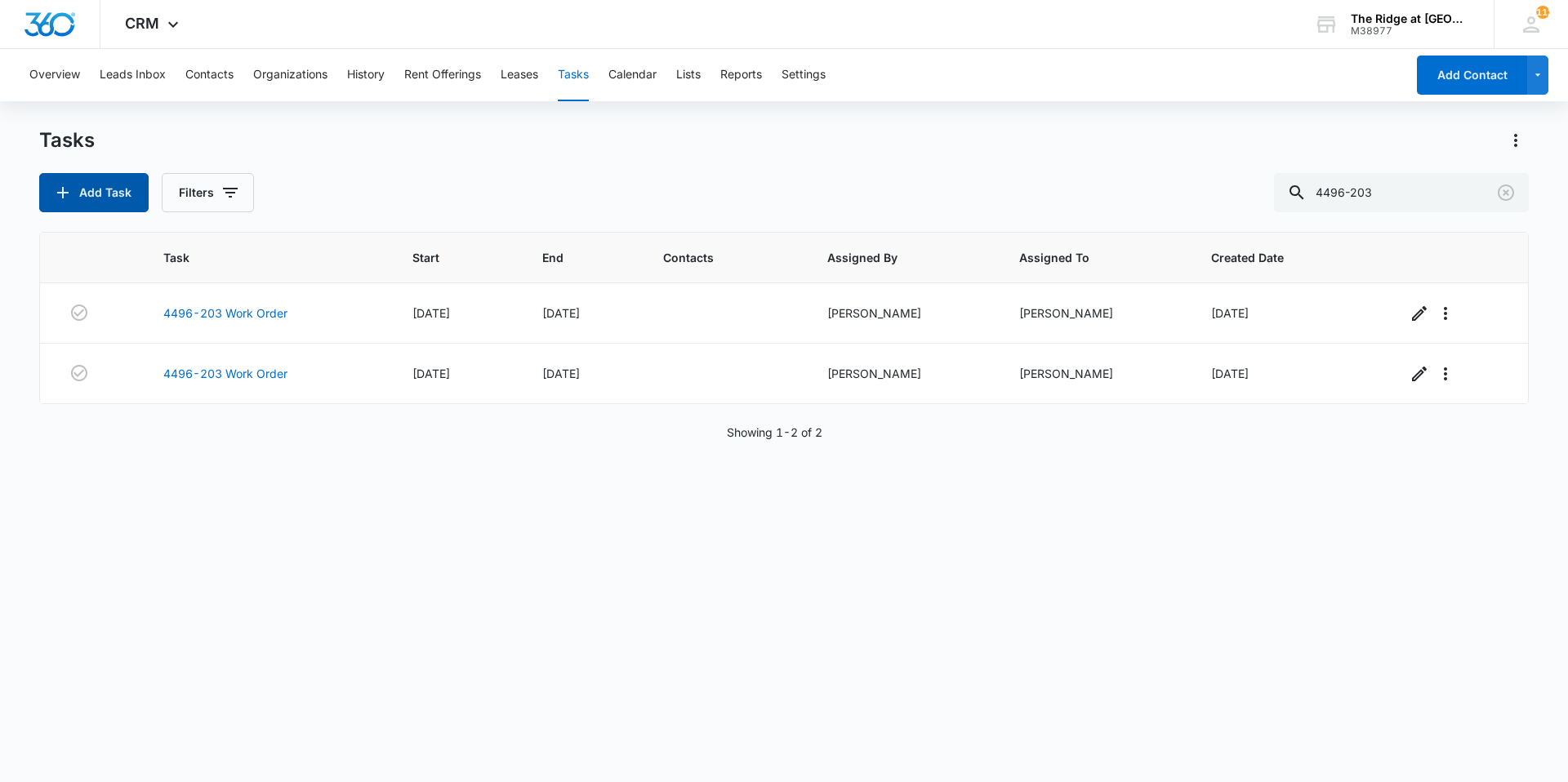
click at [119, 198] on button "Add Task" at bounding box center [93, 192] width 109 height 39
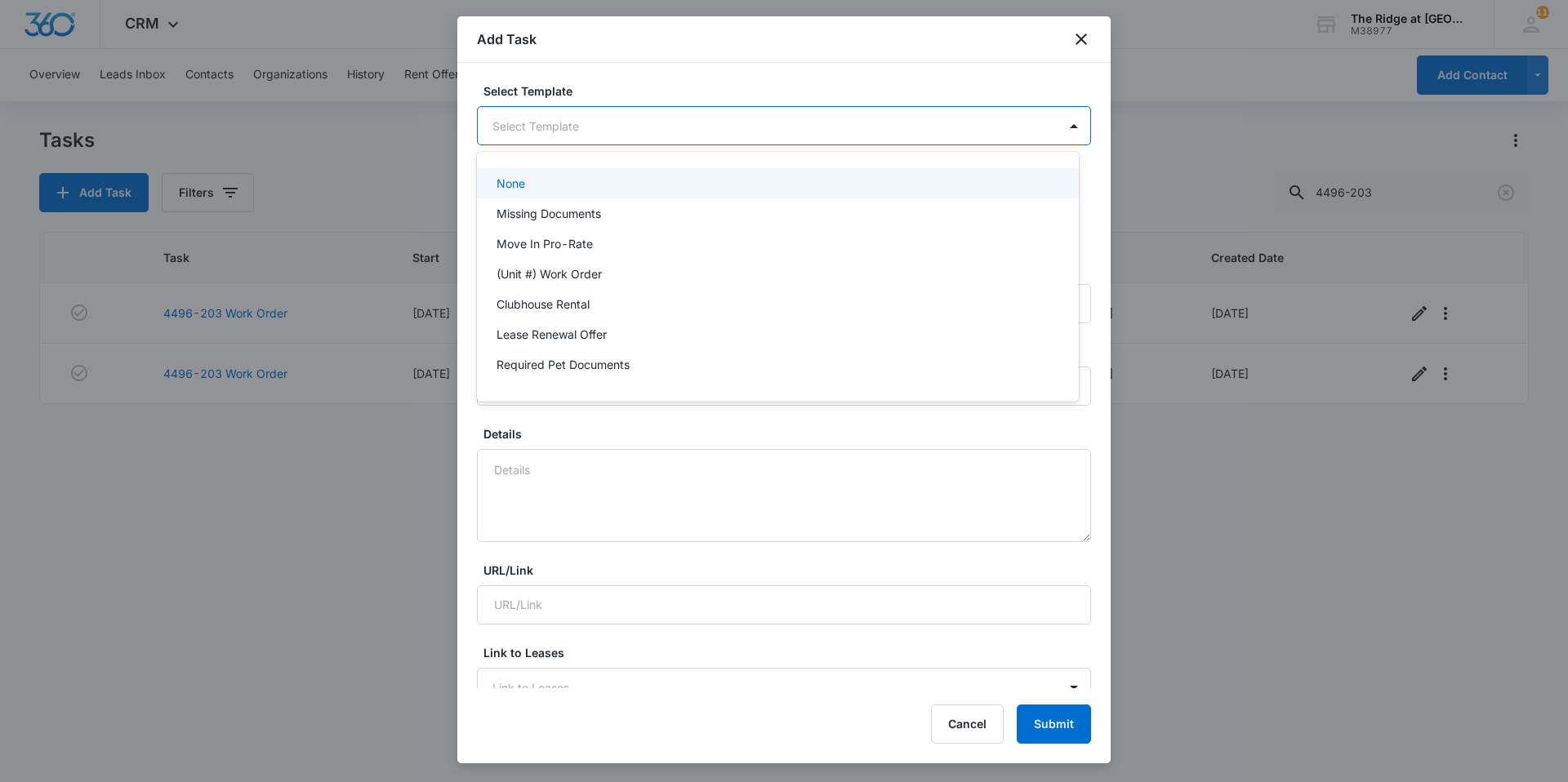
click at [660, 124] on body "CRM Apps Reputation Websites Forms CRM Email Social Shop Payments POS Content A…" at bounding box center [784, 391] width 1568 height 782
click at [534, 128] on body "CRM Apps Reputation Websites Forms CRM Email Social Shop Payments POS Content A…" at bounding box center [784, 391] width 1568 height 782
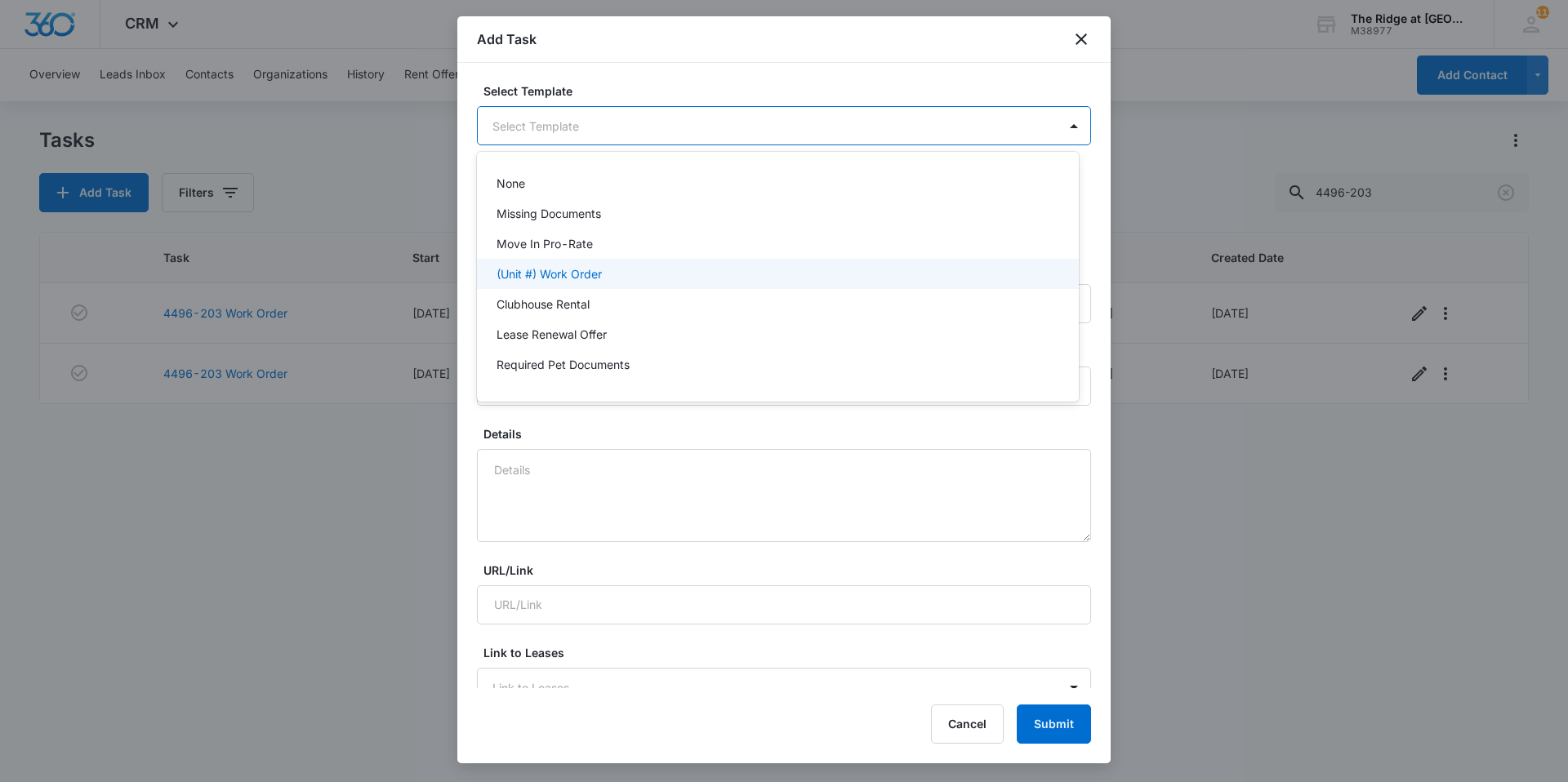
click at [538, 282] on div "(Unit #) Work Order" at bounding box center [777, 274] width 602 height 30
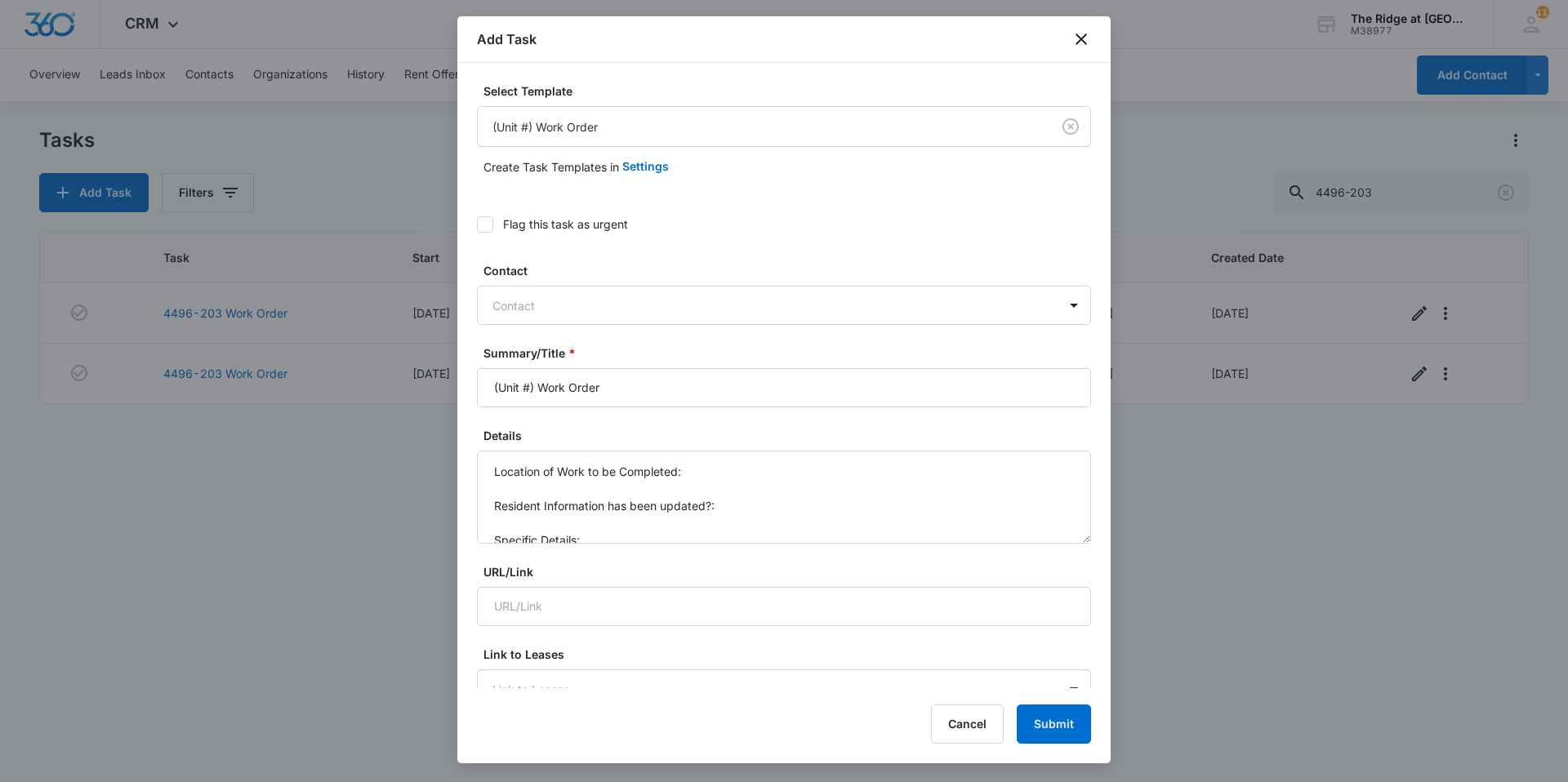
click at [525, 302] on div at bounding box center [774, 305] width 564 height 20
type input "4494-208Work Order"
type textarea "Issue: Inspector mentioned the washer is turning on by itself Unit: VACANT"
click at [548, 384] on input "4494-208Work Order" at bounding box center [784, 388] width 614 height 39
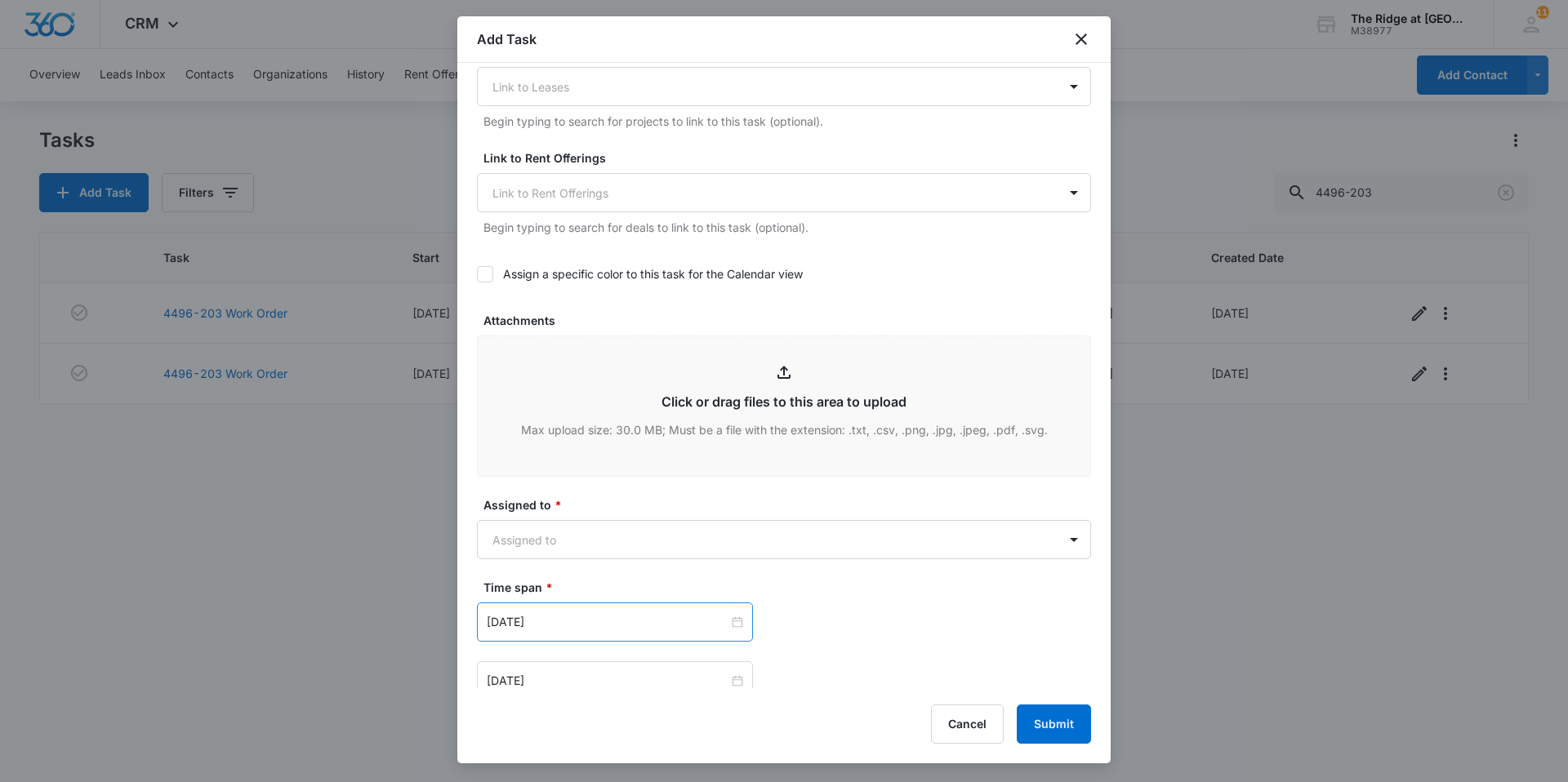
scroll to position [883, 0]
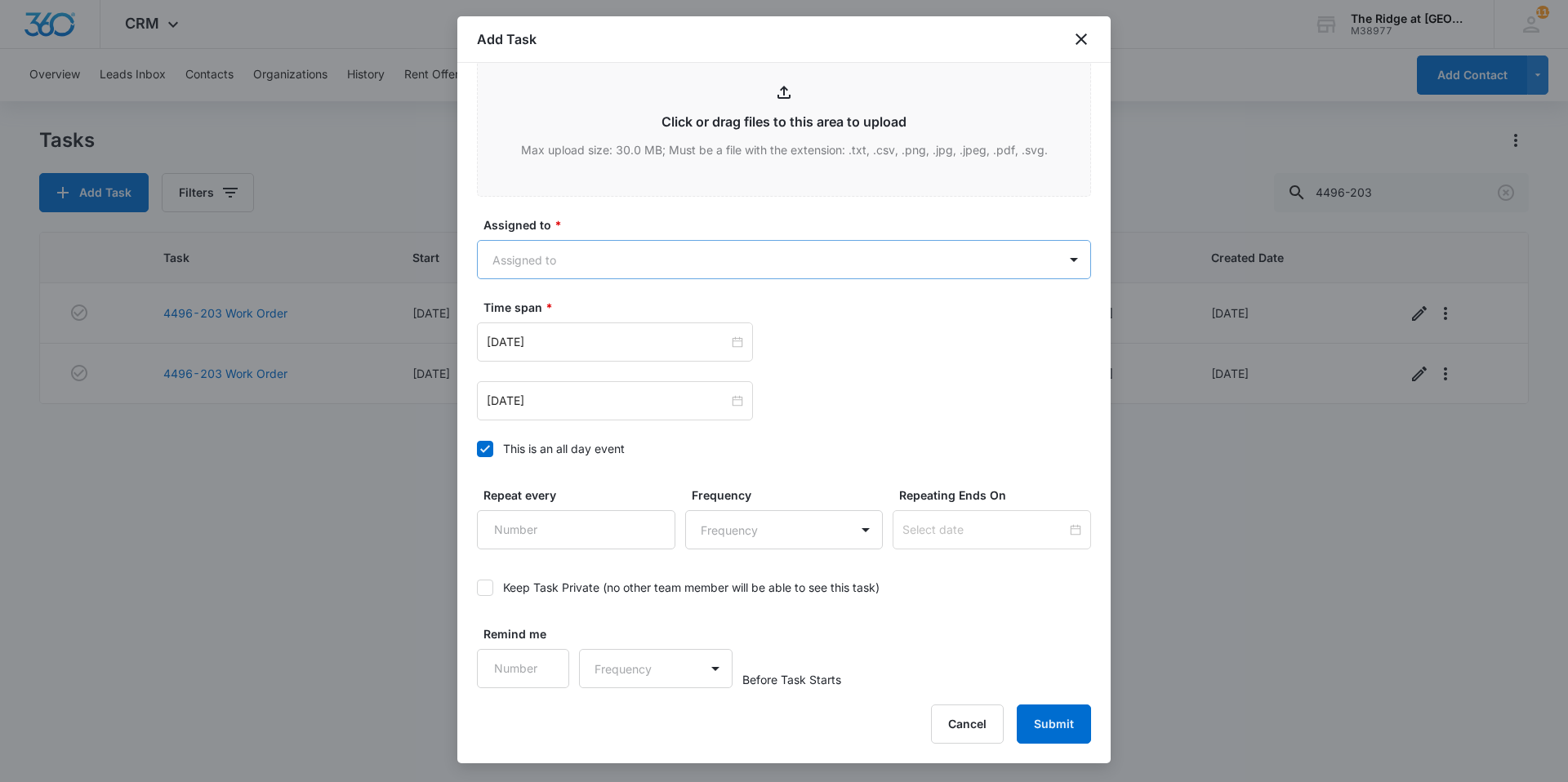
type input "4494-208 Work Order"
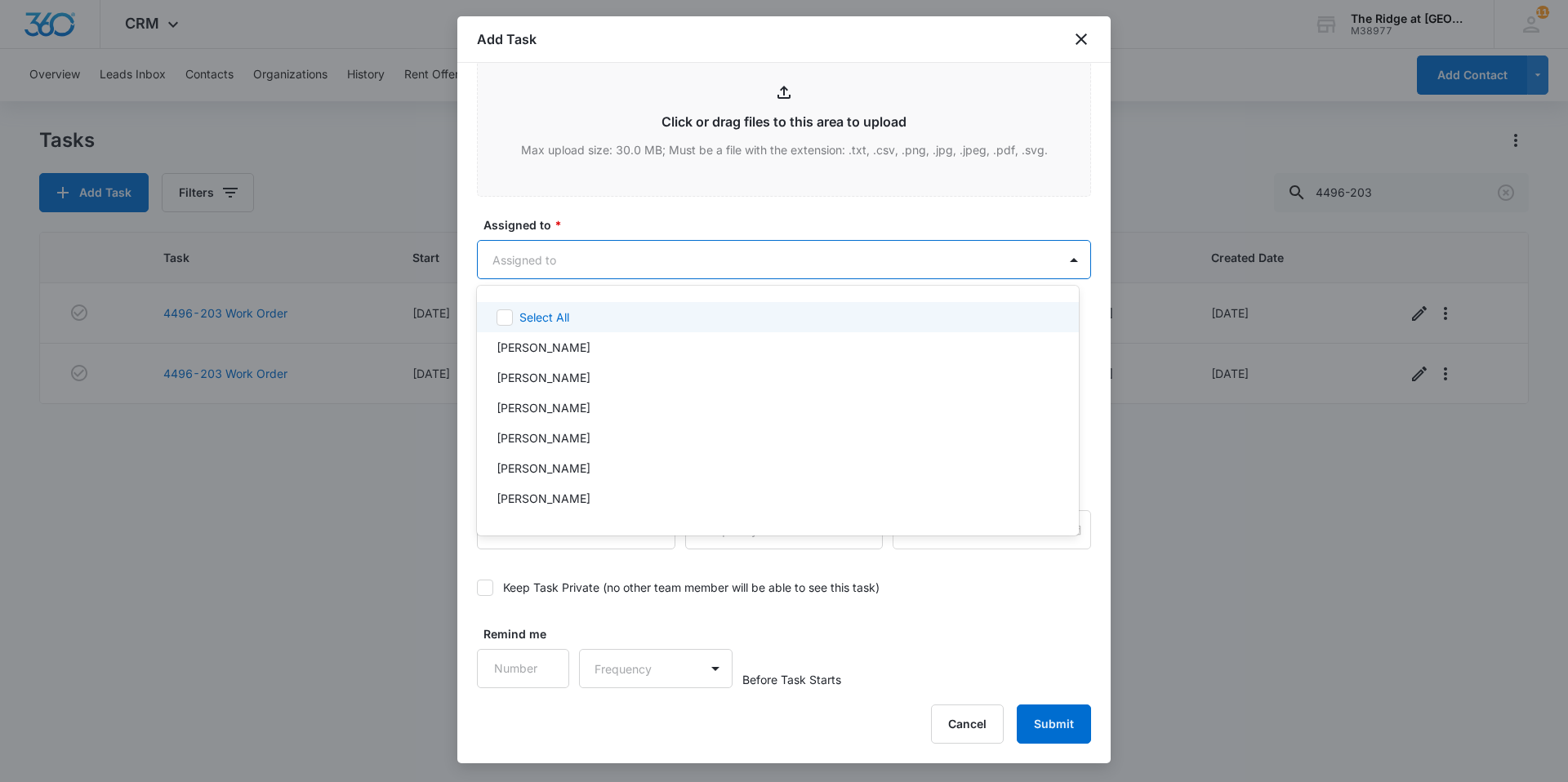
click at [532, 246] on body "CRM Apps Reputation Websites Forms CRM Email Social Shop Payments POS Content A…" at bounding box center [784, 391] width 1568 height 782
type input "ric"
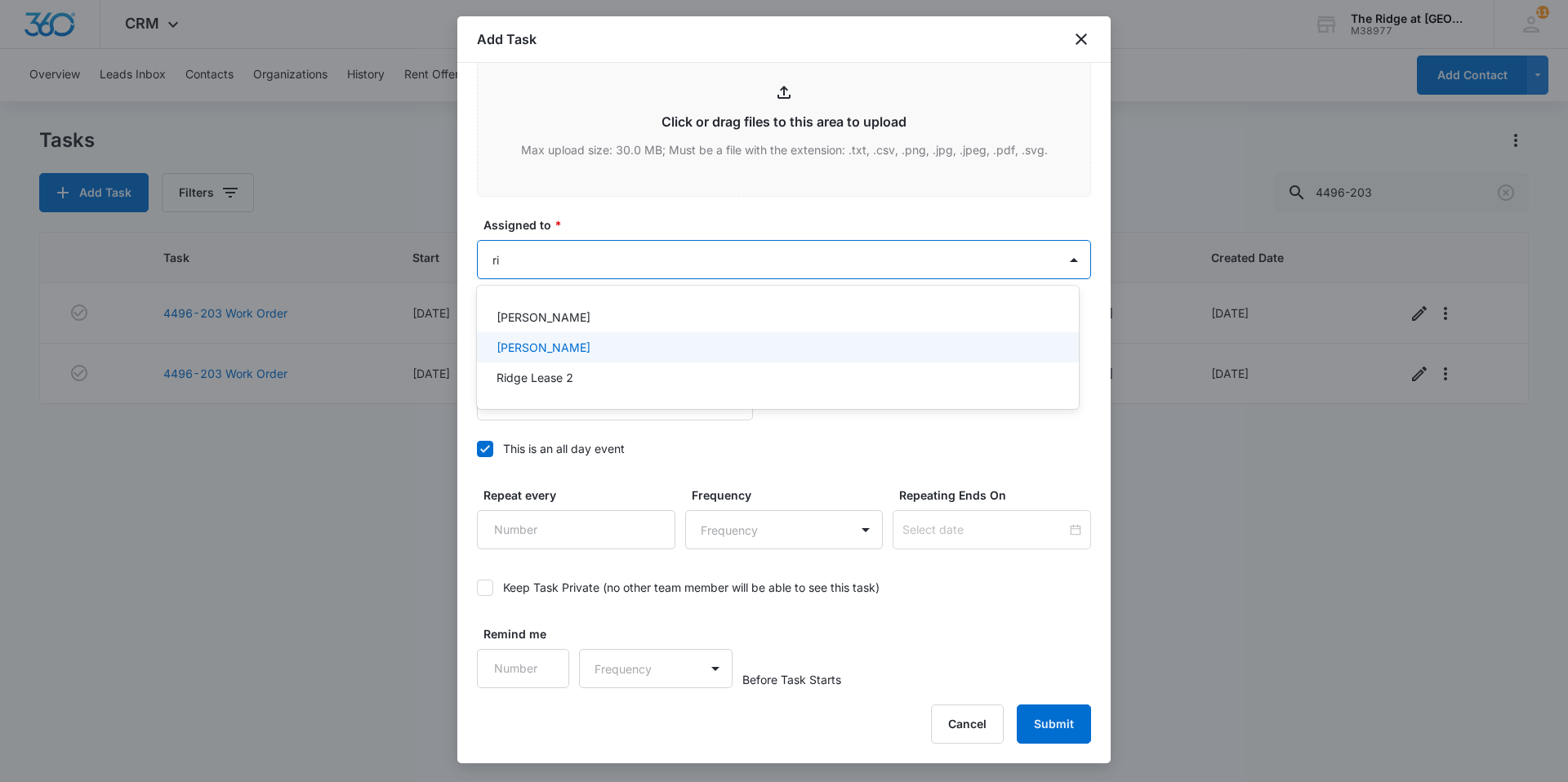
type input "ric"
click at [526, 315] on p "[PERSON_NAME]" at bounding box center [544, 317] width 94 height 17
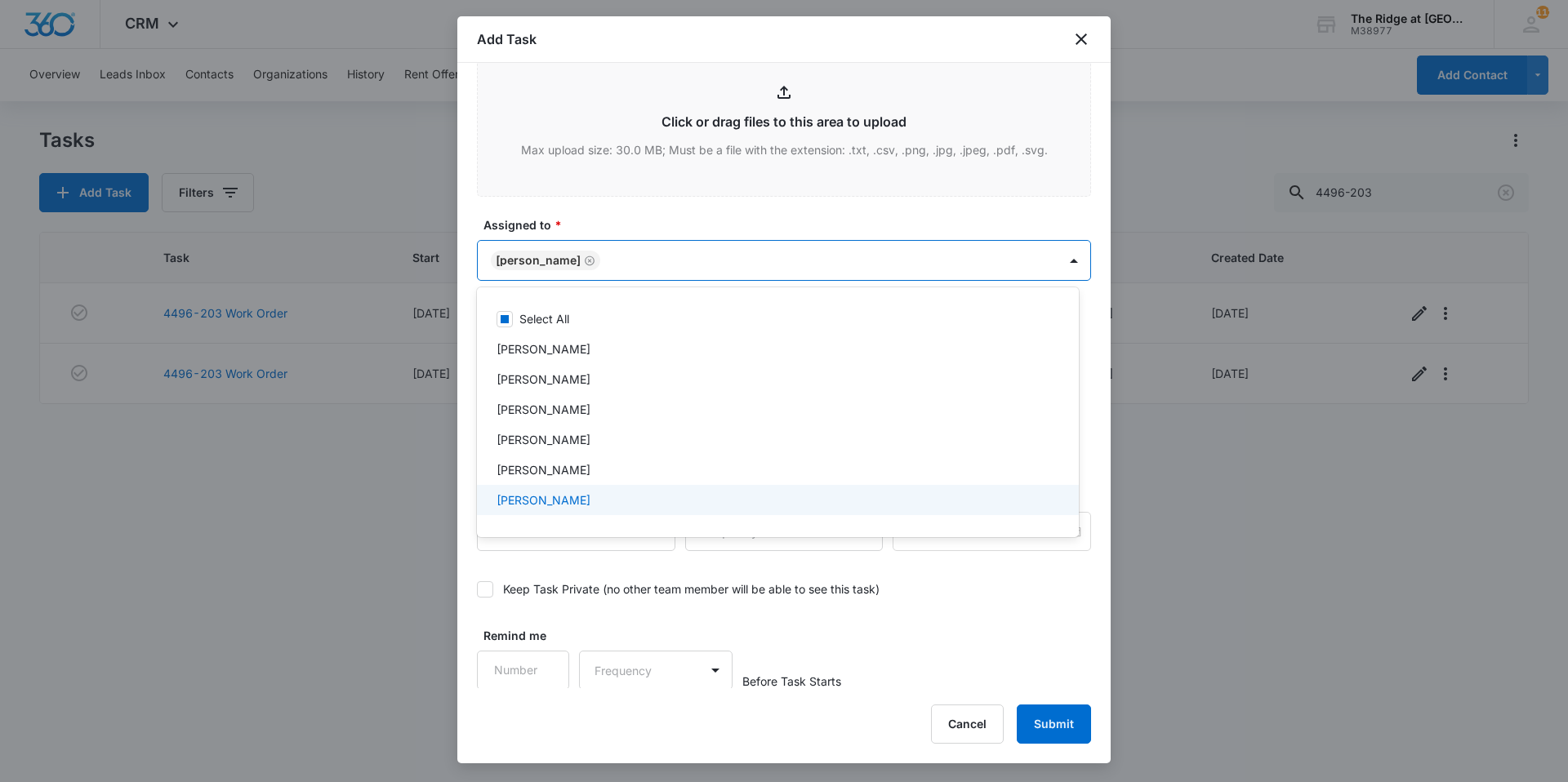
click at [834, 601] on div at bounding box center [784, 391] width 1568 height 782
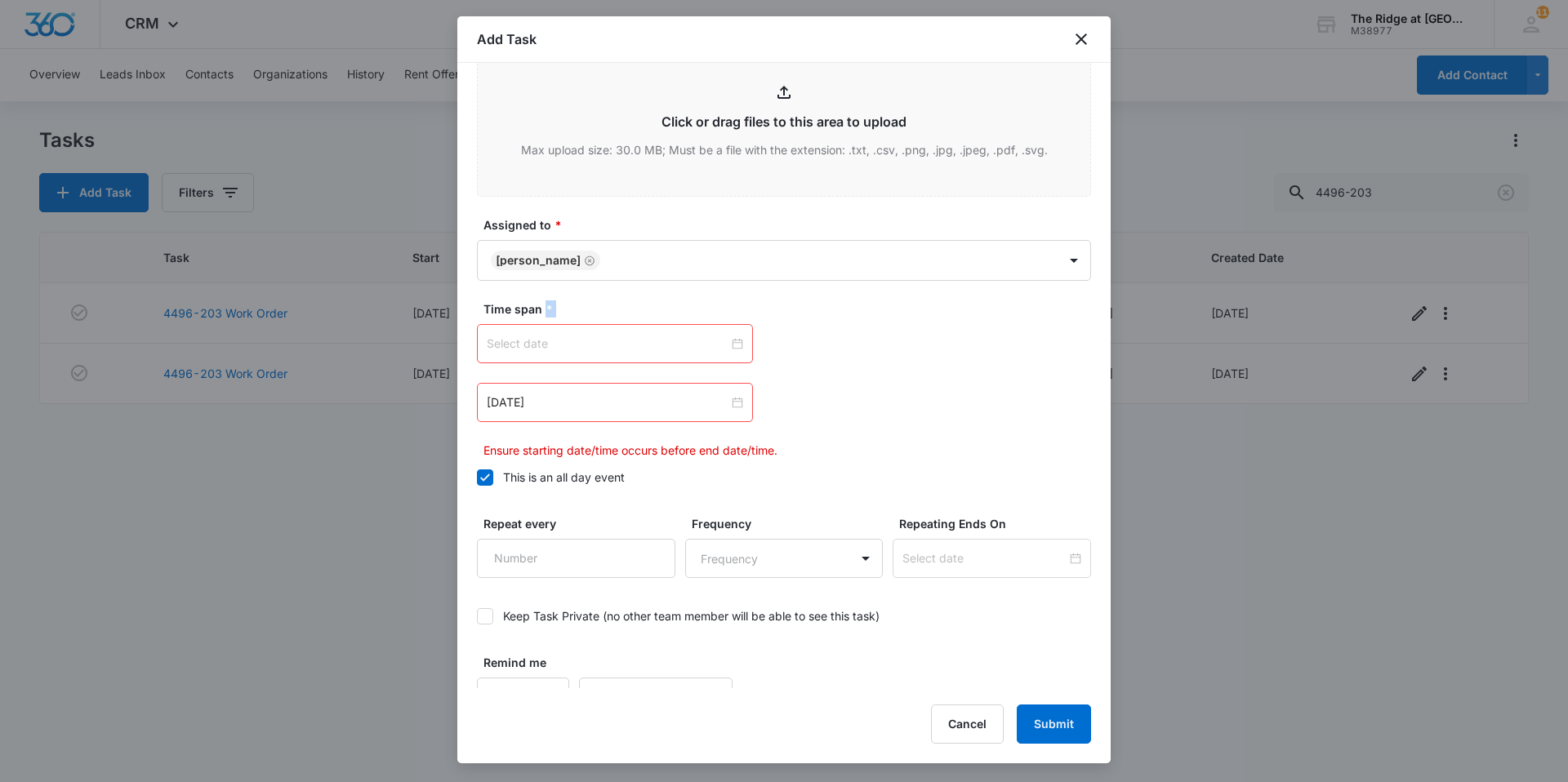
click at [729, 340] on div at bounding box center [615, 343] width 257 height 18
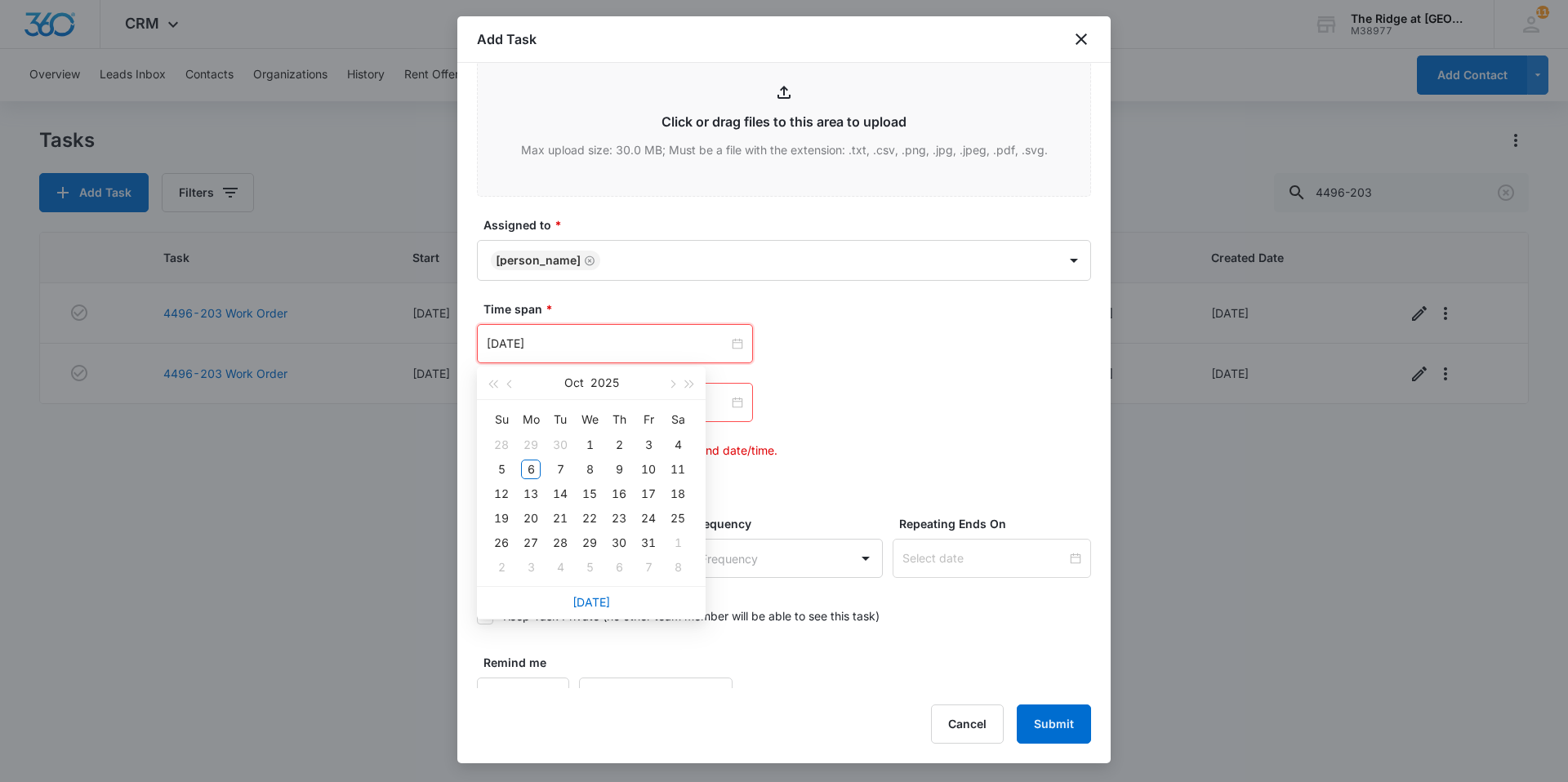
type input "[DATE]"
click at [596, 607] on link "[DATE]" at bounding box center [591, 602] width 38 height 14
type input "[DATE]"
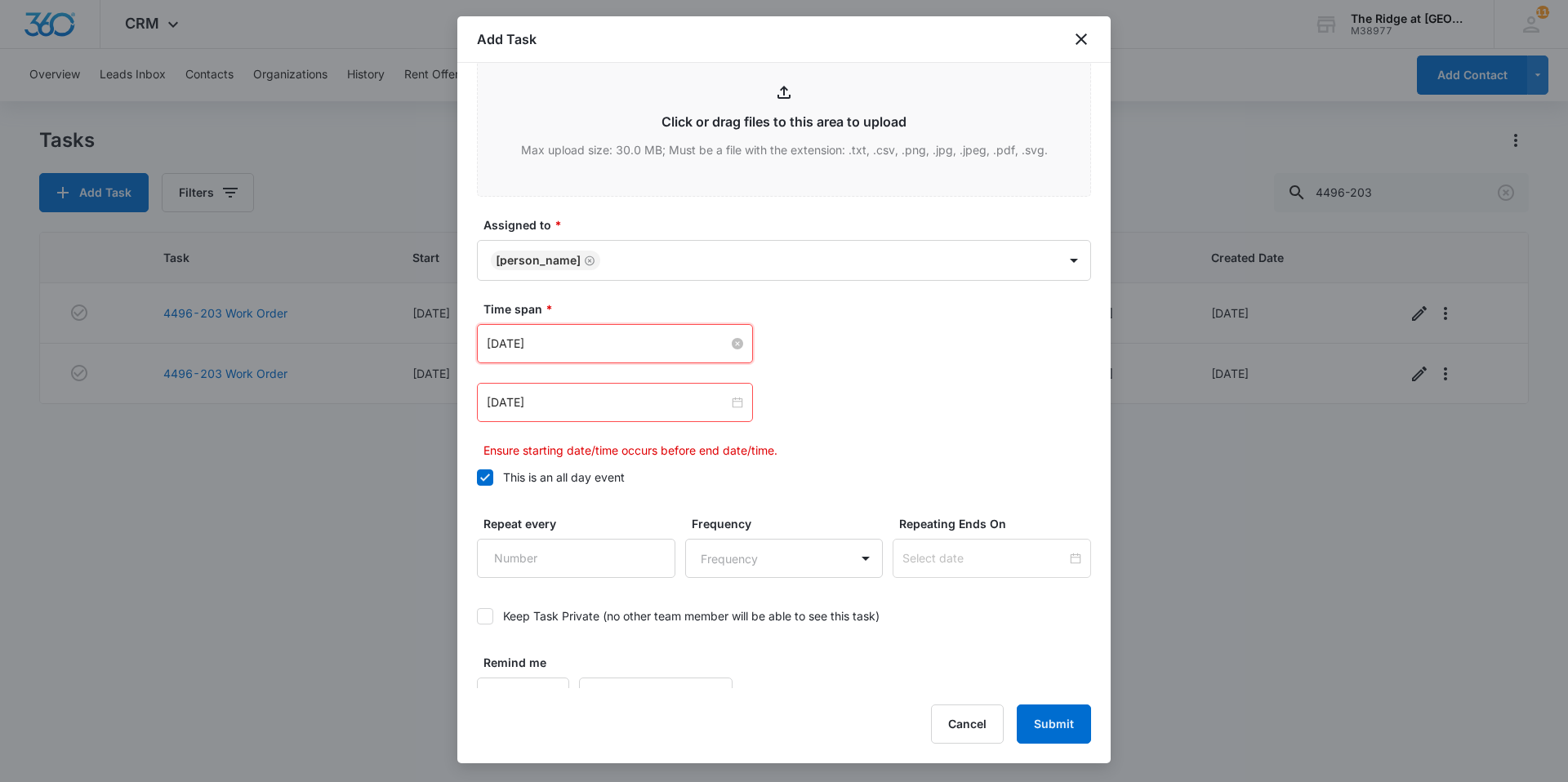
click at [739, 406] on div "[DATE]" at bounding box center [615, 402] width 276 height 39
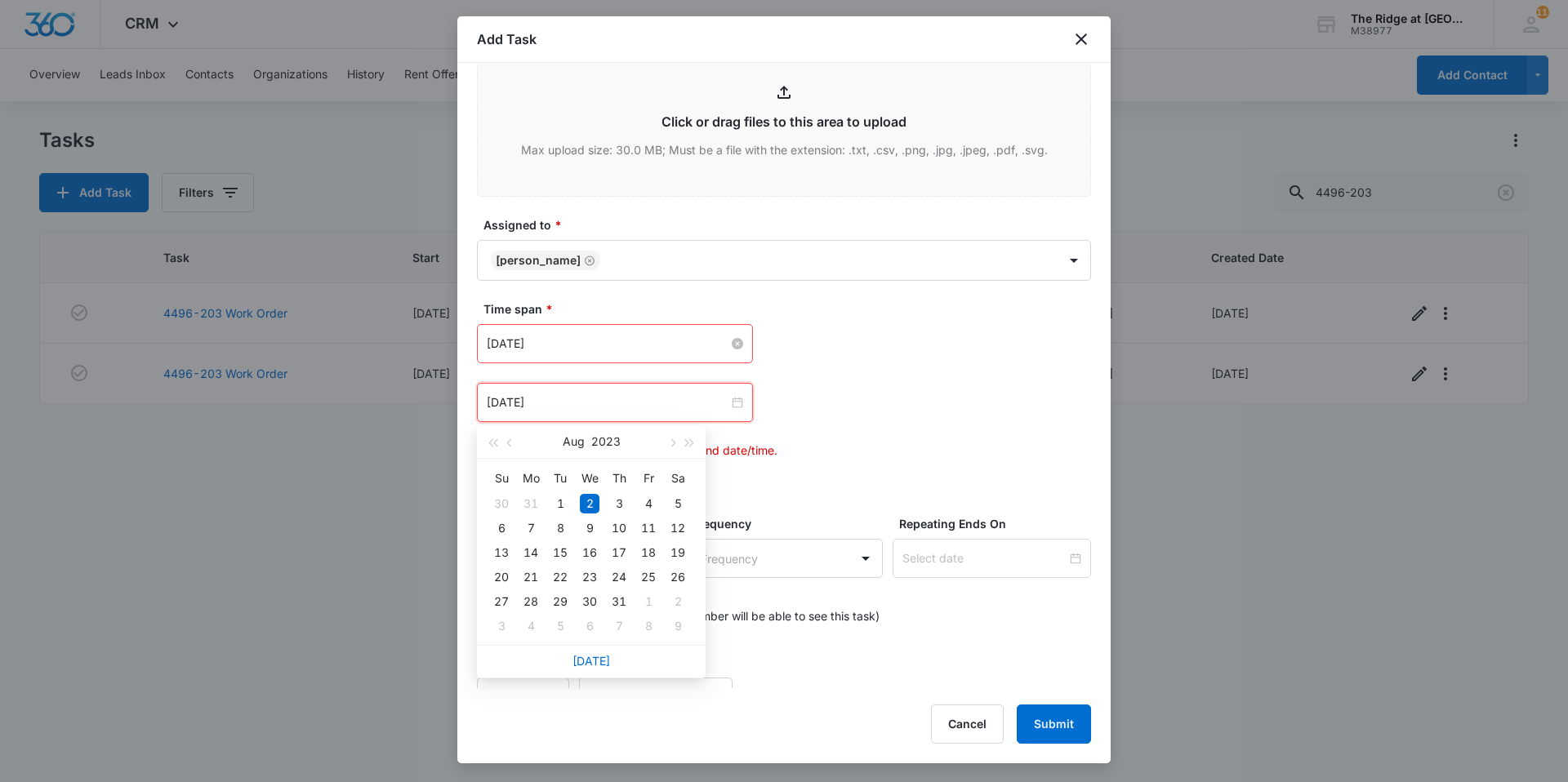
click at [739, 406] on div "[DATE]" at bounding box center [615, 402] width 276 height 39
click at [572, 654] on div "[DATE]" at bounding box center [591, 661] width 229 height 32
click at [596, 655] on link "[DATE]" at bounding box center [591, 660] width 38 height 14
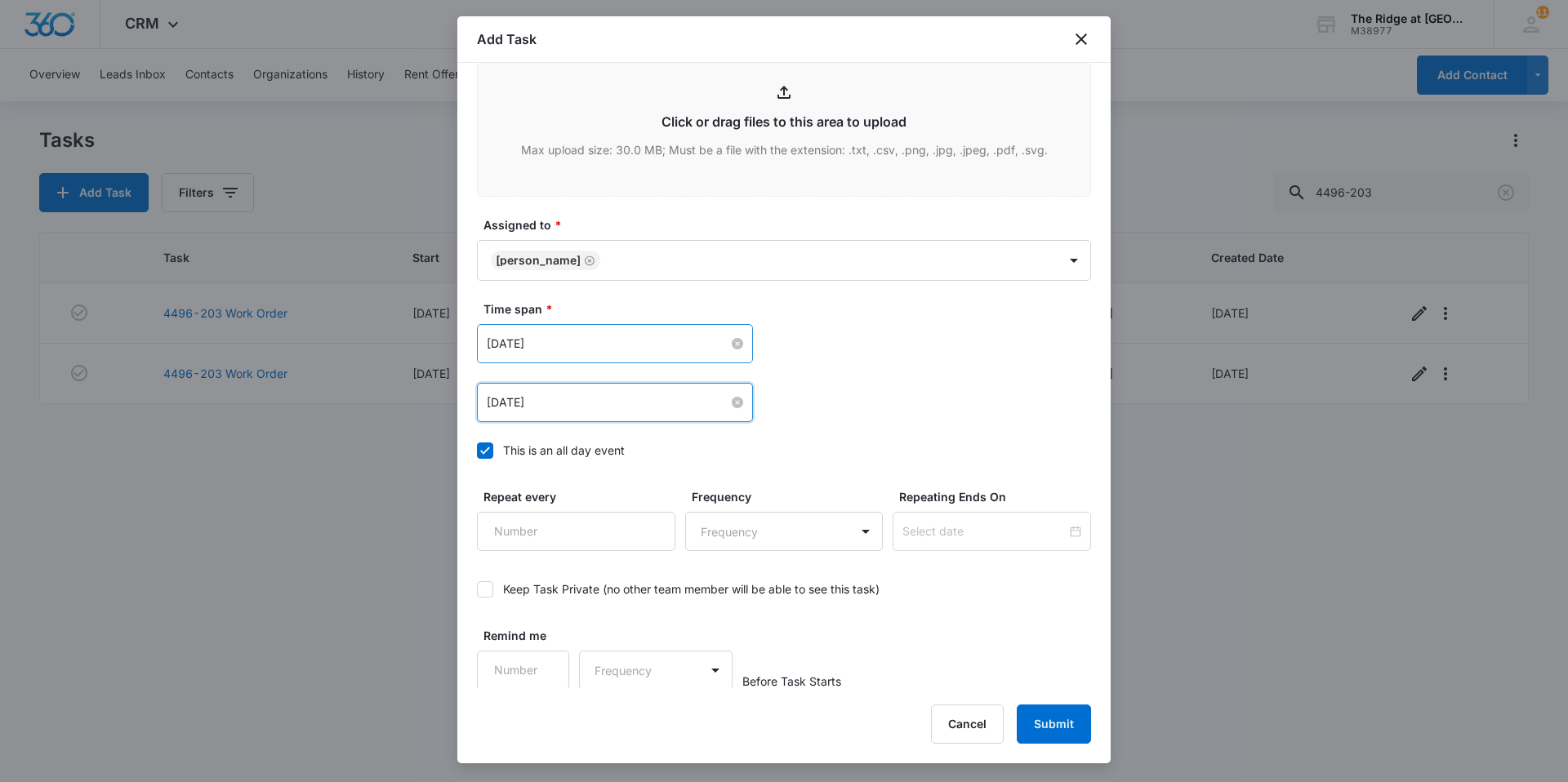
click at [723, 404] on input "[DATE]" at bounding box center [607, 402] width 241 height 18
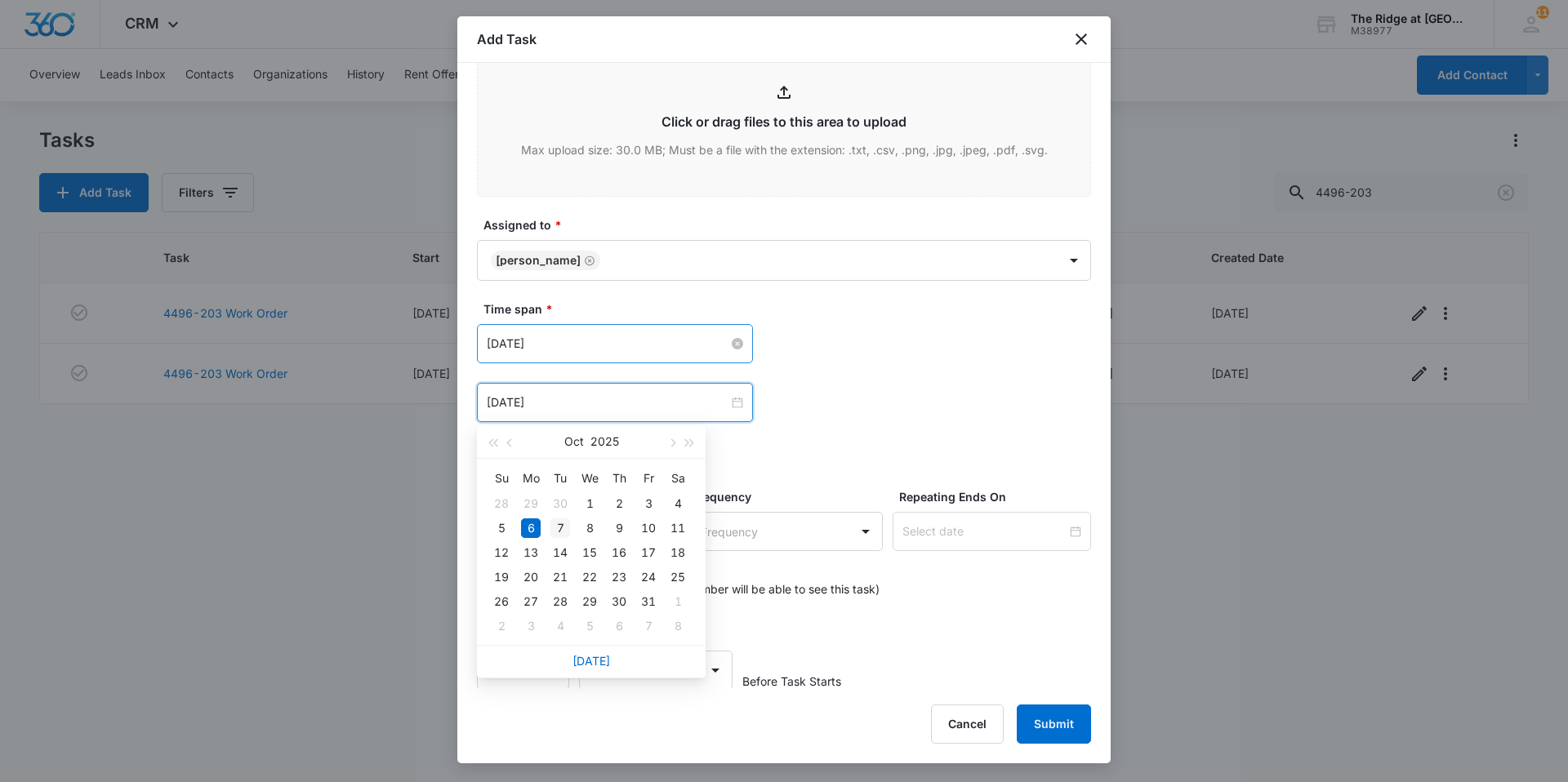
type input "[DATE]"
click at [547, 527] on td "7" at bounding box center [560, 528] width 29 height 25
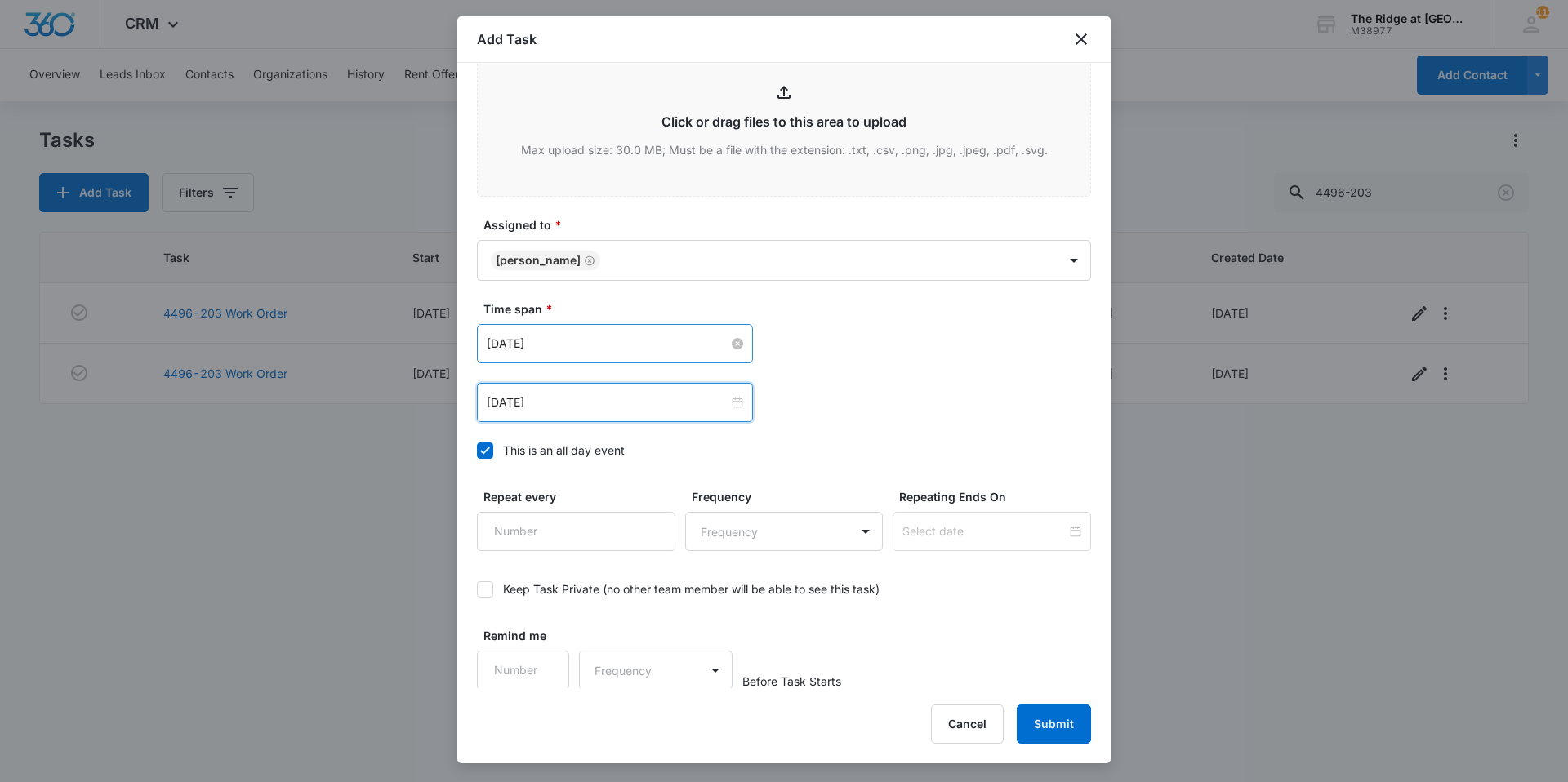
click at [962, 410] on div "[DATE] [DATE] Su Mo Tu We Th Fr Sa 28 29 30 1 2 3 4 5 6 7 8 9 10 11 12 13 14 15…" at bounding box center [784, 402] width 614 height 39
click at [1048, 729] on button "Submit" at bounding box center [1054, 724] width 74 height 39
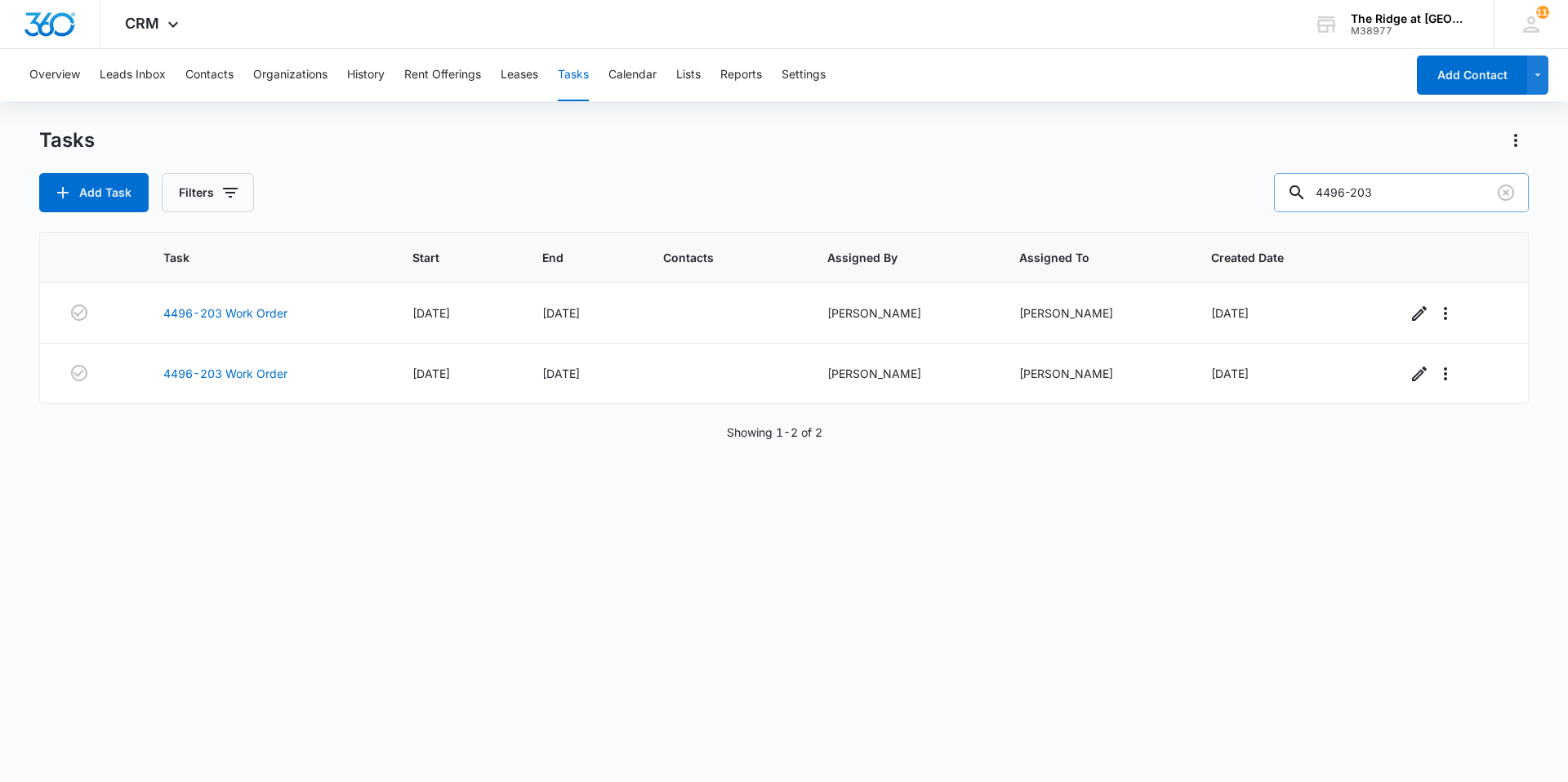
click at [1481, 198] on input "4496-203" at bounding box center [1402, 192] width 255 height 39
click at [77, 184] on button "Add Task" at bounding box center [93, 192] width 109 height 39
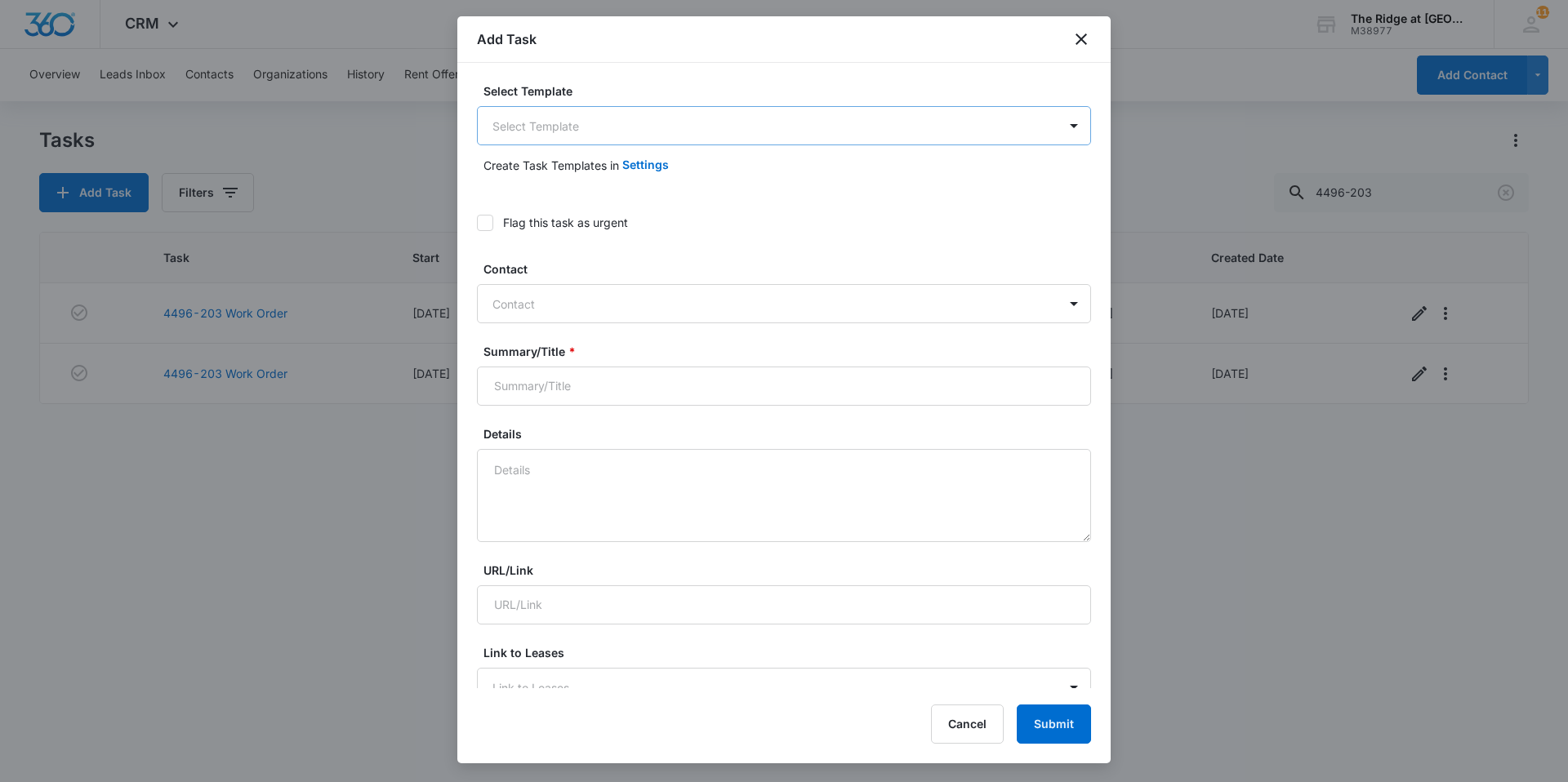
click at [544, 121] on body "CRM Apps Reputation Websites Forms CRM Email Social Shop Payments POS Content A…" at bounding box center [784, 391] width 1568 height 782
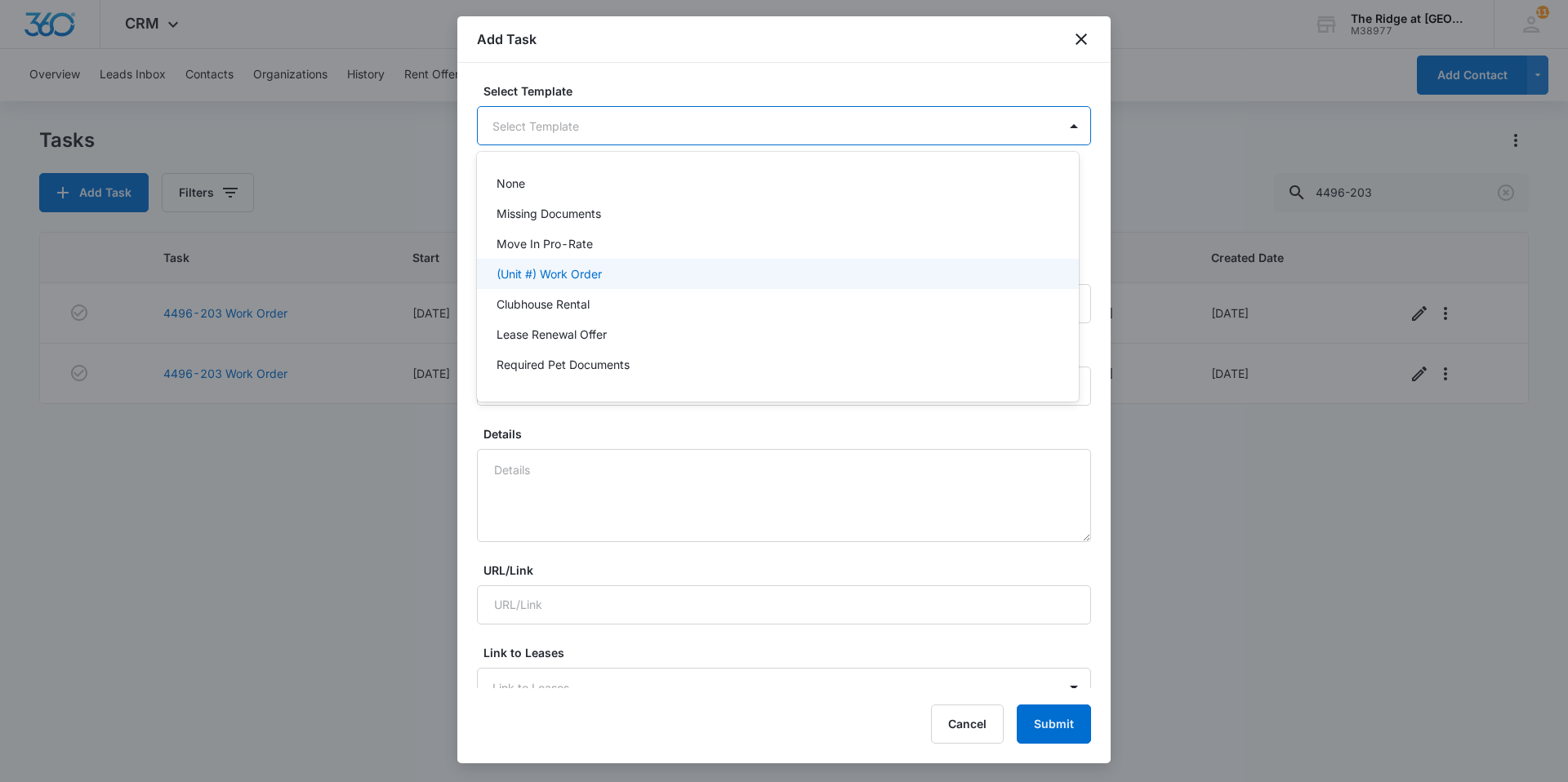
click at [541, 266] on p "(Unit #) Work Order" at bounding box center [549, 274] width 105 height 17
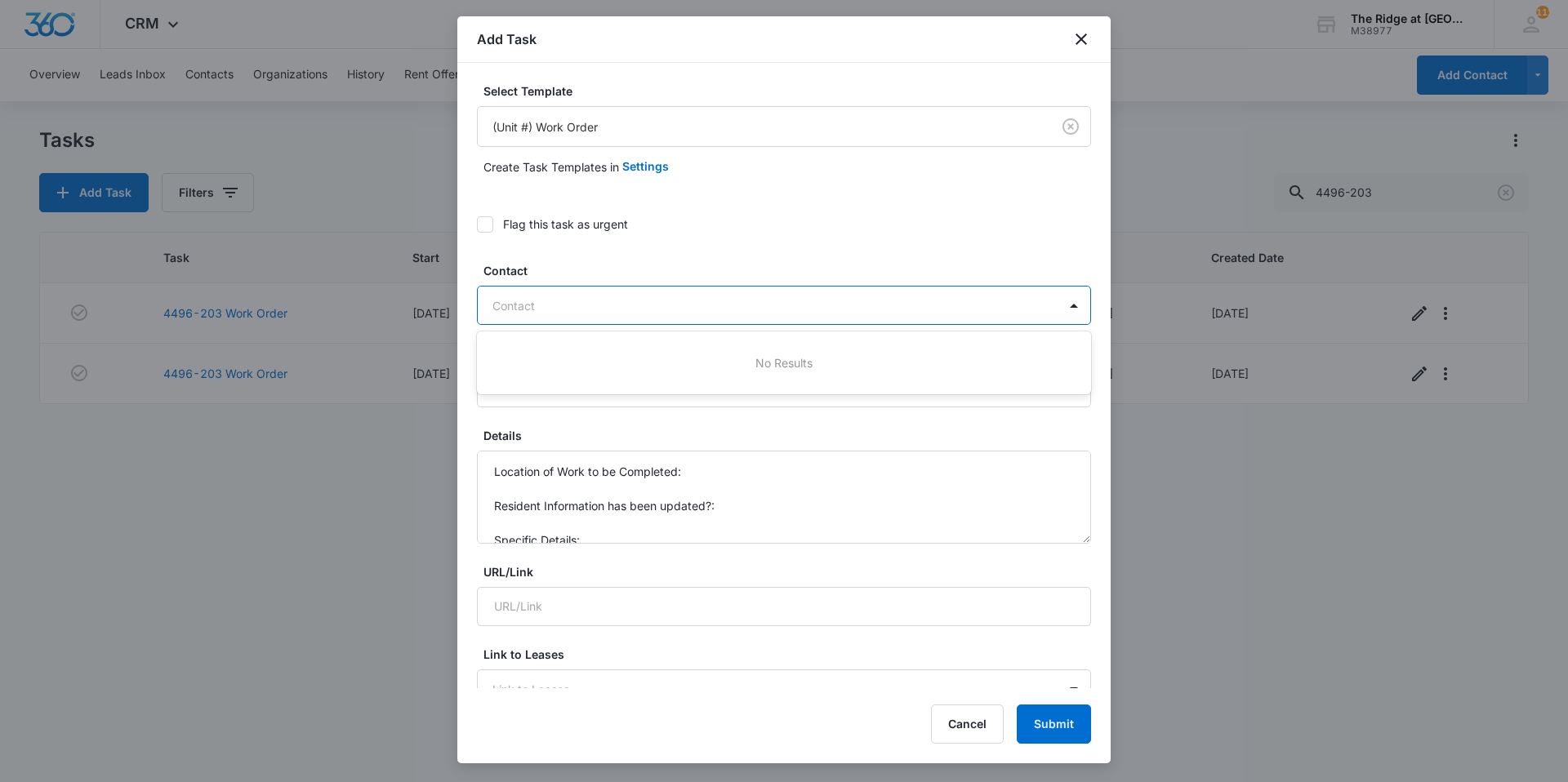
click at [518, 294] on div "Contact" at bounding box center [768, 306] width 580 height 37
type input "mai"
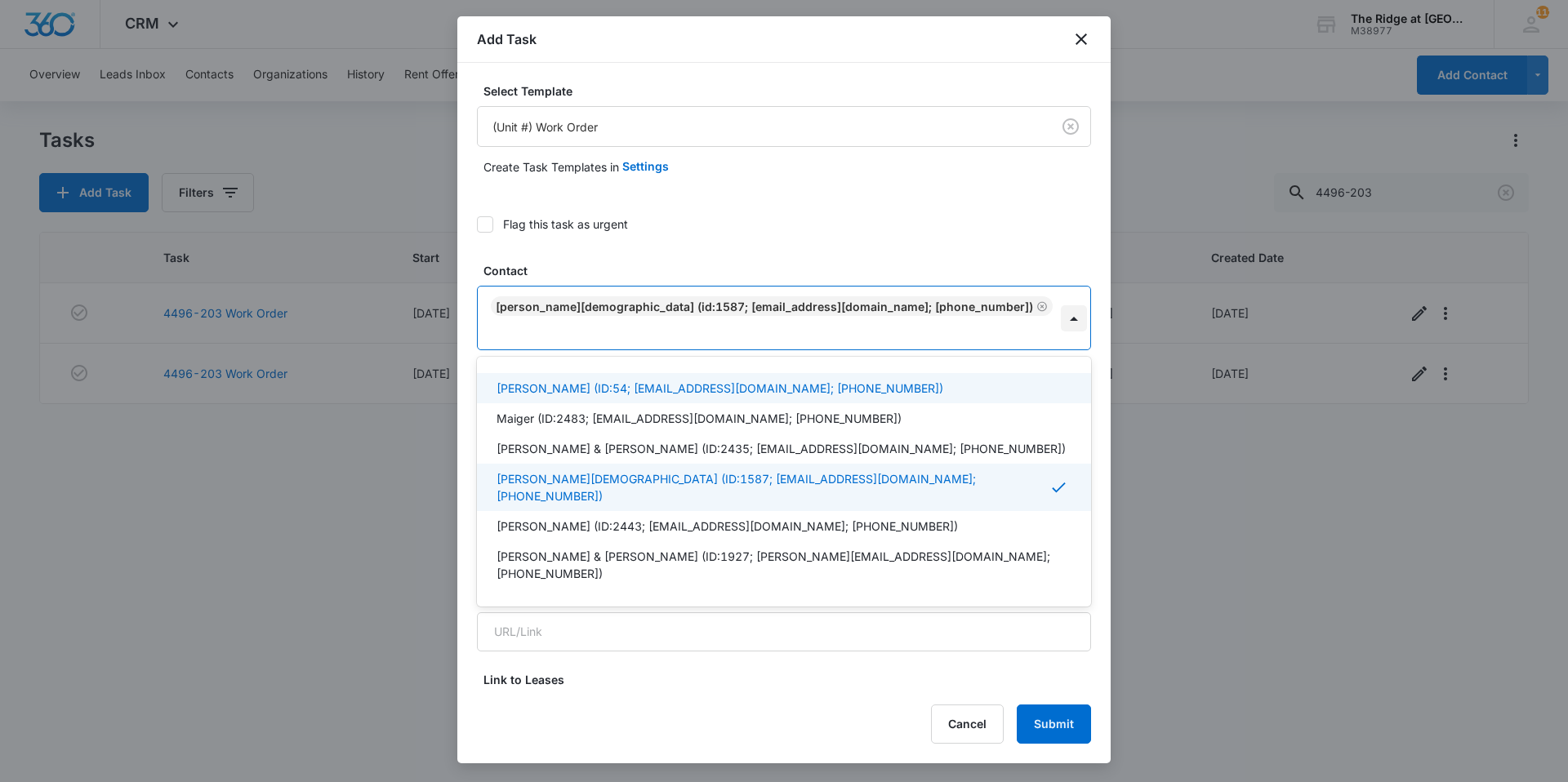
click at [1066, 306] on div at bounding box center [1074, 318] width 27 height 27
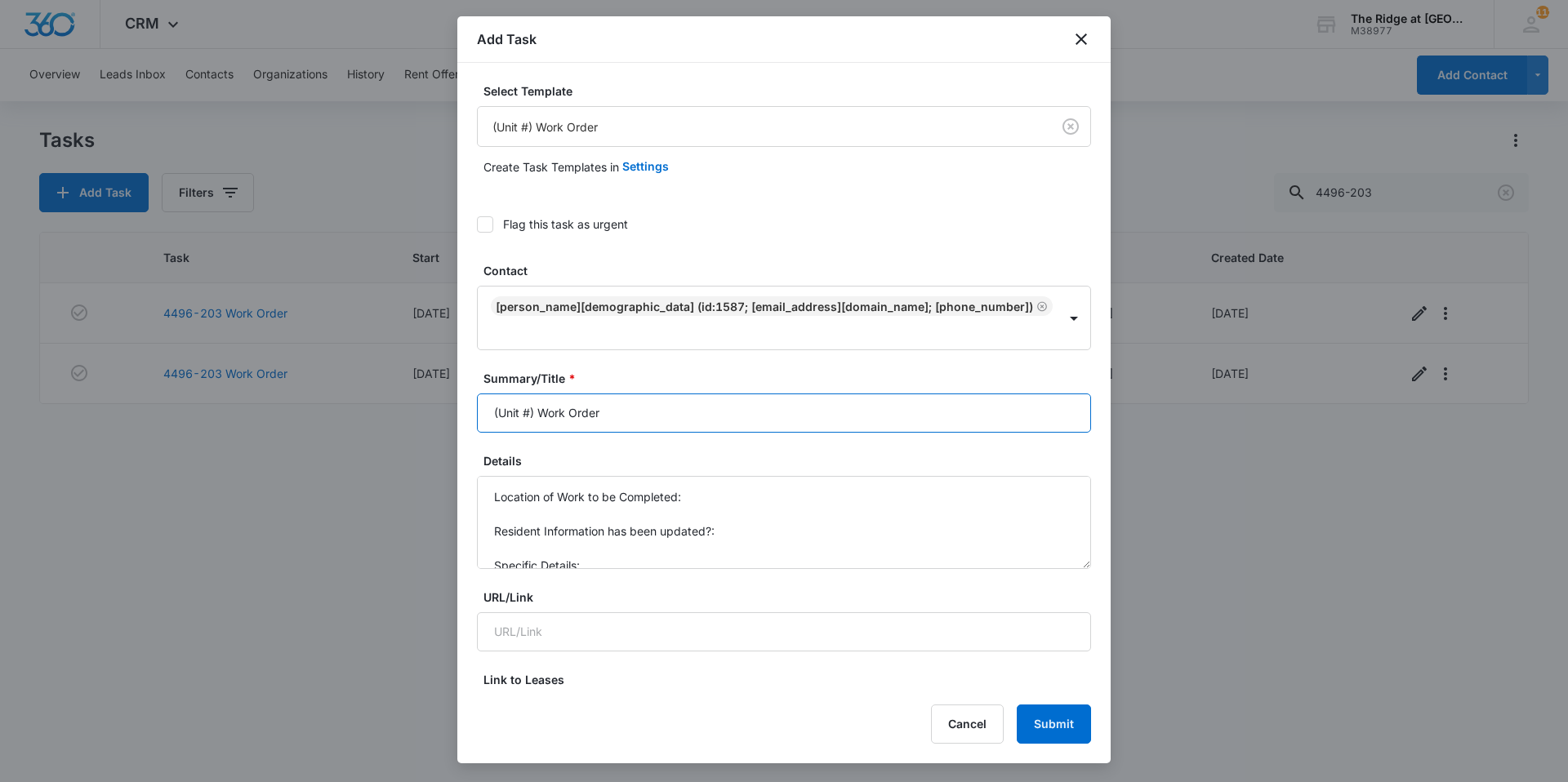
drag, startPoint x: 530, startPoint y: 389, endPoint x: 438, endPoint y: 387, distance: 92.0
click at [438, 387] on body "CRM Apps Reputation Websites Forms CRM Email Social Shop Payments POS Content A…" at bounding box center [784, 391] width 1568 height 782
type input "4408-307 Work Order"
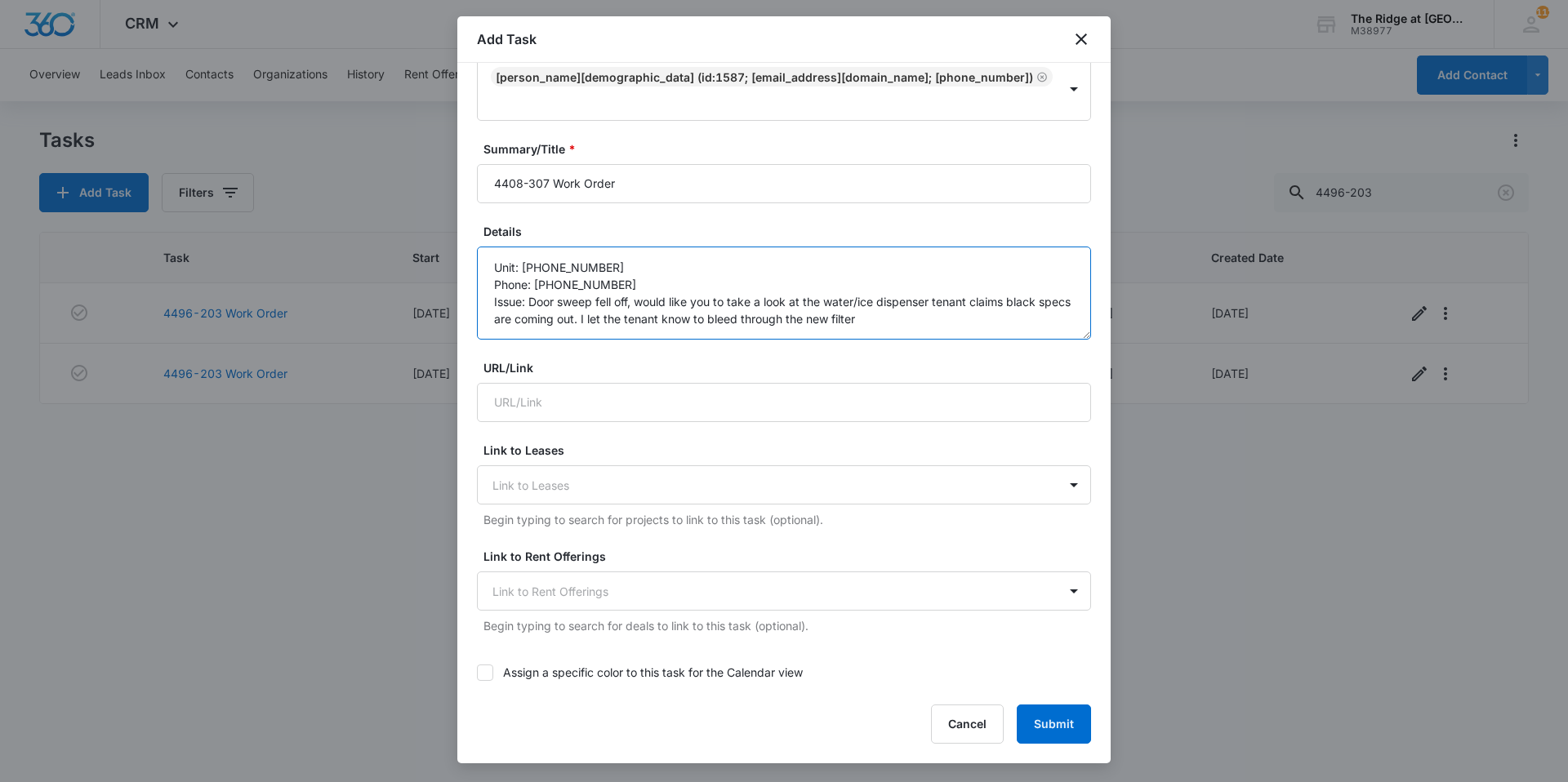
scroll to position [572, 0]
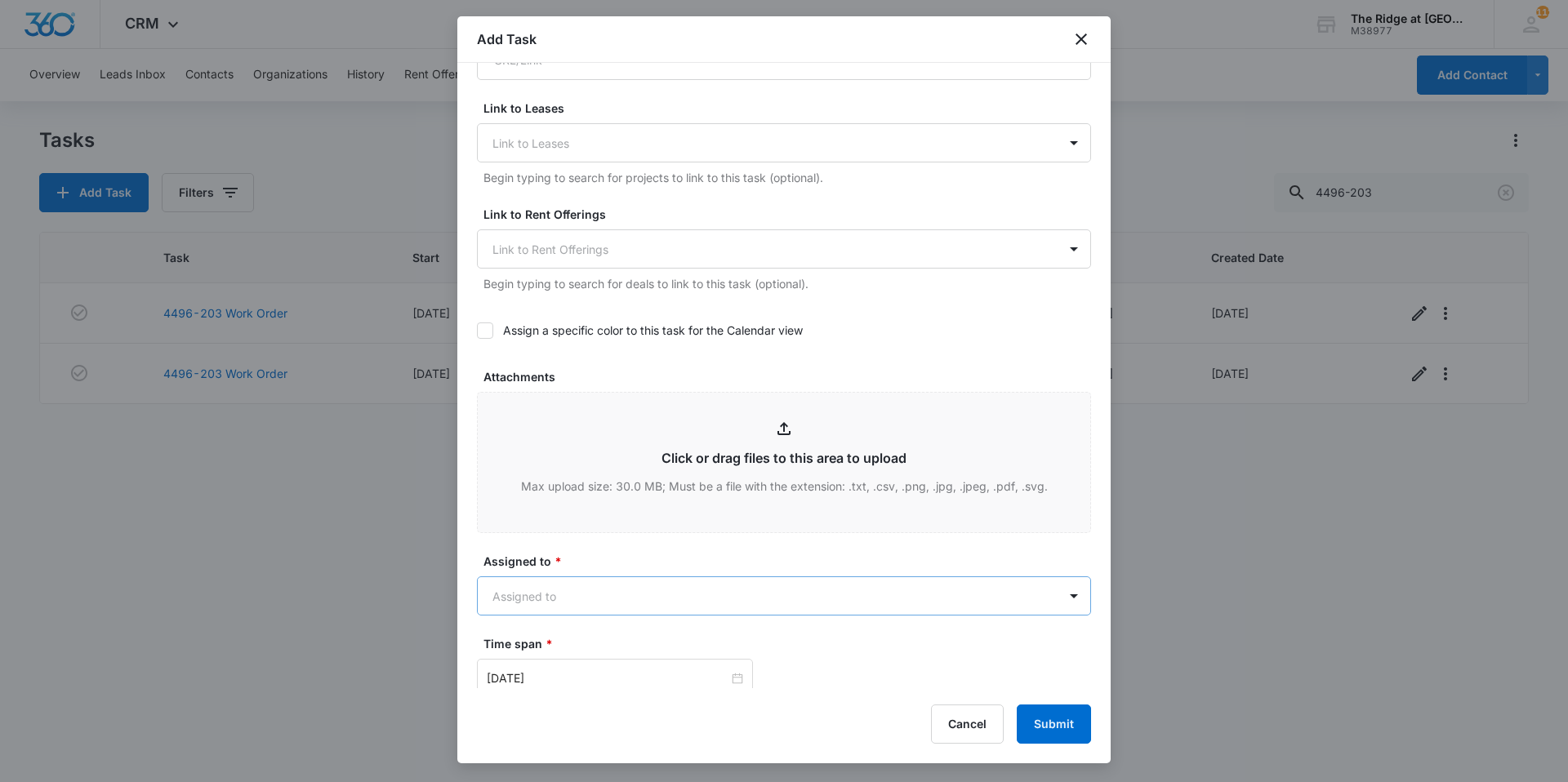
type textarea "Unit: [PHONE_NUMBER] Phone: [PHONE_NUMBER] Issue: Door sweep fell off, would li…"
click at [638, 561] on body "CRM Apps Reputation Websites Forms CRM Email Social Shop Payments POS Content A…" at bounding box center [784, 391] width 1568 height 782
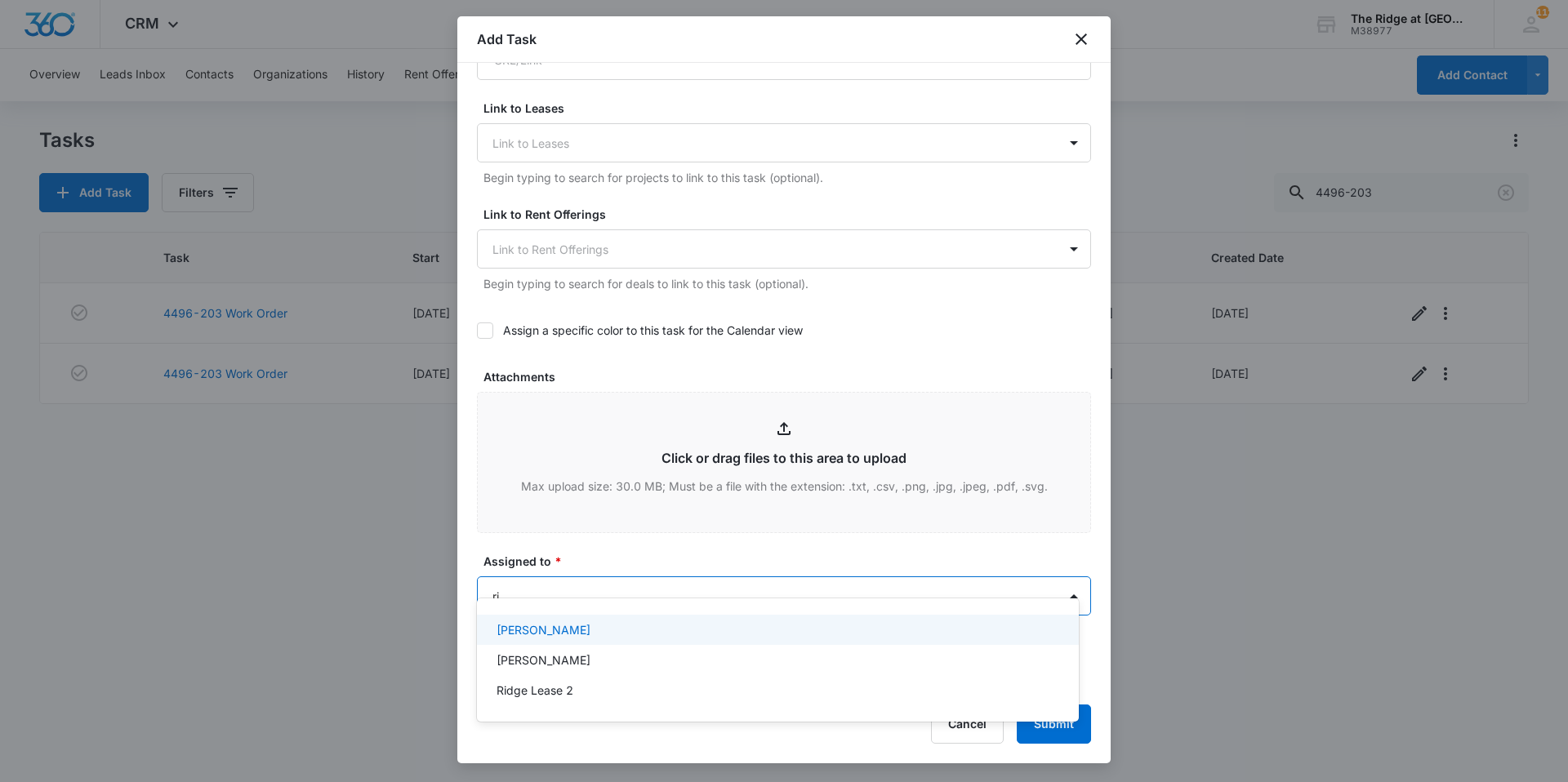
type input "ric"
type input "j"
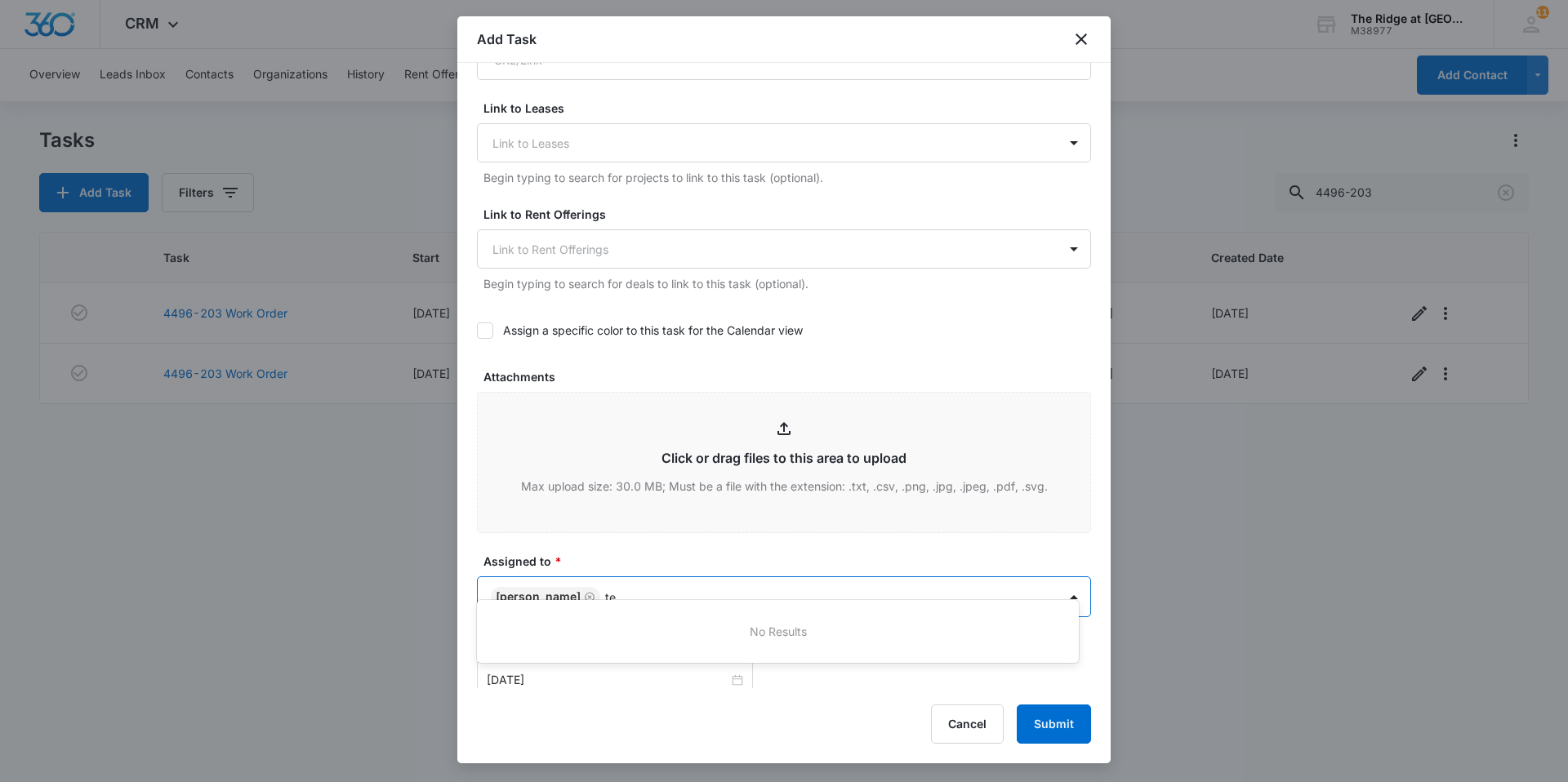
type input "t"
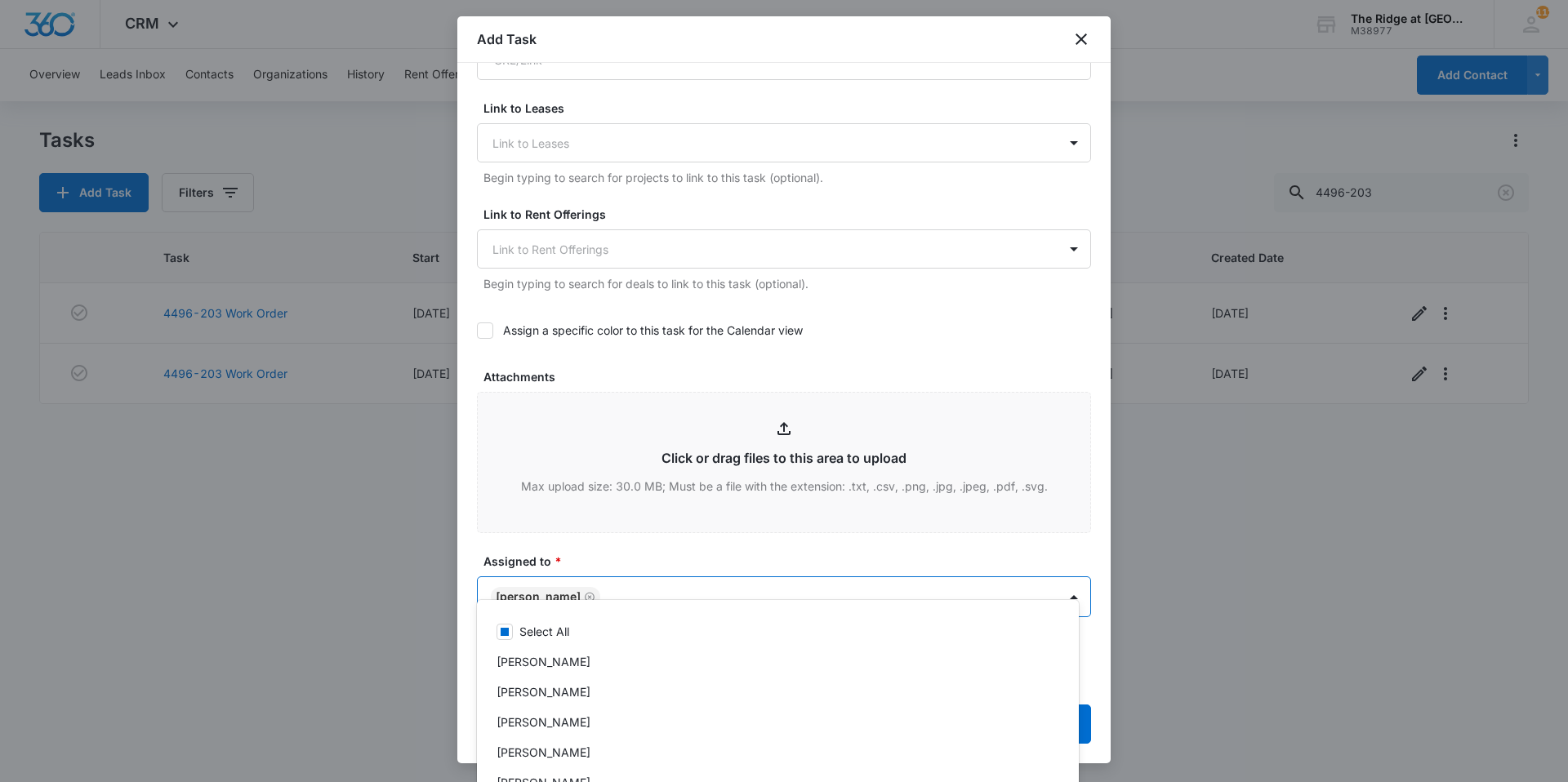
click at [652, 570] on div at bounding box center [784, 391] width 1568 height 782
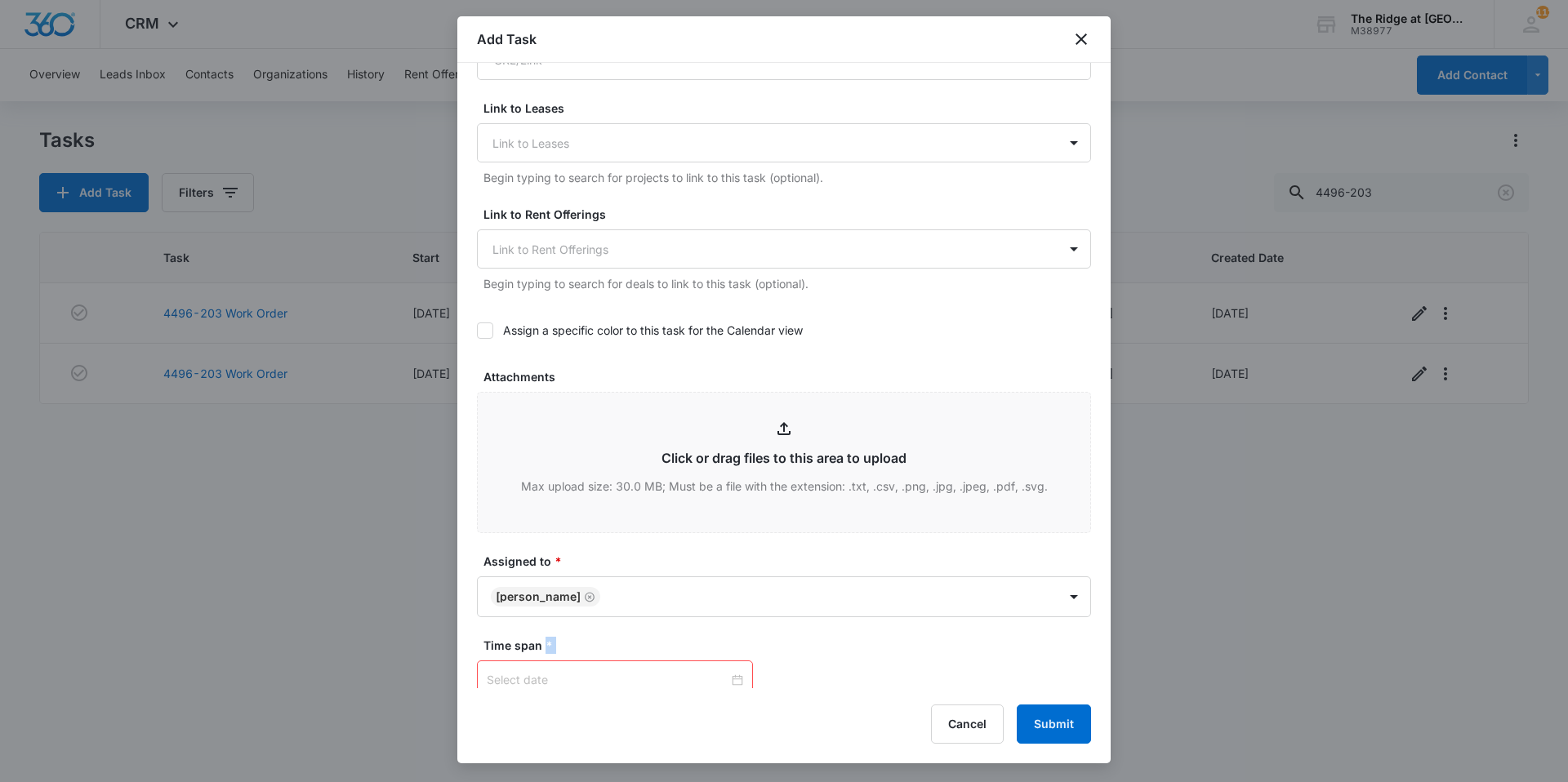
click at [731, 671] on div at bounding box center [615, 679] width 257 height 18
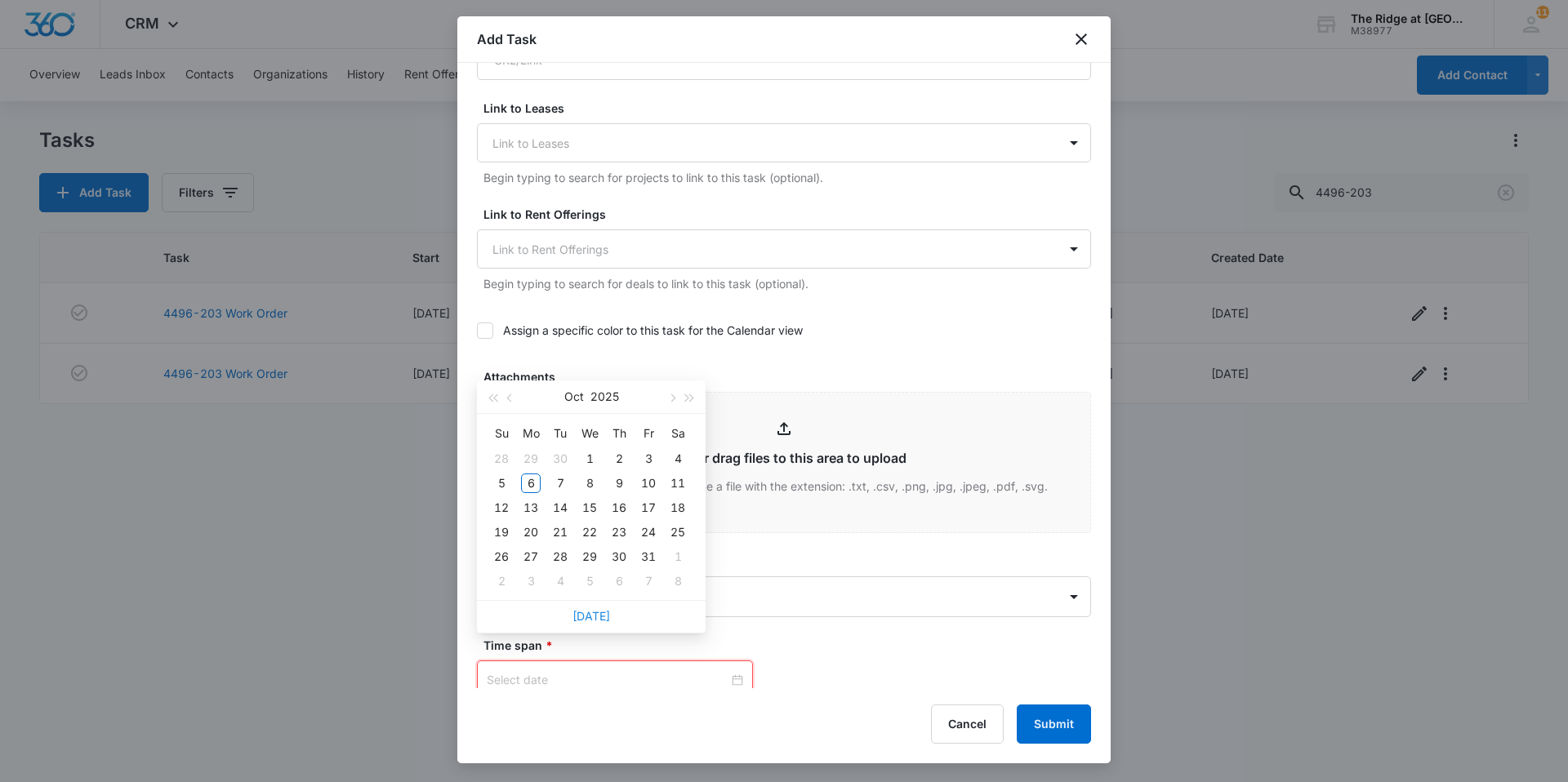
click at [583, 616] on link "[DATE]" at bounding box center [591, 616] width 38 height 14
type input "[DATE]"
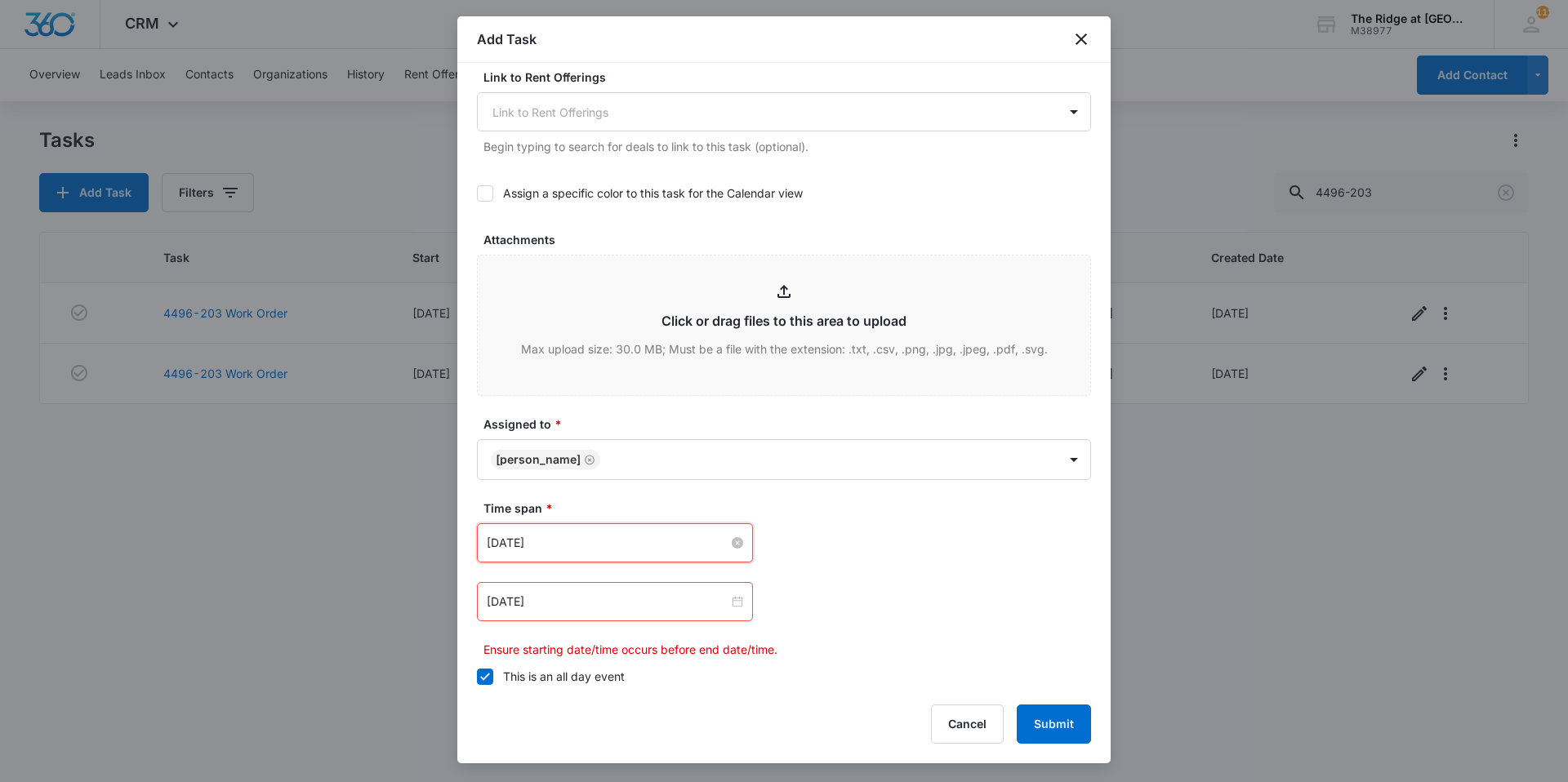
scroll to position [913, 0]
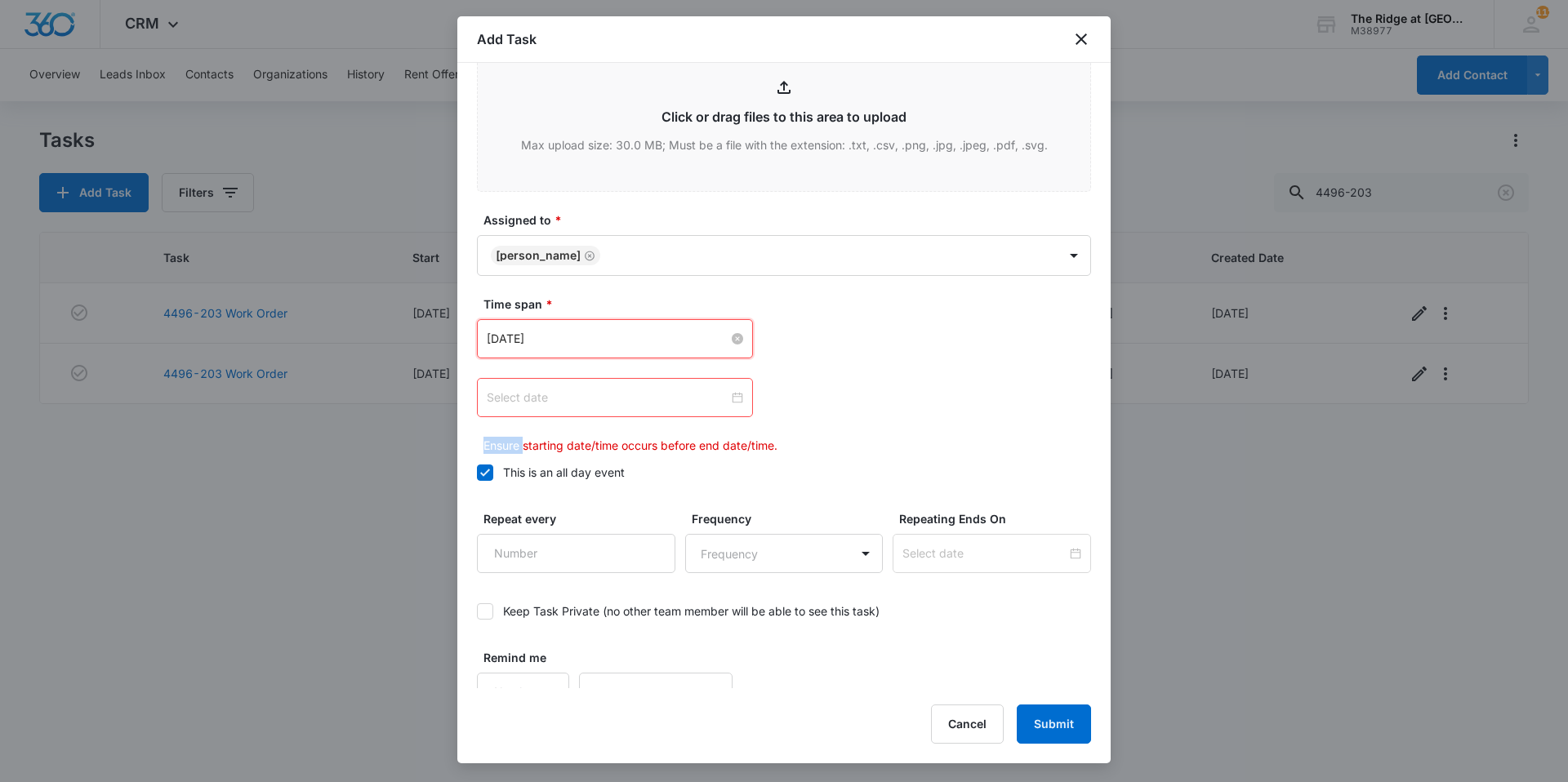
click at [726, 389] on div at bounding box center [615, 397] width 257 height 18
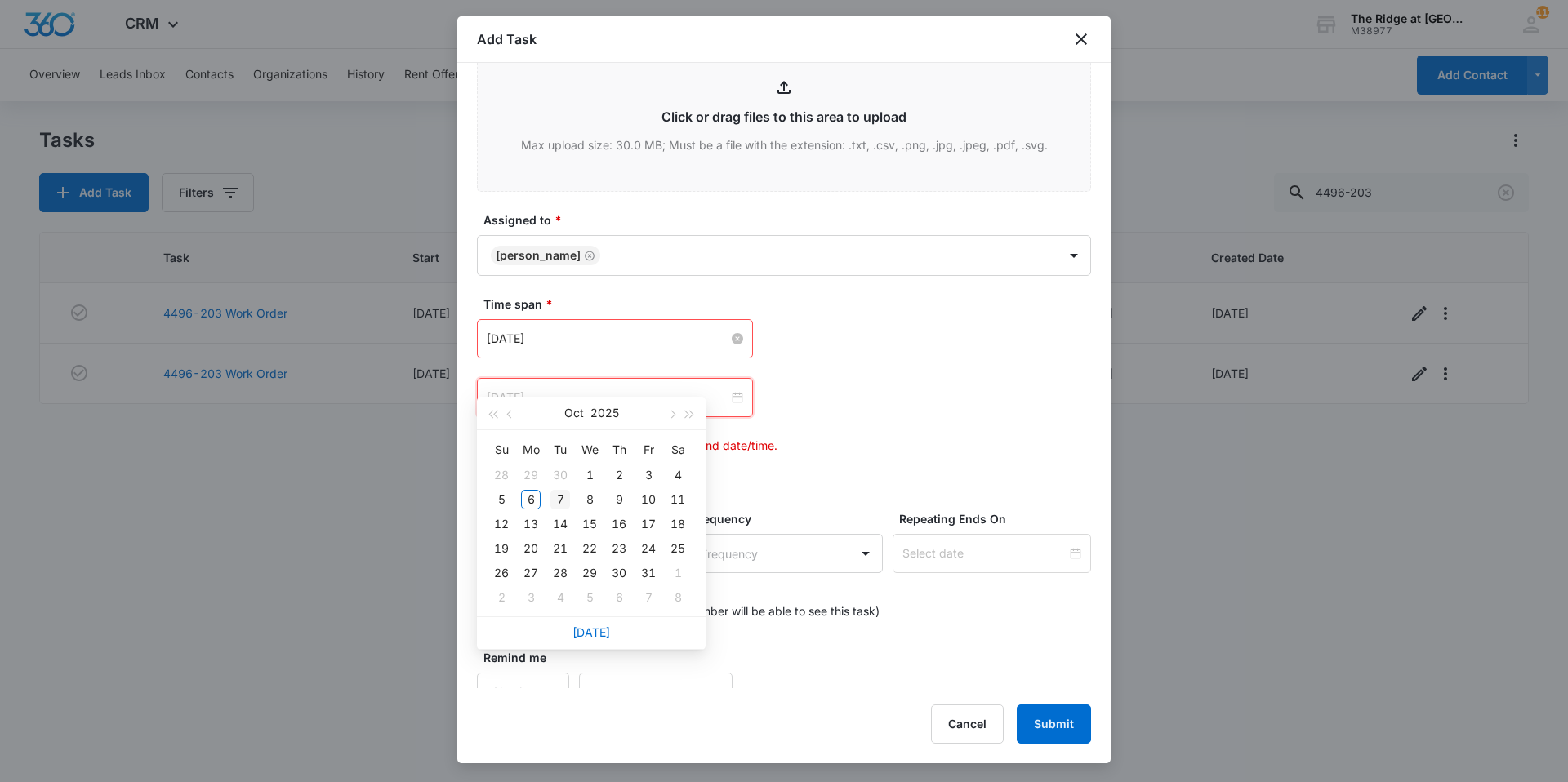
type input "[DATE]"
click at [565, 494] on div "7" at bounding box center [560, 500] width 20 height 20
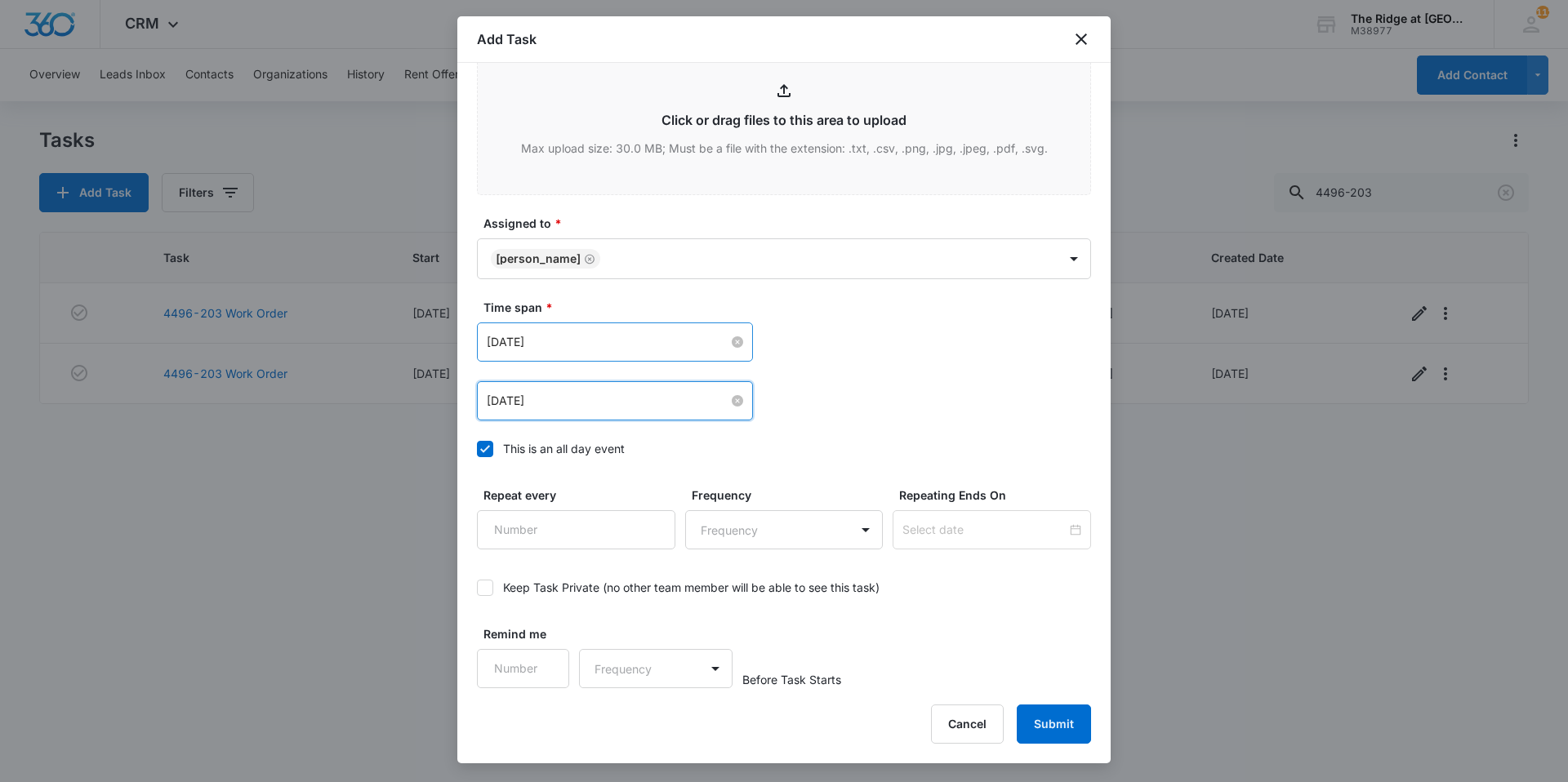
scroll to position [887, 0]
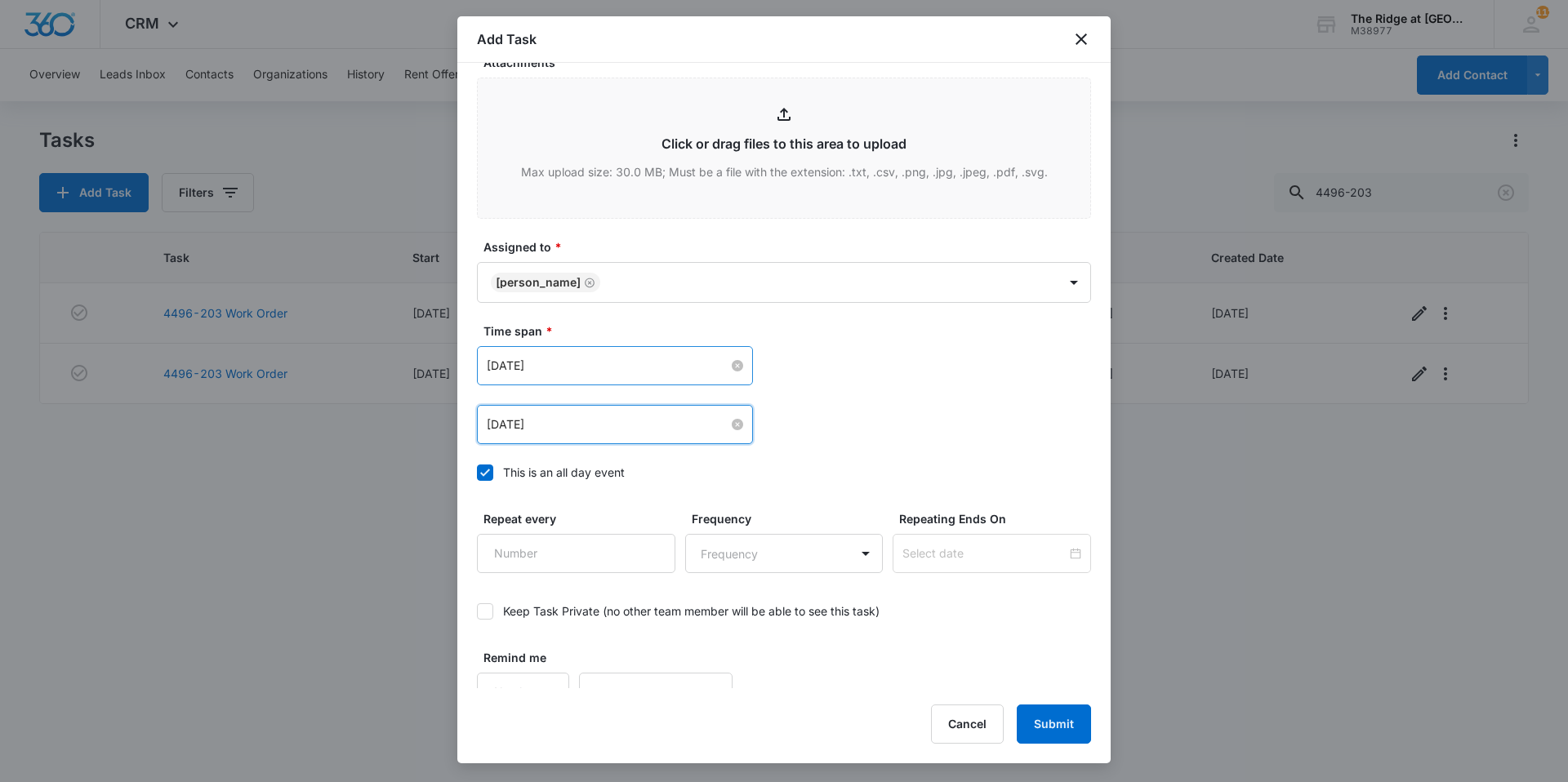
click at [942, 374] on div "[DATE] [DATE] Su Mo Tu We Th Fr Sa 28 29 30 1 2 3 4 5 6 7 8 9 10 11 12 13 14 15…" at bounding box center [784, 394] width 614 height 98
click at [1050, 725] on button "Submit" at bounding box center [1054, 724] width 74 height 39
